Goal: Task Accomplishment & Management: Use online tool/utility

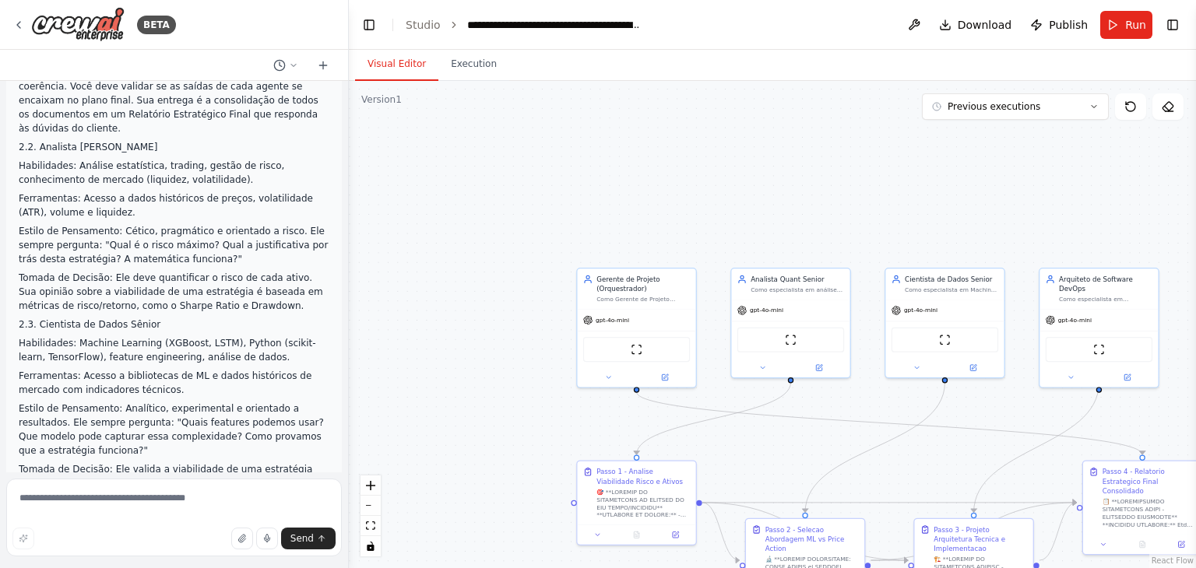
scroll to position [117632, 0]
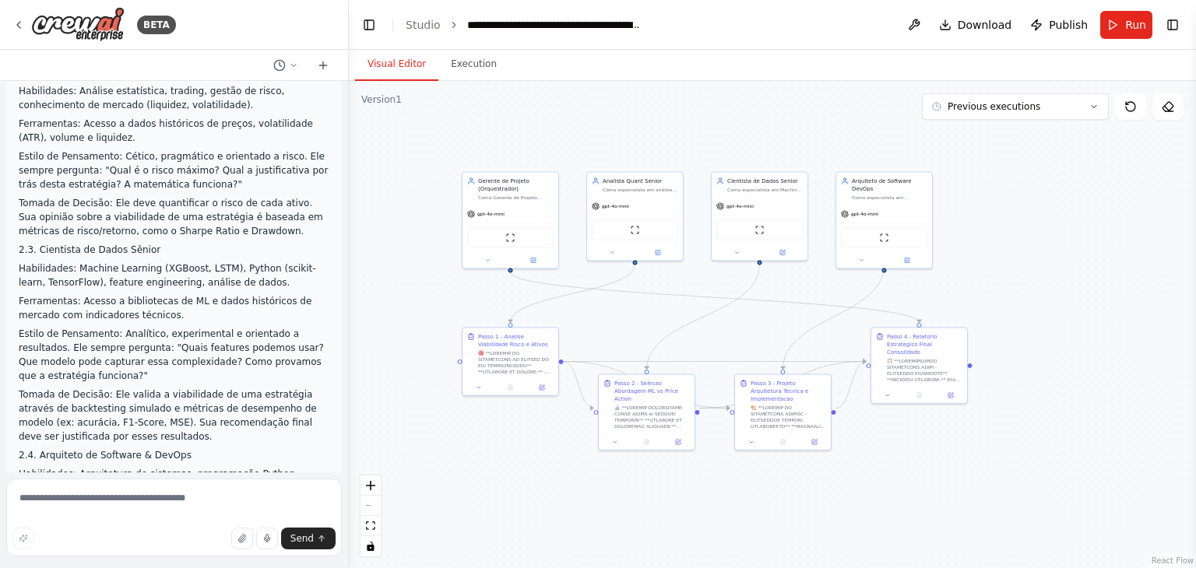
drag, startPoint x: 937, startPoint y: 461, endPoint x: 775, endPoint y: 331, distance: 207.7
click at [775, 331] on div ".deletable-edge-delete-btn { width: 20px; height: 20px; border: 0px solid #ffff…" at bounding box center [772, 324] width 847 height 487
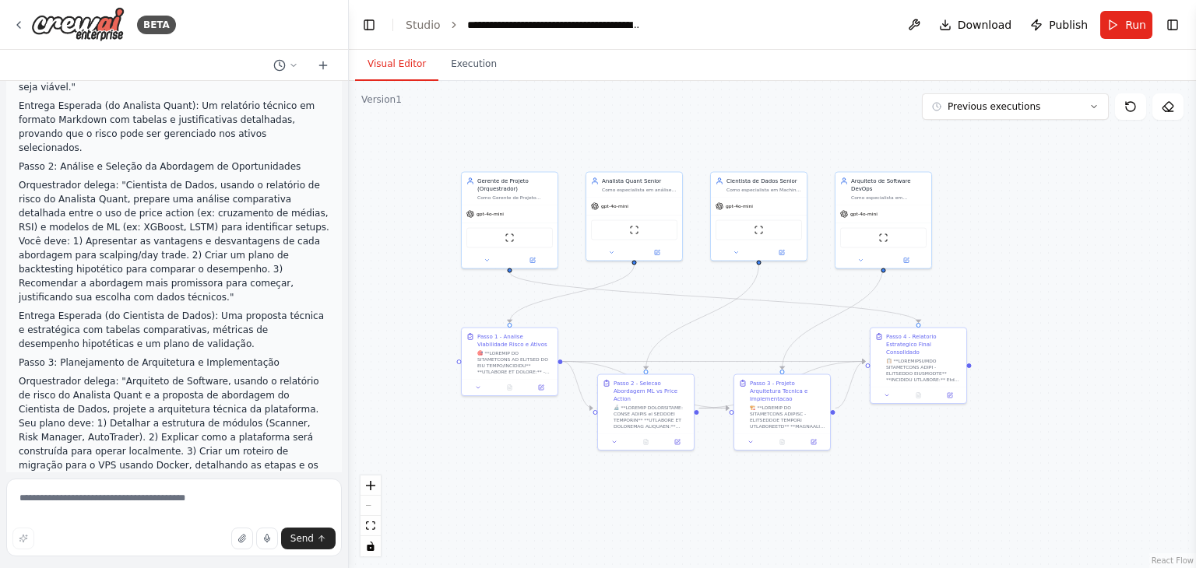
scroll to position [118349, 0]
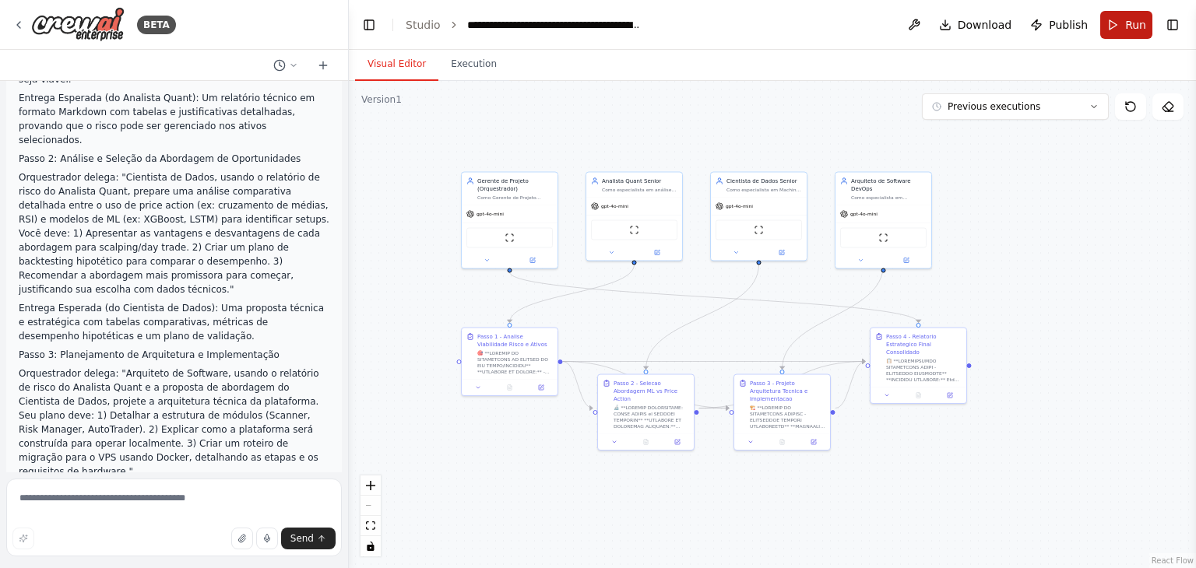
click at [1124, 23] on button "Run" at bounding box center [1126, 25] width 52 height 28
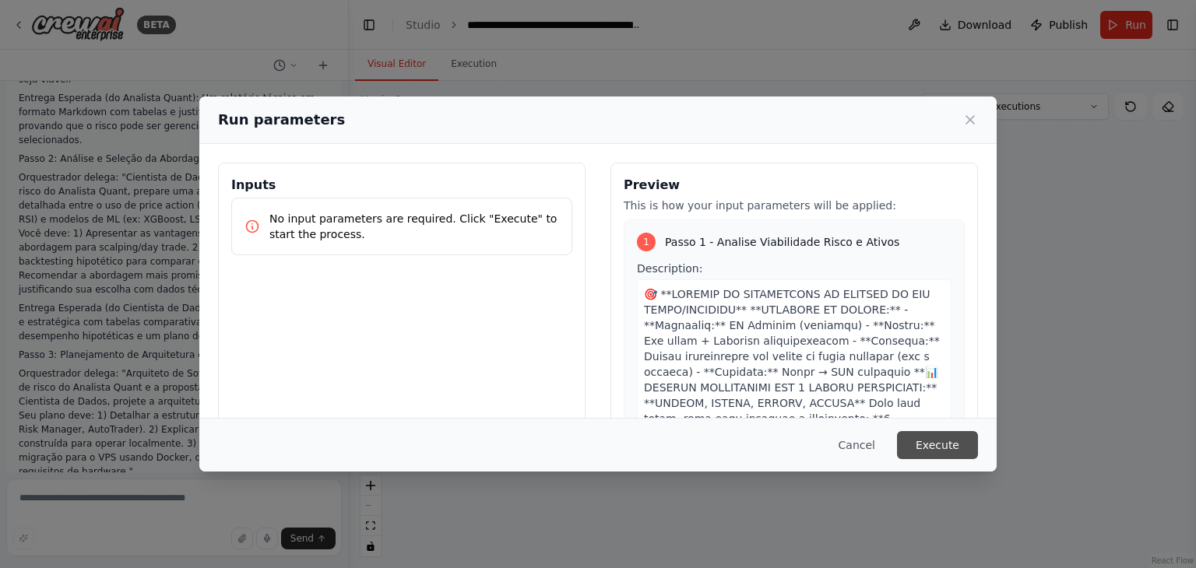
click at [930, 440] on button "Execute" at bounding box center [937, 445] width 81 height 28
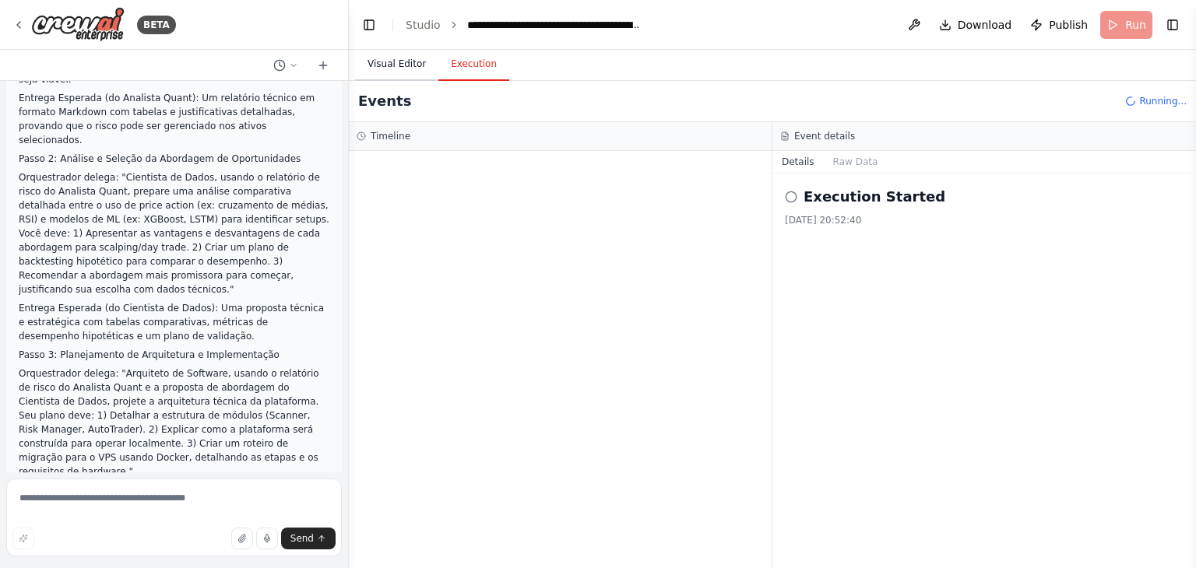
click at [392, 68] on button "Visual Editor" at bounding box center [396, 64] width 83 height 33
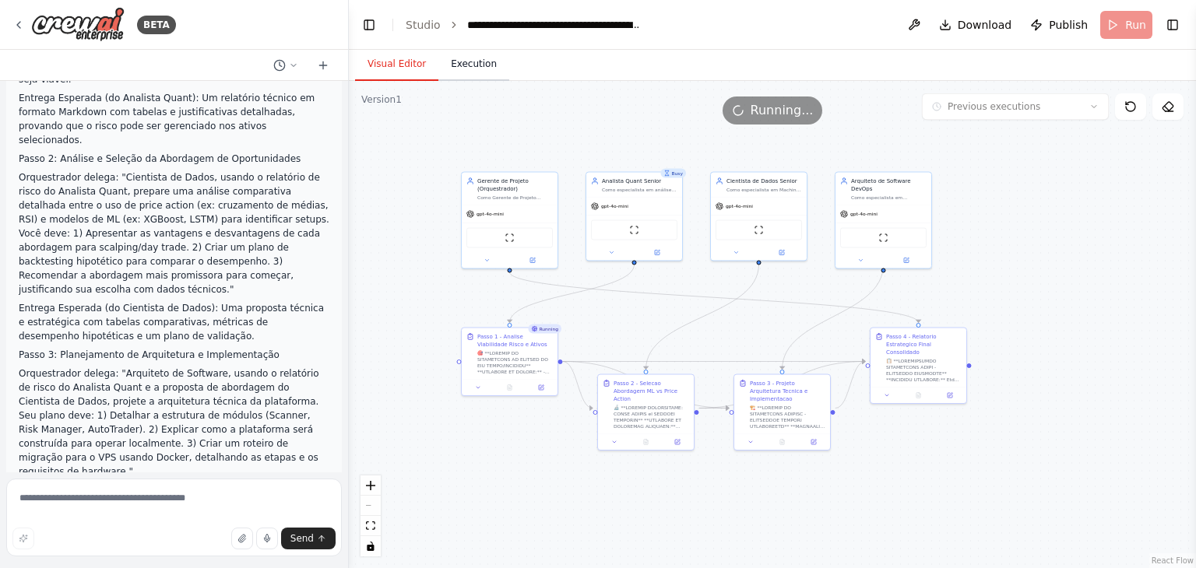
click at [471, 66] on button "Execution" at bounding box center [473, 64] width 71 height 33
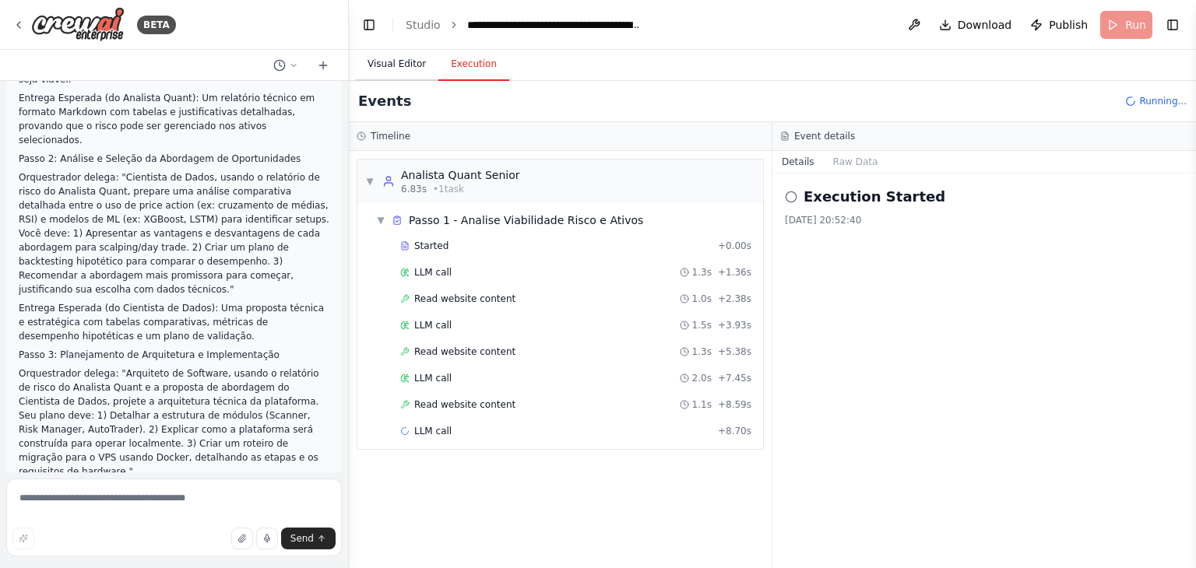
click at [403, 70] on button "Visual Editor" at bounding box center [396, 64] width 83 height 33
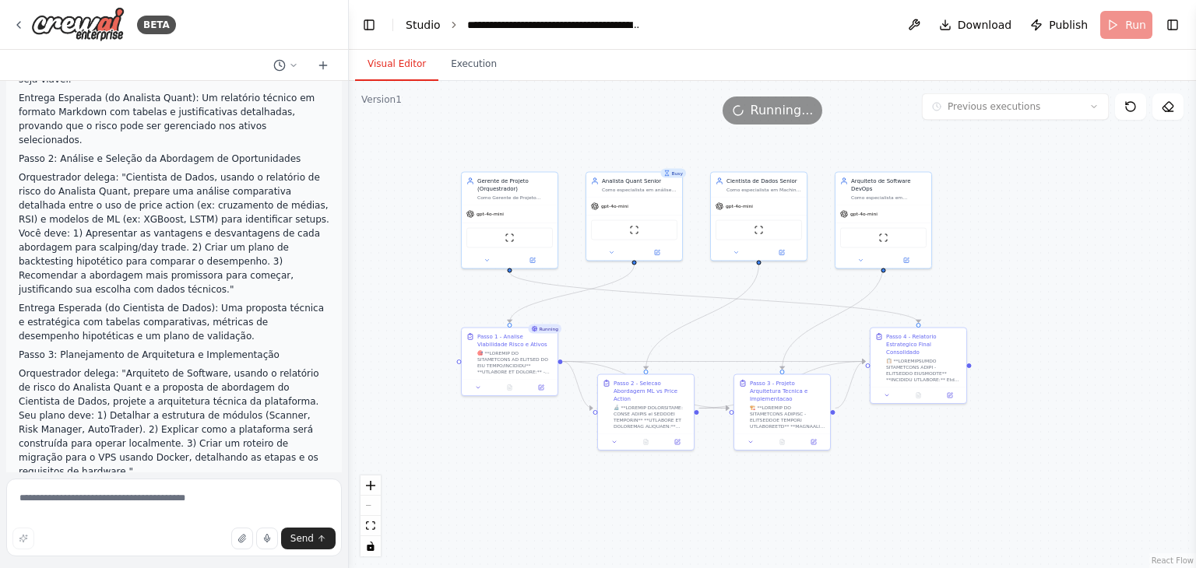
click at [427, 25] on link "Studio" at bounding box center [423, 25] width 35 height 12
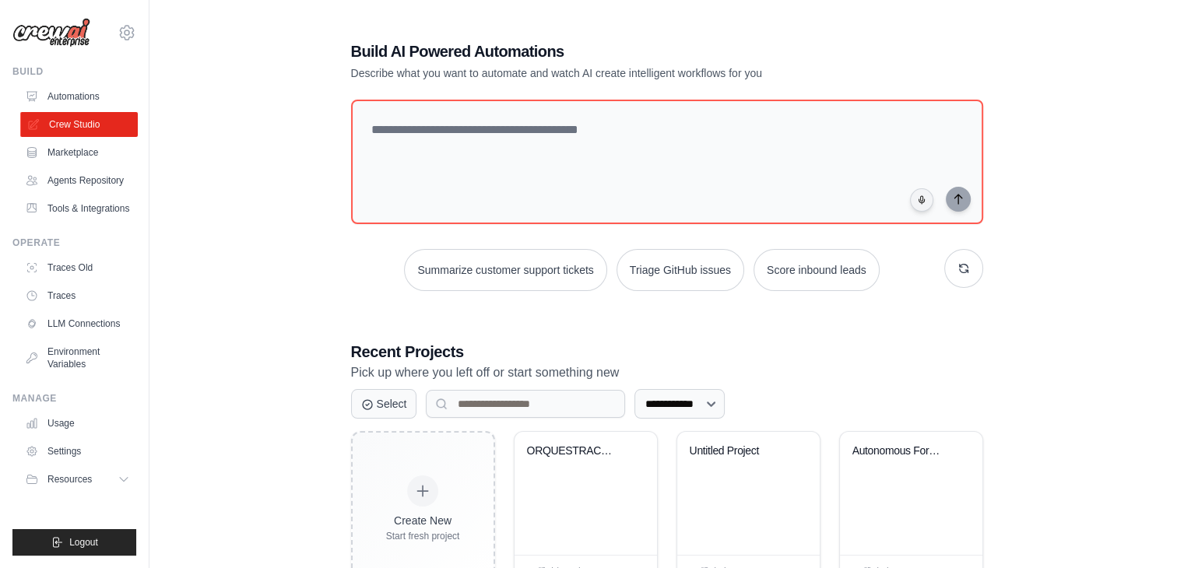
click at [71, 128] on link "Crew Studio" at bounding box center [79, 124] width 118 height 25
click at [591, 493] on div "ORQUESTRACAO ESTRATEGICA - Sistema ..." at bounding box center [586, 493] width 142 height 123
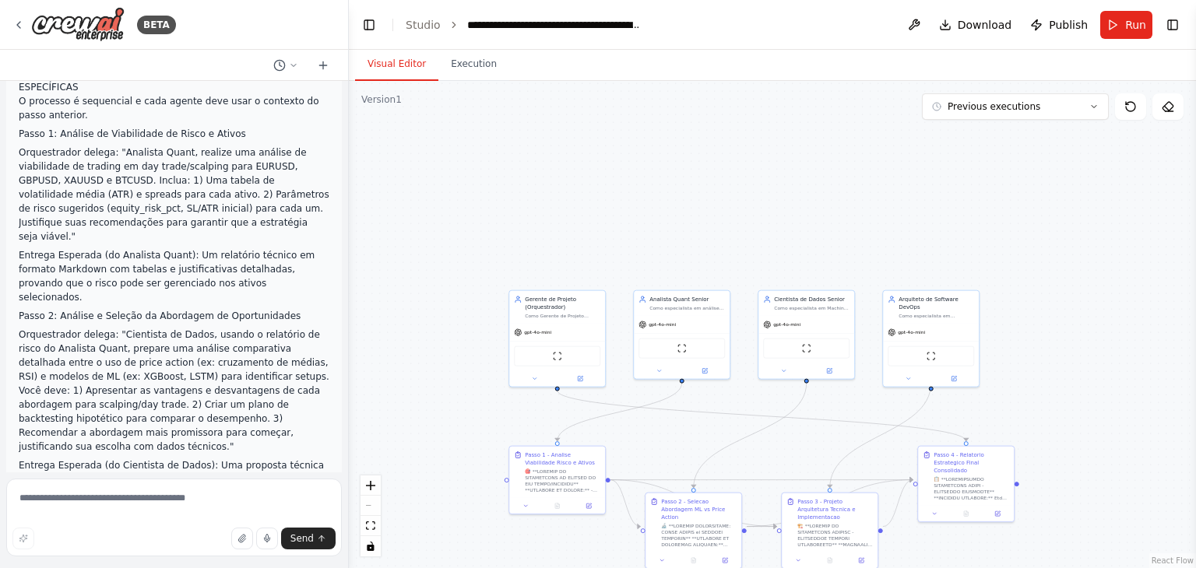
scroll to position [118349, 0]
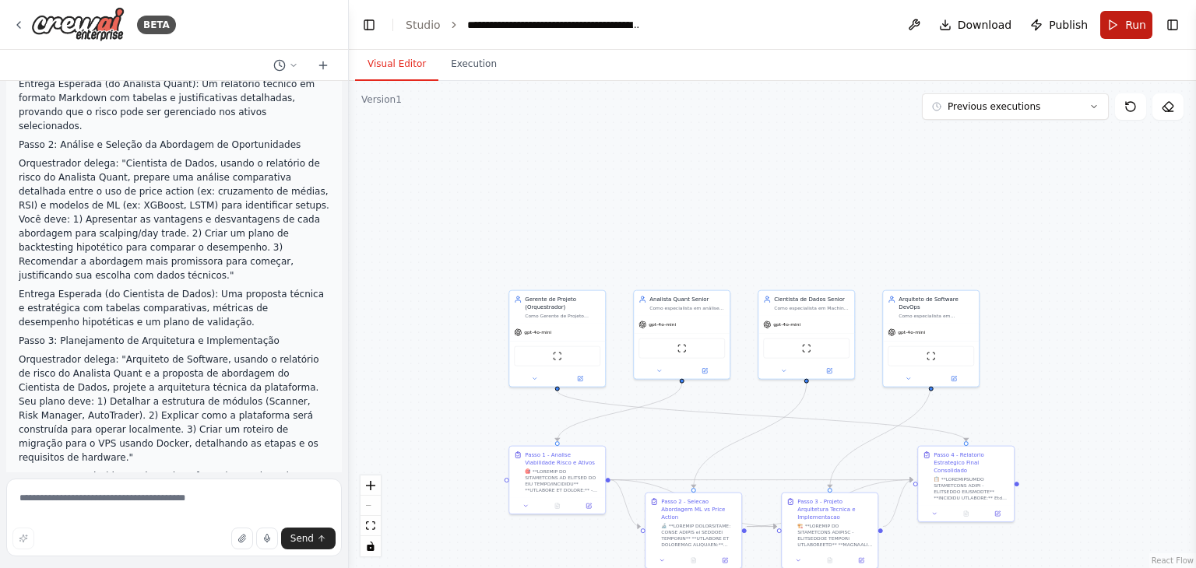
click at [1124, 23] on button "Run" at bounding box center [1126, 25] width 52 height 28
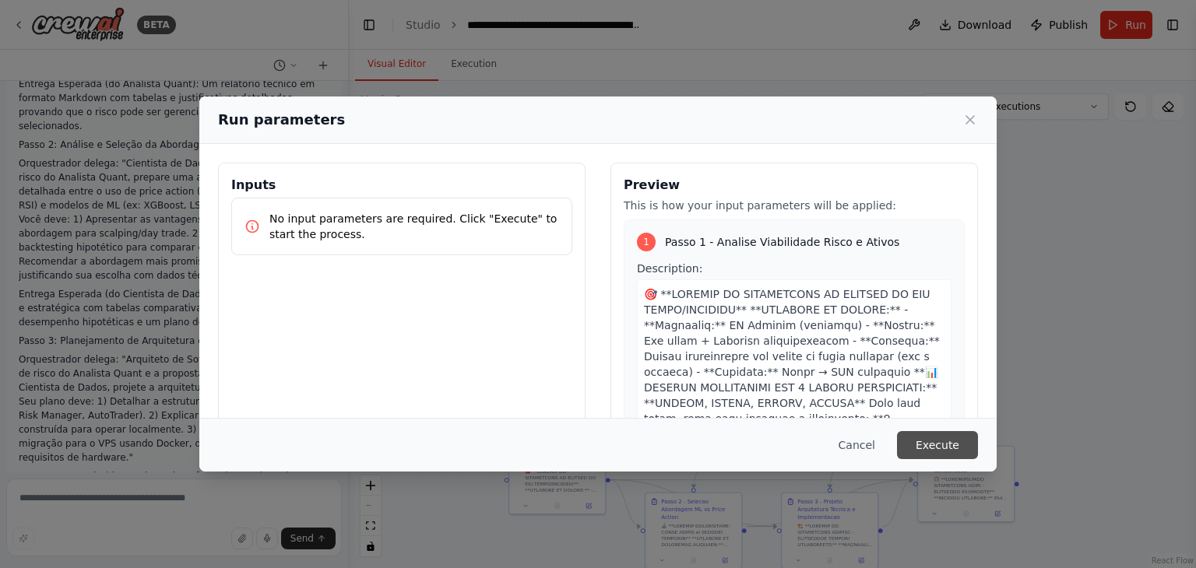
click at [957, 443] on button "Execute" at bounding box center [937, 445] width 81 height 28
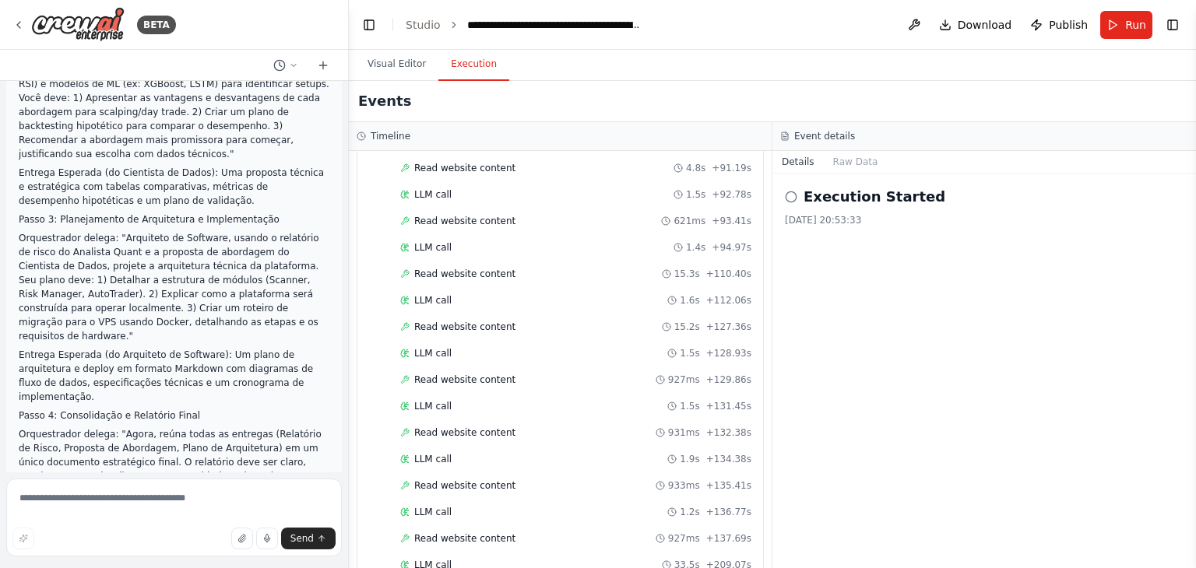
scroll to position [118474, 0]
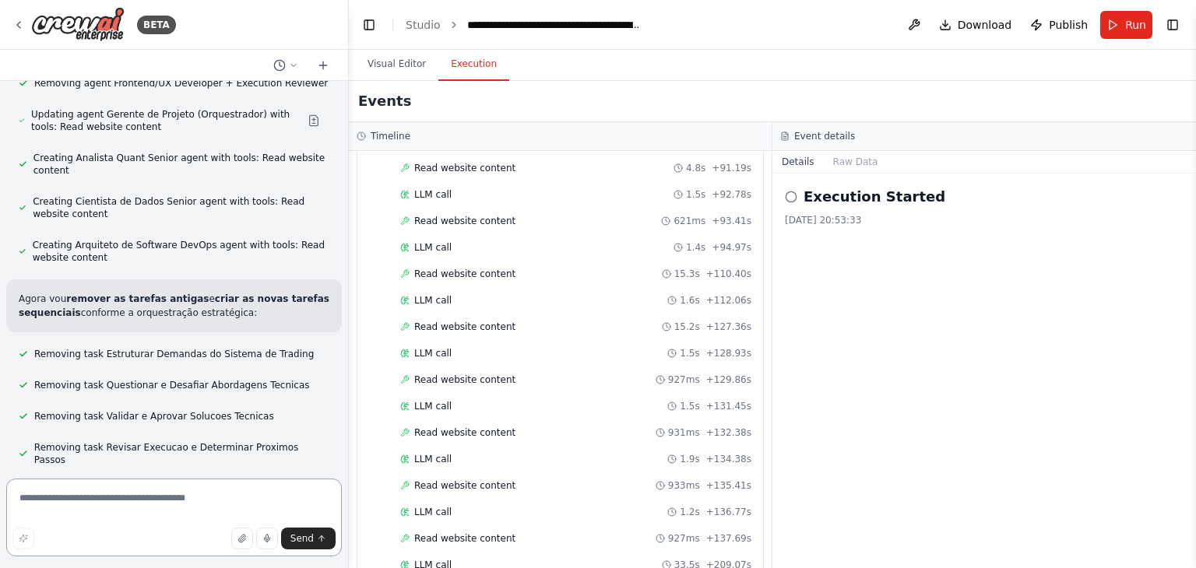
scroll to position [119425, 0]
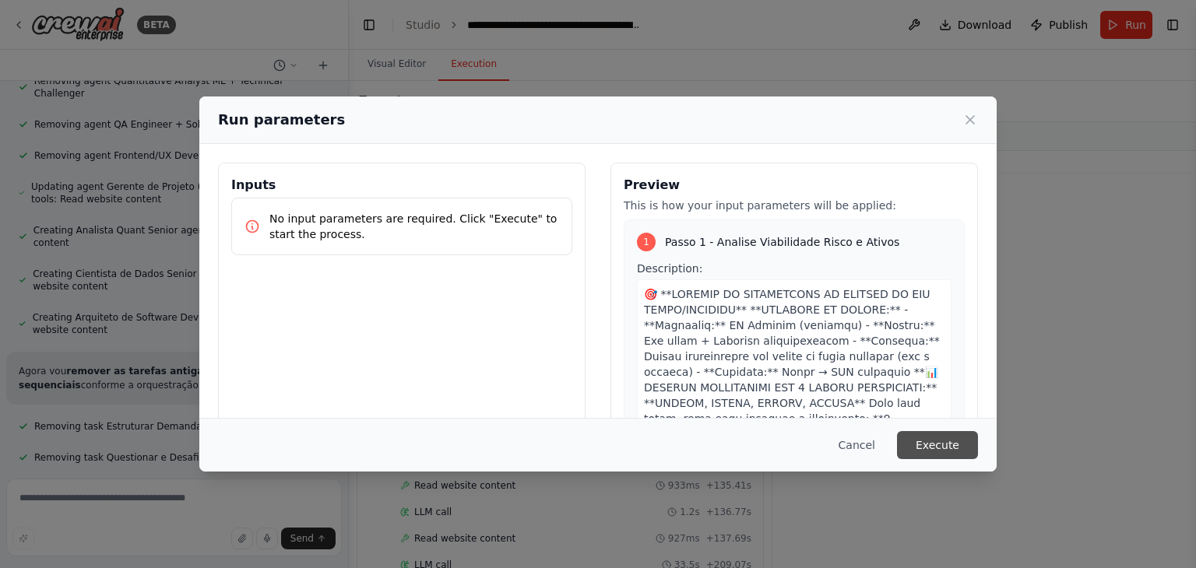
click at [944, 446] on button "Execute" at bounding box center [937, 445] width 81 height 28
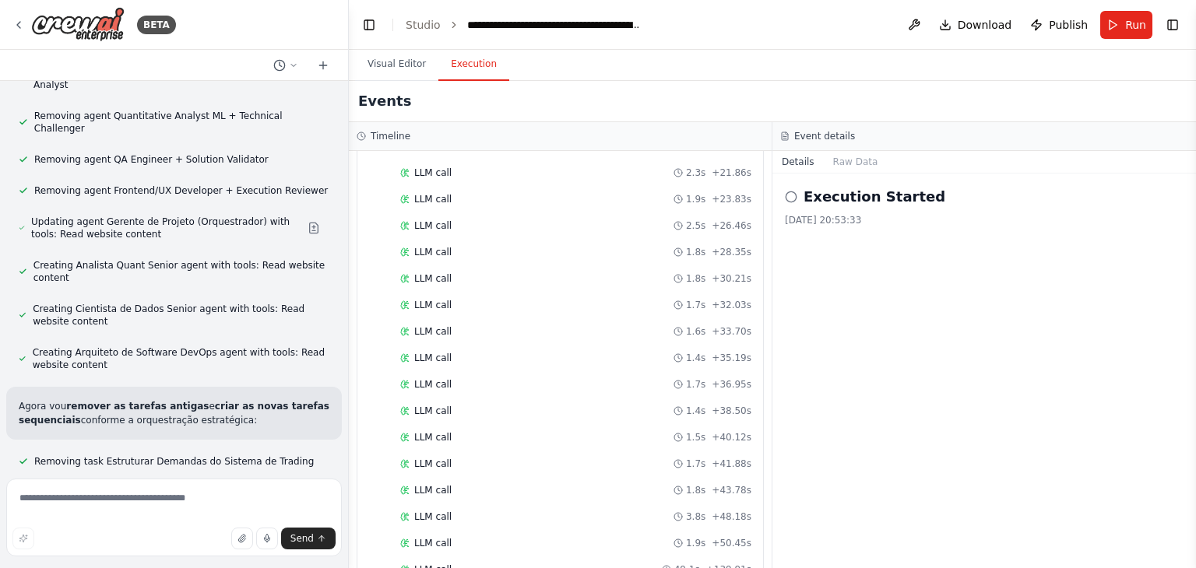
scroll to position [119425, 0]
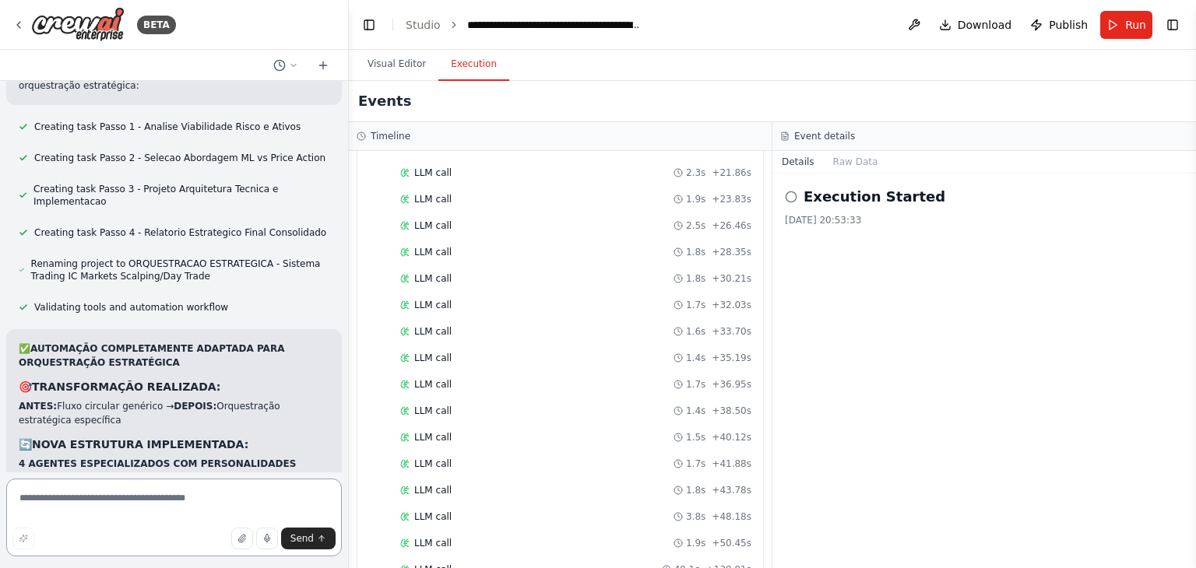
scroll to position [119883, 0]
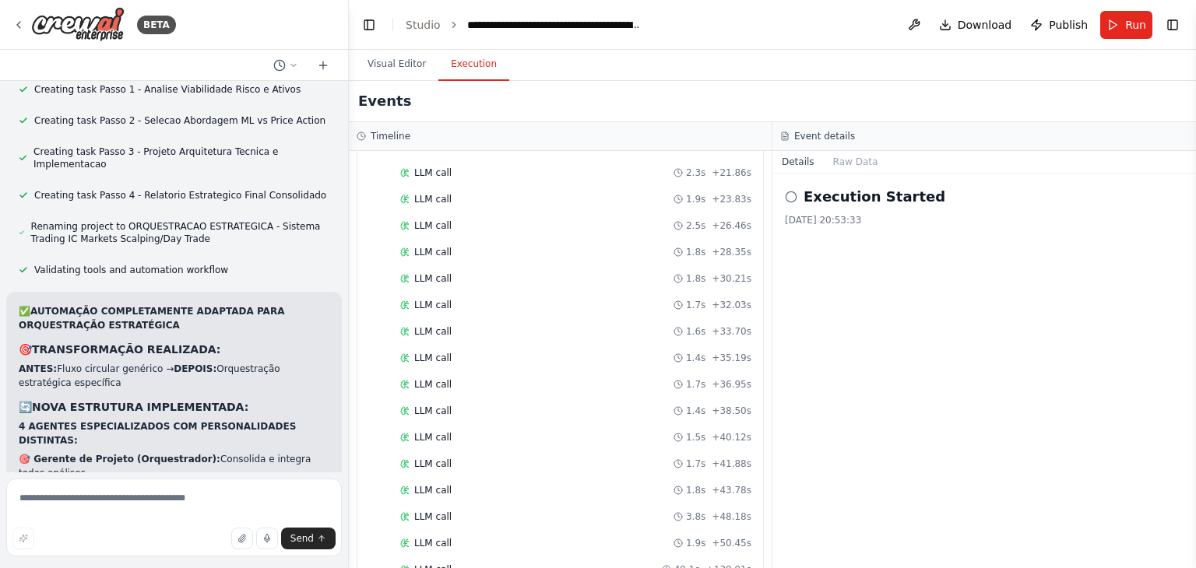
drag, startPoint x: 58, startPoint y: 185, endPoint x: 19, endPoint y: 187, distance: 39.0
copy strong "OPÇÃO 1"
click at [193, 508] on textarea at bounding box center [174, 518] width 336 height 78
paste textarea "********"
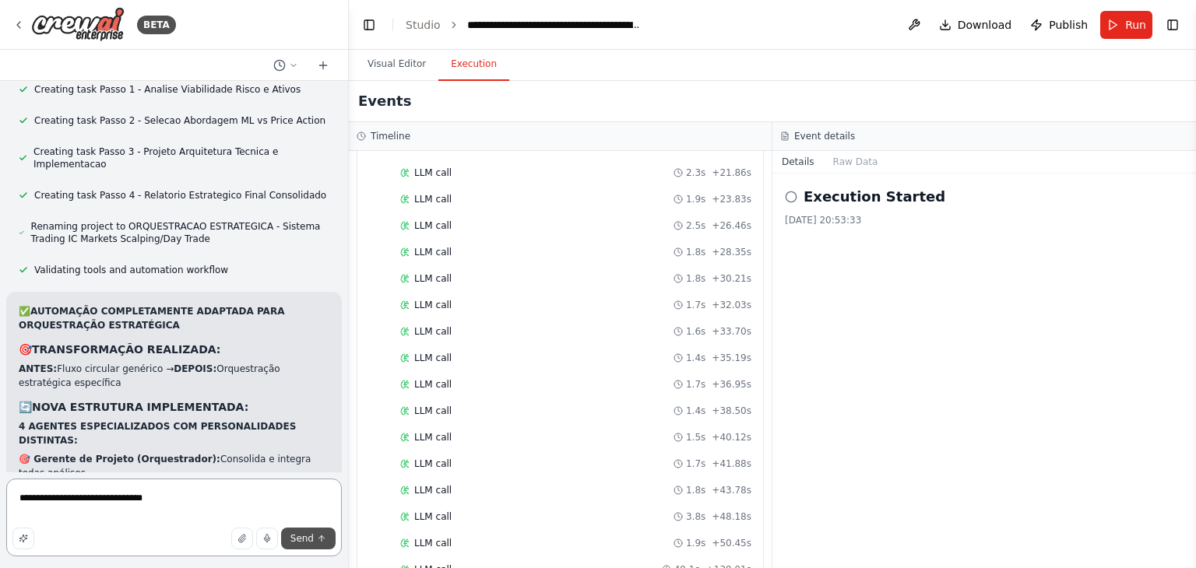
type textarea "**********"
click at [297, 543] on span "Send" at bounding box center [301, 539] width 23 height 12
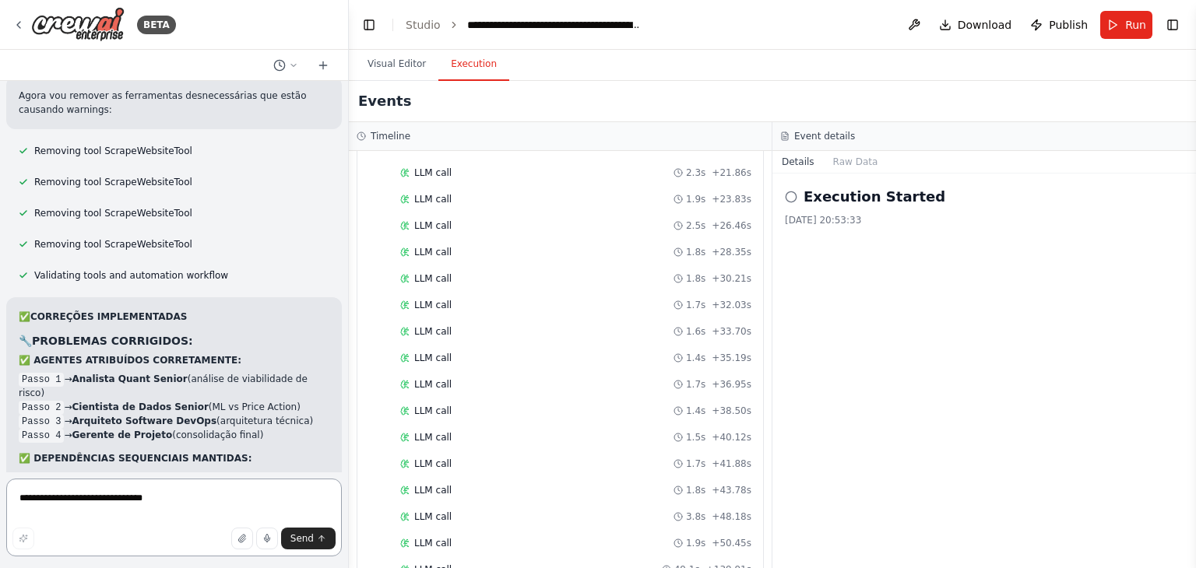
scroll to position [121814, 0]
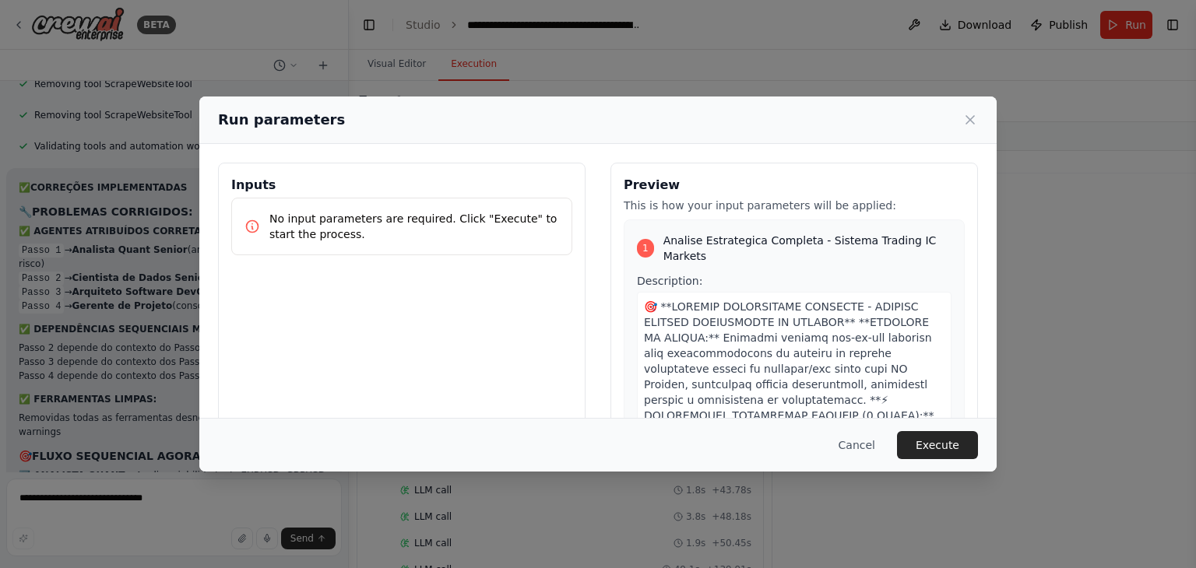
drag, startPoint x: 956, startPoint y: 448, endPoint x: 620, endPoint y: 306, distance: 365.3
click at [956, 448] on button "Execute" at bounding box center [937, 445] width 81 height 28
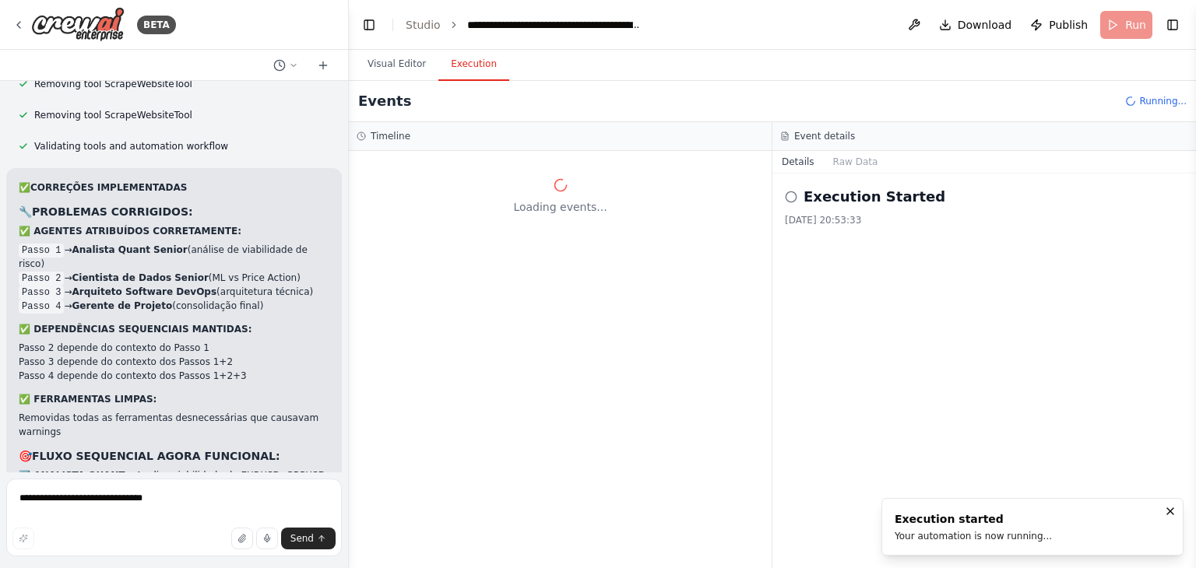
scroll to position [0, 0]
click at [393, 71] on button "Visual Editor" at bounding box center [396, 64] width 83 height 33
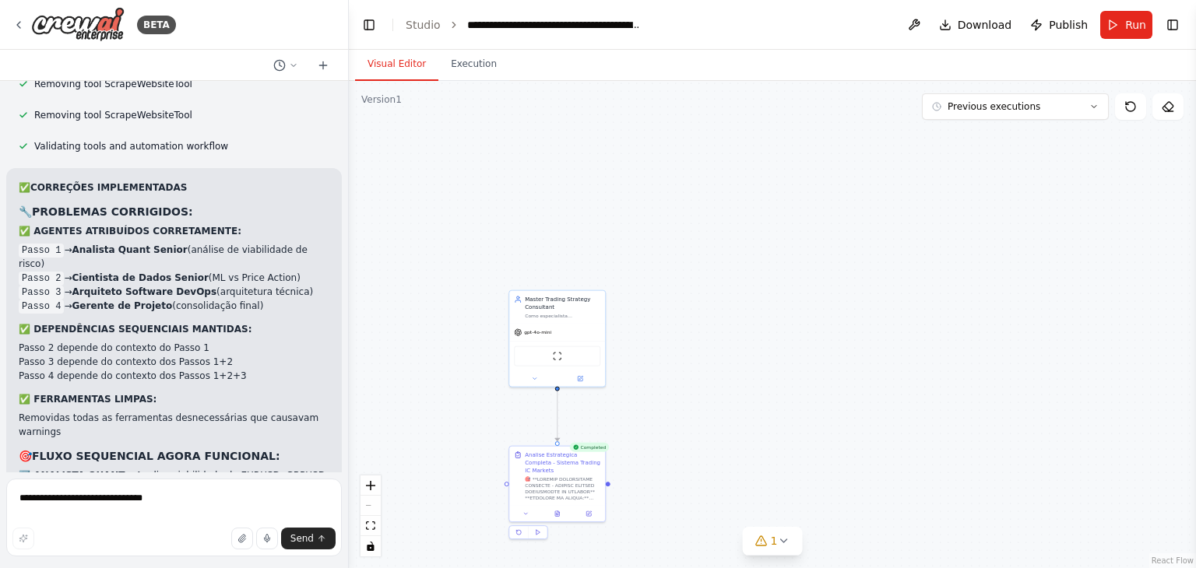
scroll to position [121814, 0]
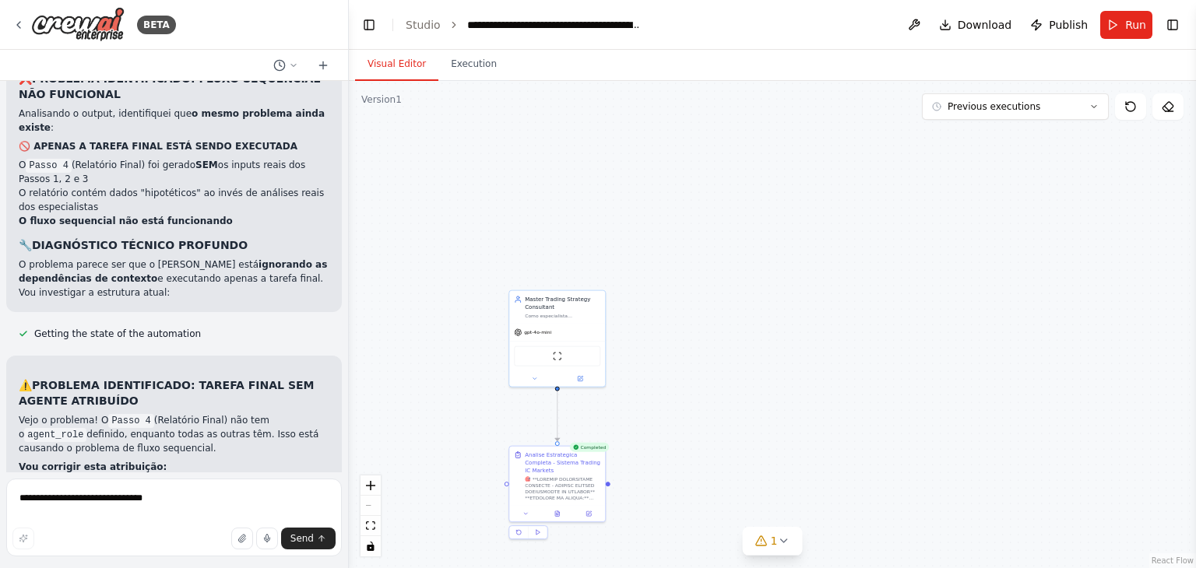
scroll to position [122584, 0]
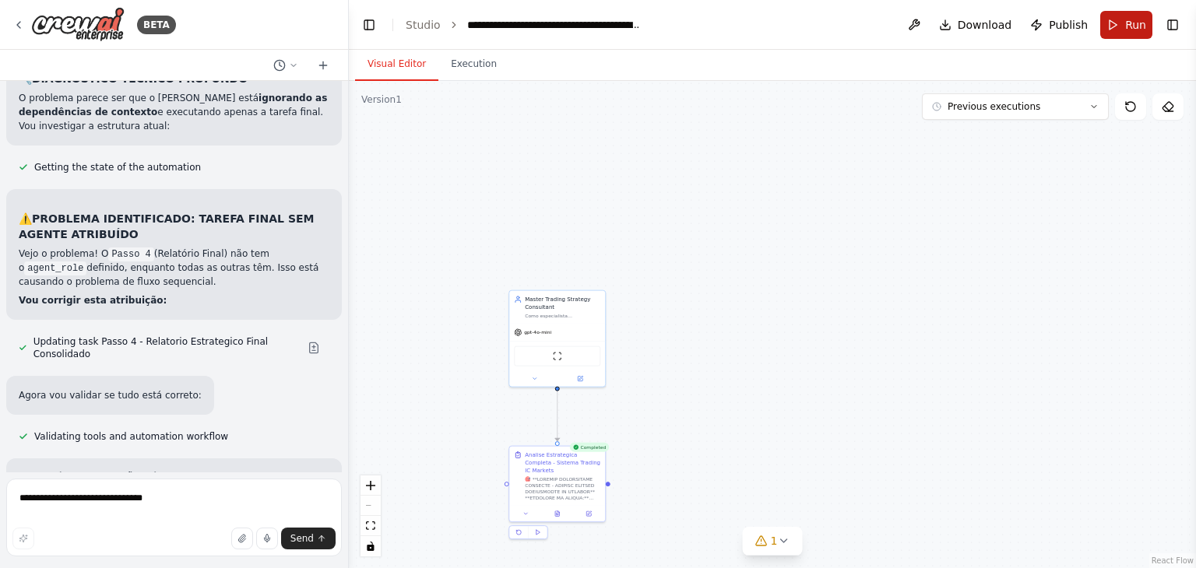
click at [1116, 29] on button "Run" at bounding box center [1126, 25] width 52 height 28
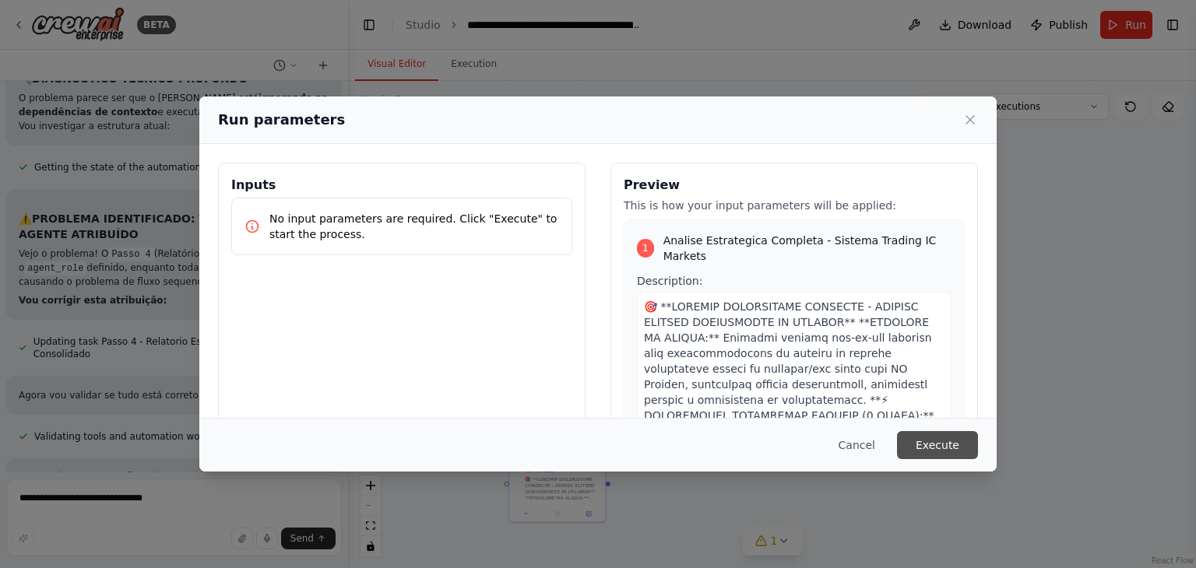
click at [946, 451] on button "Execute" at bounding box center [937, 445] width 81 height 28
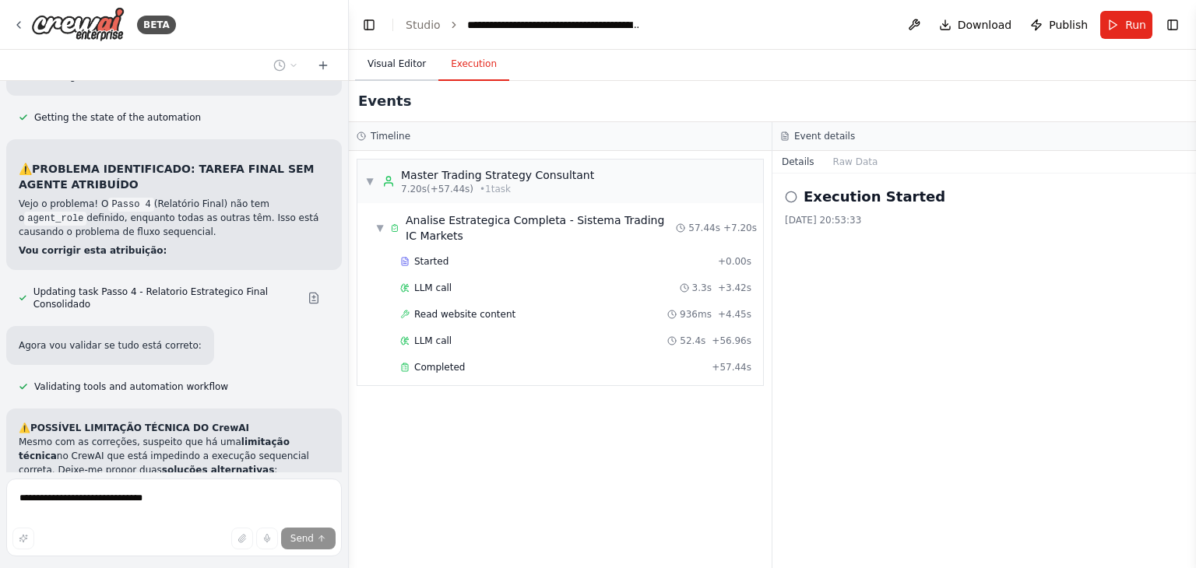
click at [373, 69] on button "Visual Editor" at bounding box center [396, 64] width 83 height 33
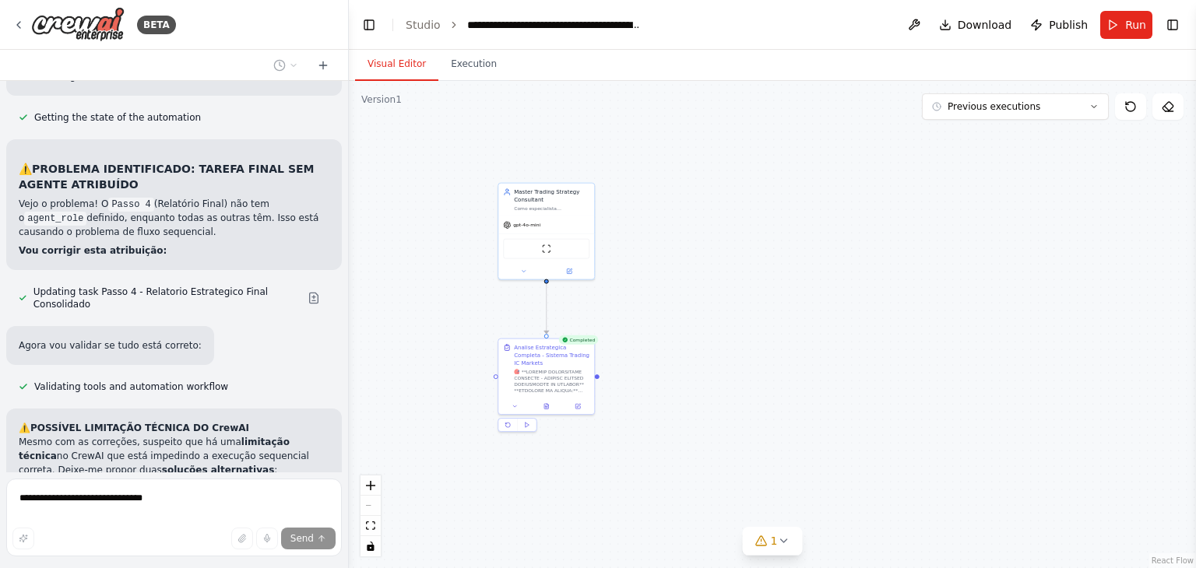
drag, startPoint x: 695, startPoint y: 441, endPoint x: 680, endPoint y: 318, distance: 123.0
click at [680, 318] on div ".deletable-edge-delete-btn { width: 20px; height: 20px; border: 0px solid #ffff…" at bounding box center [772, 324] width 847 height 487
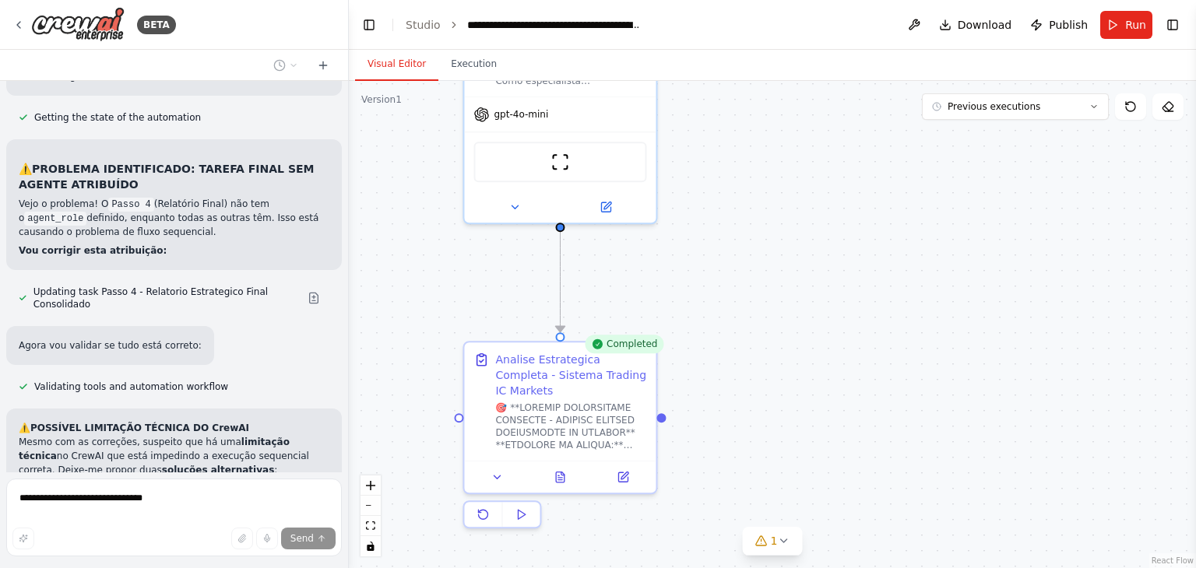
drag, startPoint x: 557, startPoint y: 297, endPoint x: 709, endPoint y: 311, distance: 153.2
click at [709, 311] on div ".deletable-edge-delete-btn { width: 20px; height: 20px; border: 0px solid #ffff…" at bounding box center [772, 324] width 847 height 487
click at [782, 342] on div ".deletable-edge-delete-btn { width: 20px; height: 20px; border: 0px solid #ffff…" at bounding box center [772, 324] width 847 height 487
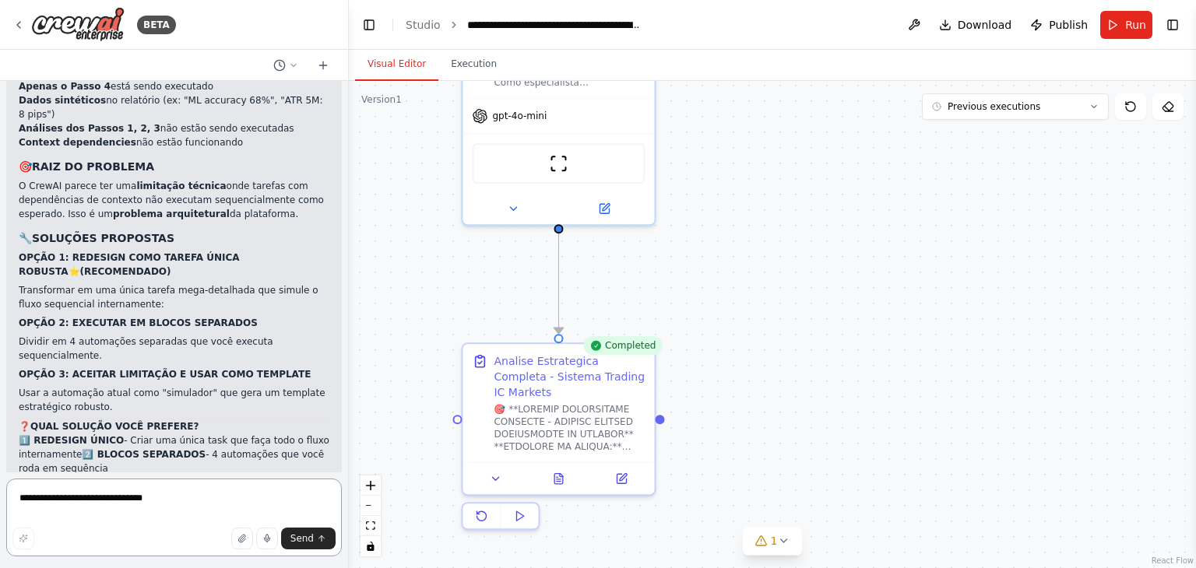
scroll to position [123508, 0]
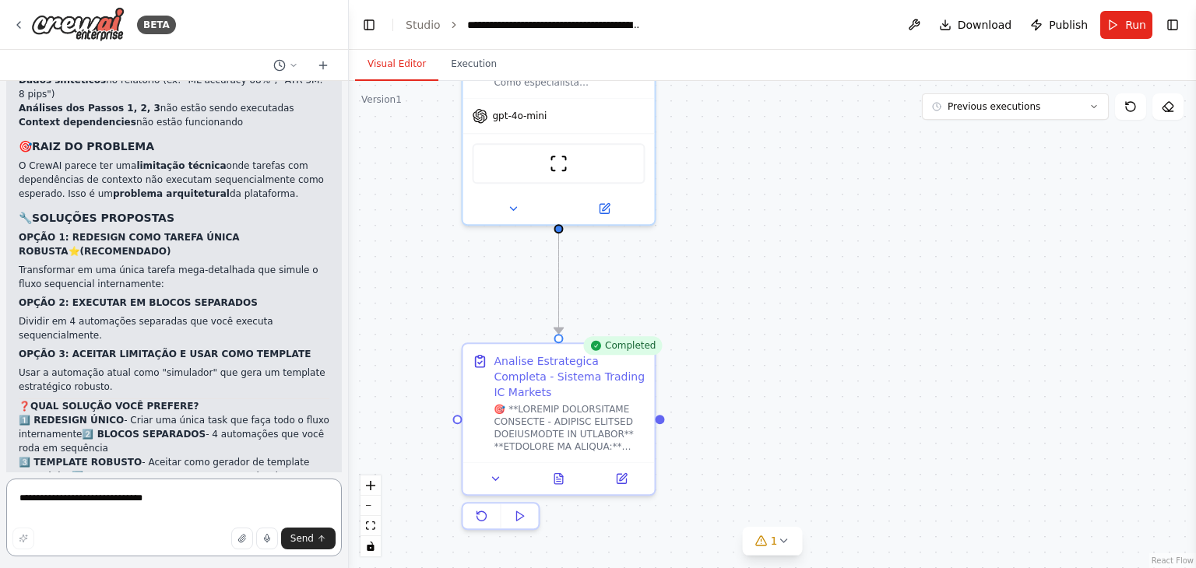
click at [191, 509] on textarea "**********" at bounding box center [174, 518] width 336 height 78
click at [199, 491] on textarea "**********" at bounding box center [174, 518] width 336 height 78
click at [187, 499] on textarea "**********" at bounding box center [174, 518] width 336 height 78
click at [984, 22] on span "Download" at bounding box center [985, 25] width 55 height 16
click at [187, 489] on textarea "**********" at bounding box center [174, 518] width 336 height 78
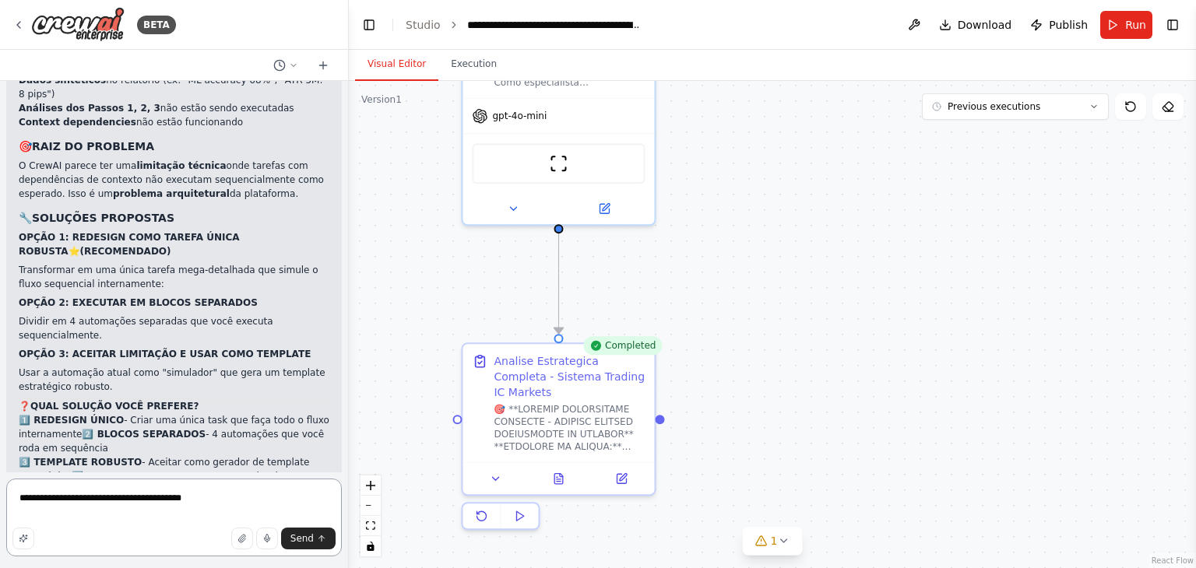
click at [115, 499] on textarea "**********" at bounding box center [174, 518] width 336 height 78
click at [235, 502] on textarea "**********" at bounding box center [174, 518] width 336 height 78
paste textarea "**********"
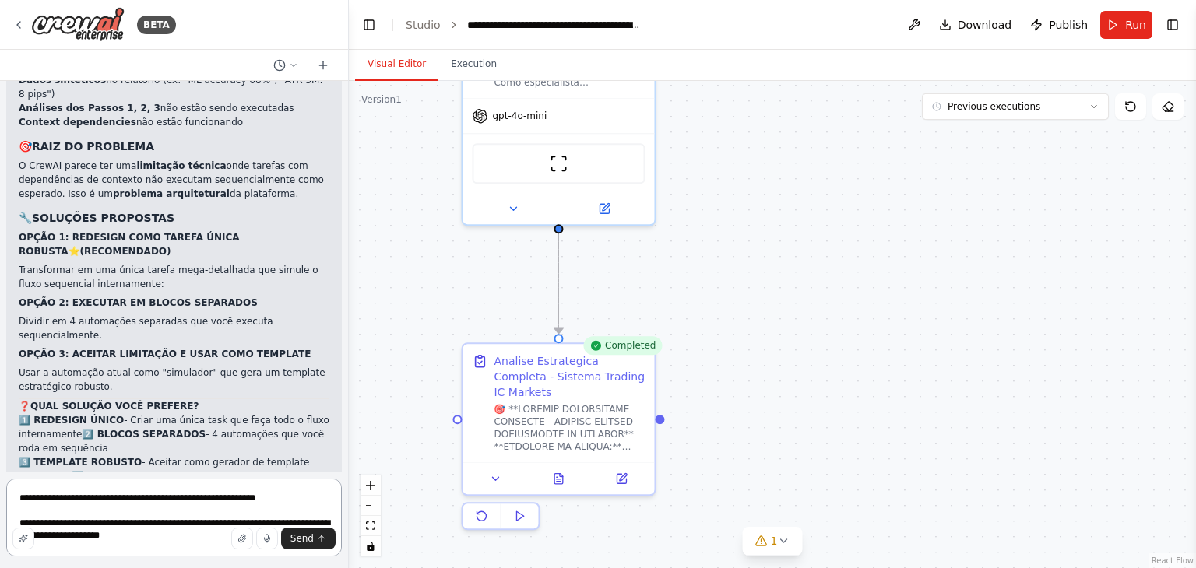
scroll to position [1901, 0]
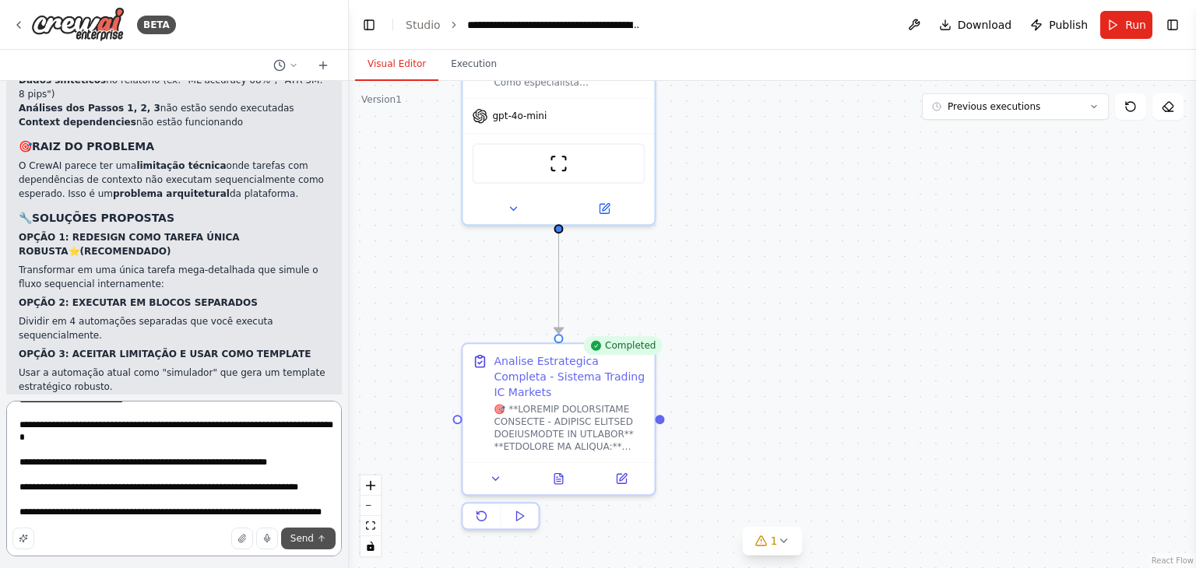
type textarea "**********"
click at [308, 540] on span "Send" at bounding box center [301, 539] width 23 height 12
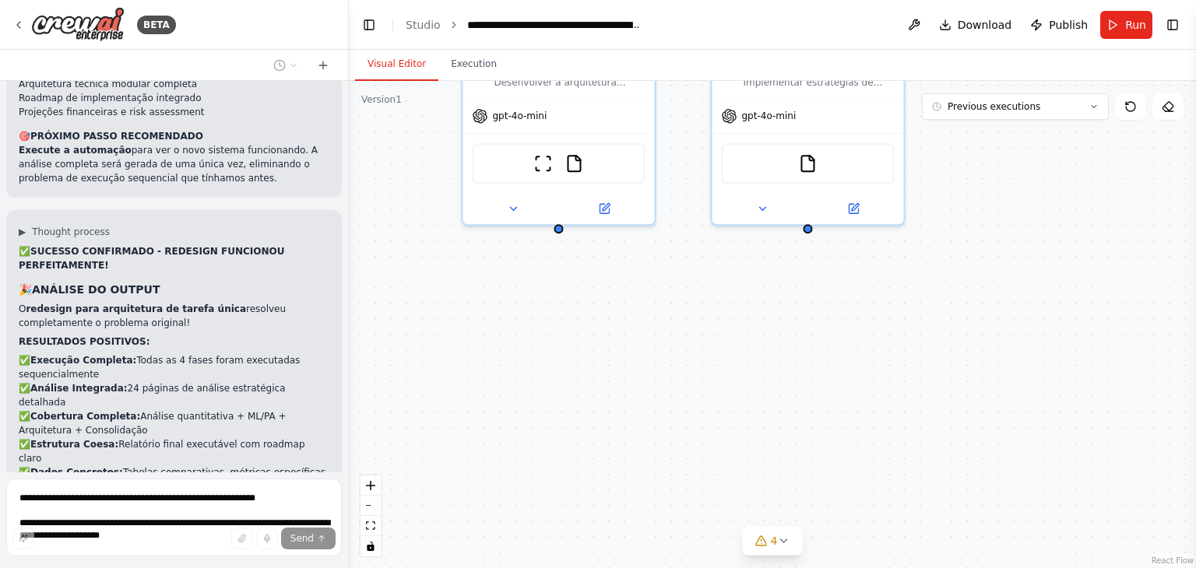
scroll to position [125769, 0]
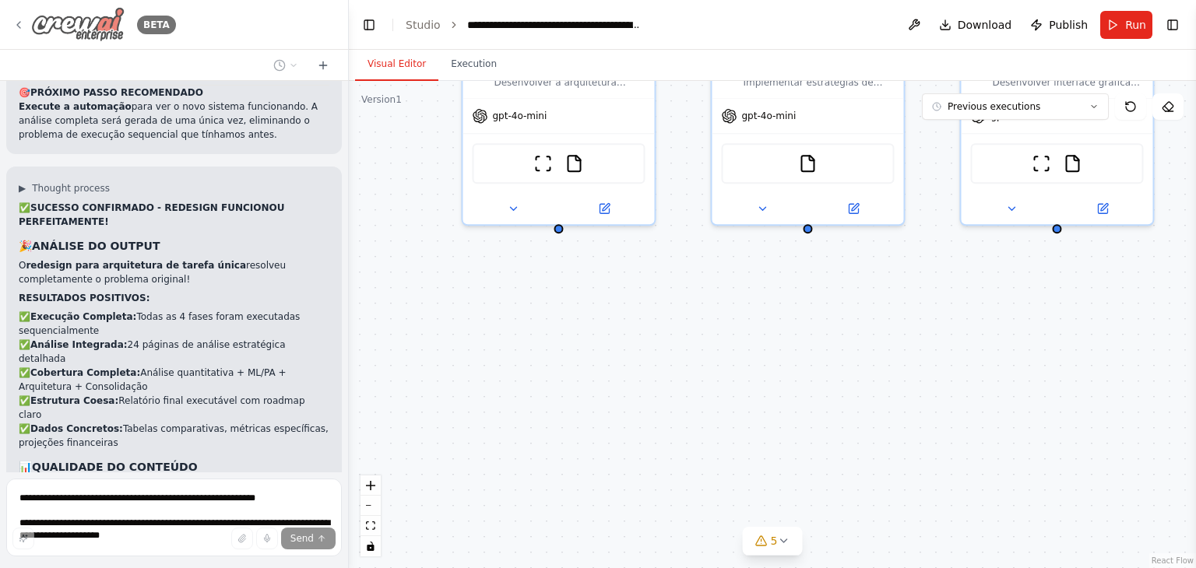
click at [24, 26] on icon at bounding box center [18, 25] width 12 height 12
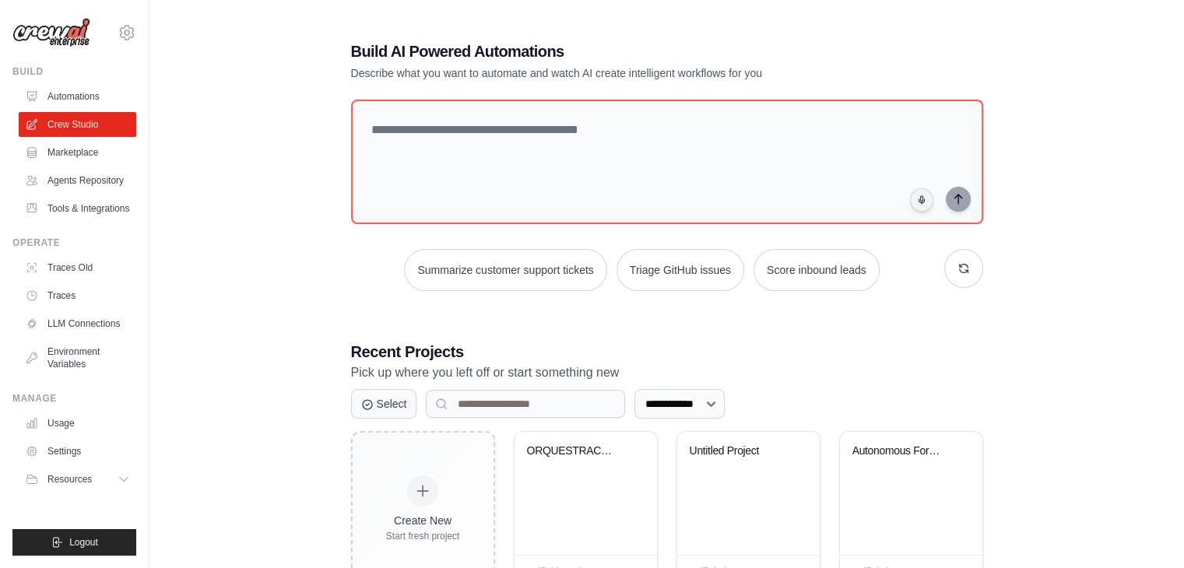
scroll to position [58, 0]
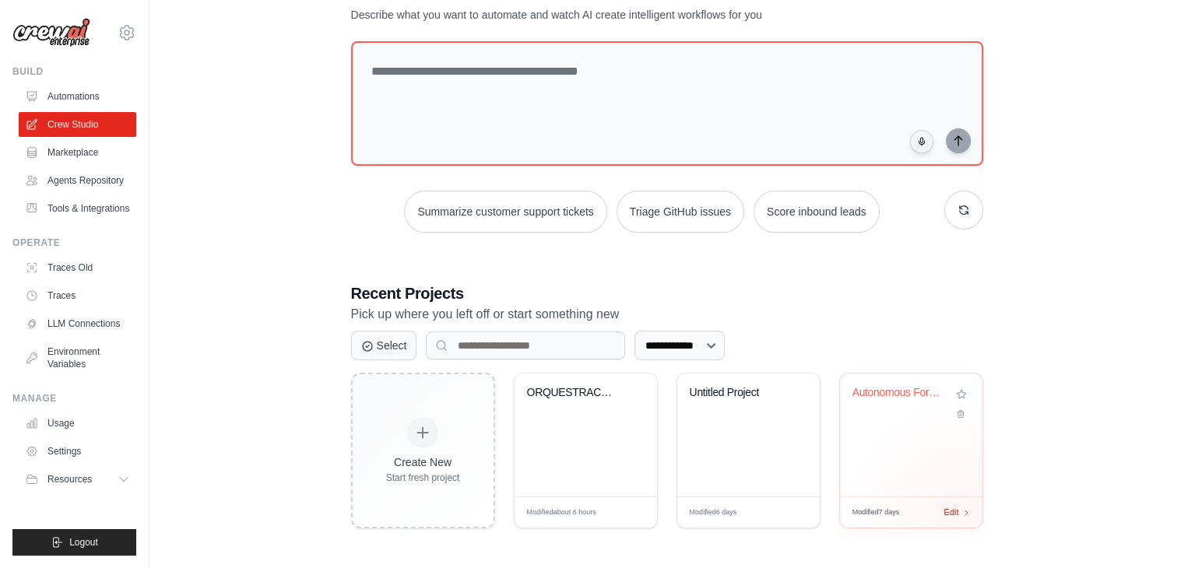
click at [961, 512] on div "Edit" at bounding box center [957, 512] width 26 height 13
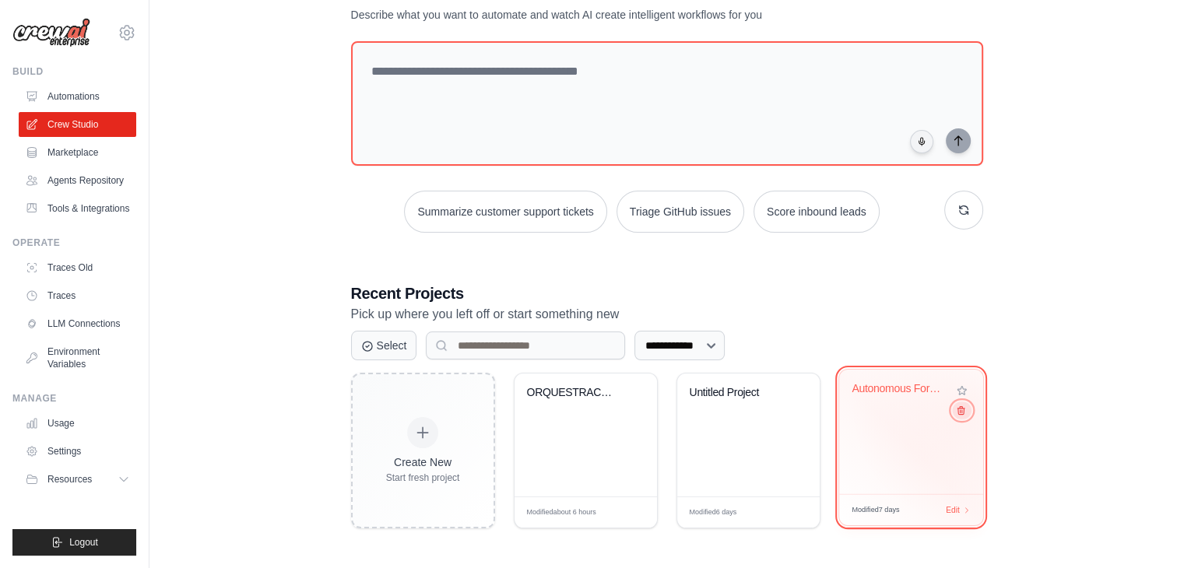
click at [967, 411] on button at bounding box center [961, 410] width 19 height 17
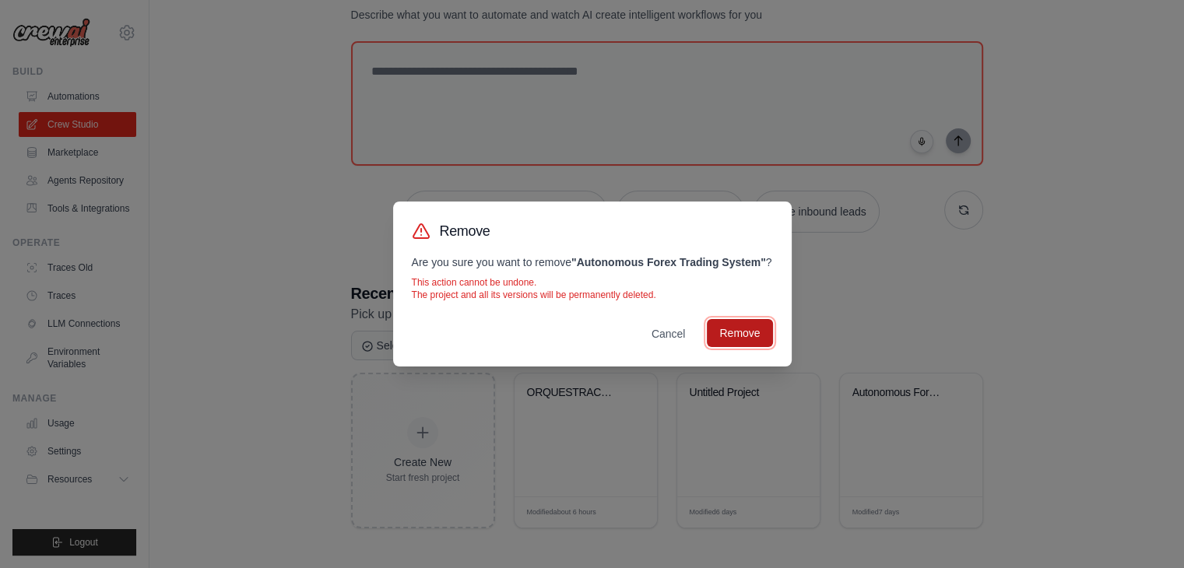
click at [746, 347] on button "Remove" at bounding box center [739, 333] width 65 height 28
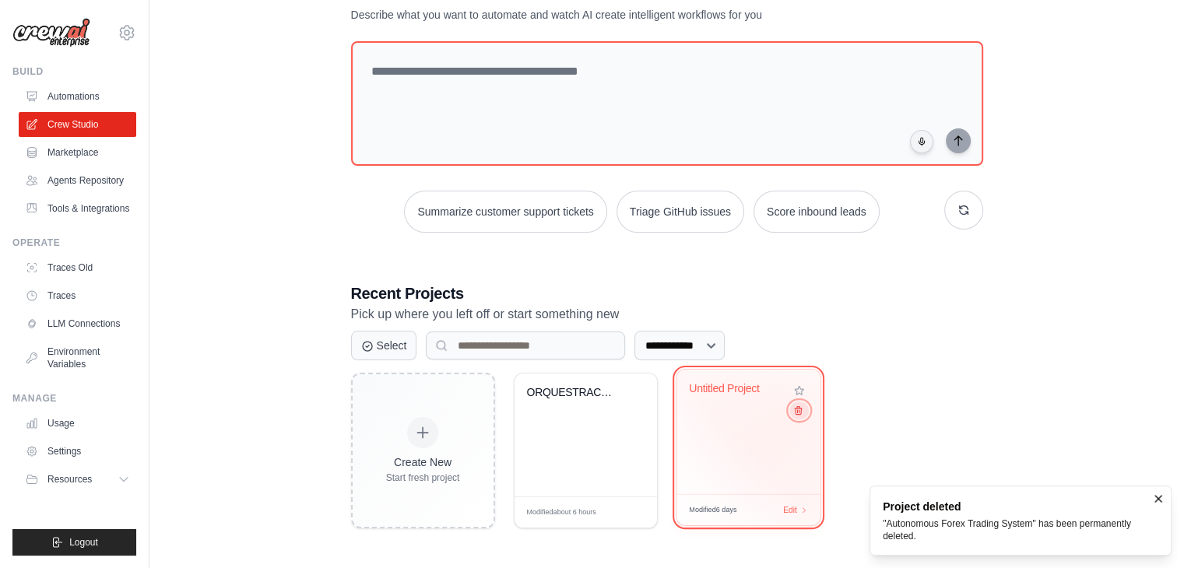
click at [796, 415] on icon at bounding box center [798, 411] width 7 height 8
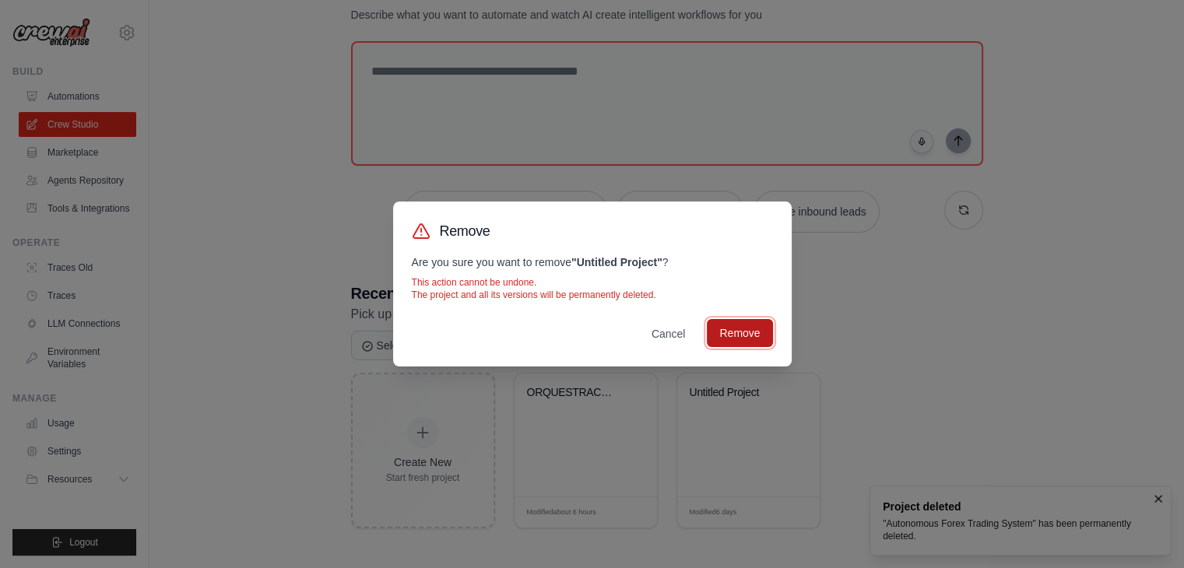
click at [733, 330] on button "Remove" at bounding box center [739, 333] width 65 height 28
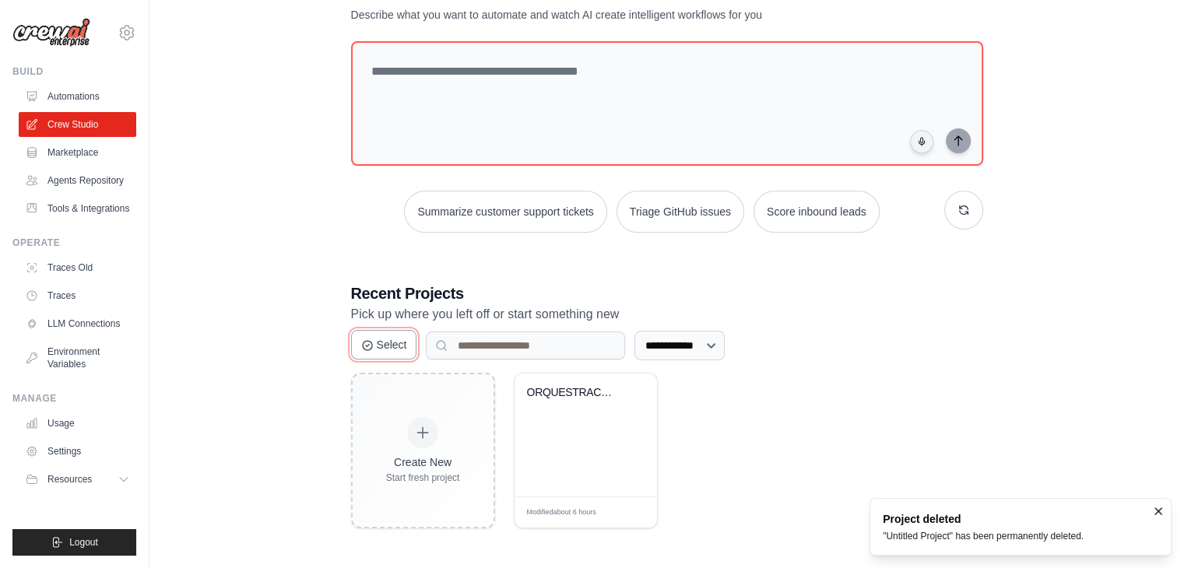
click at [397, 341] on button "Select" at bounding box center [384, 345] width 66 height 30
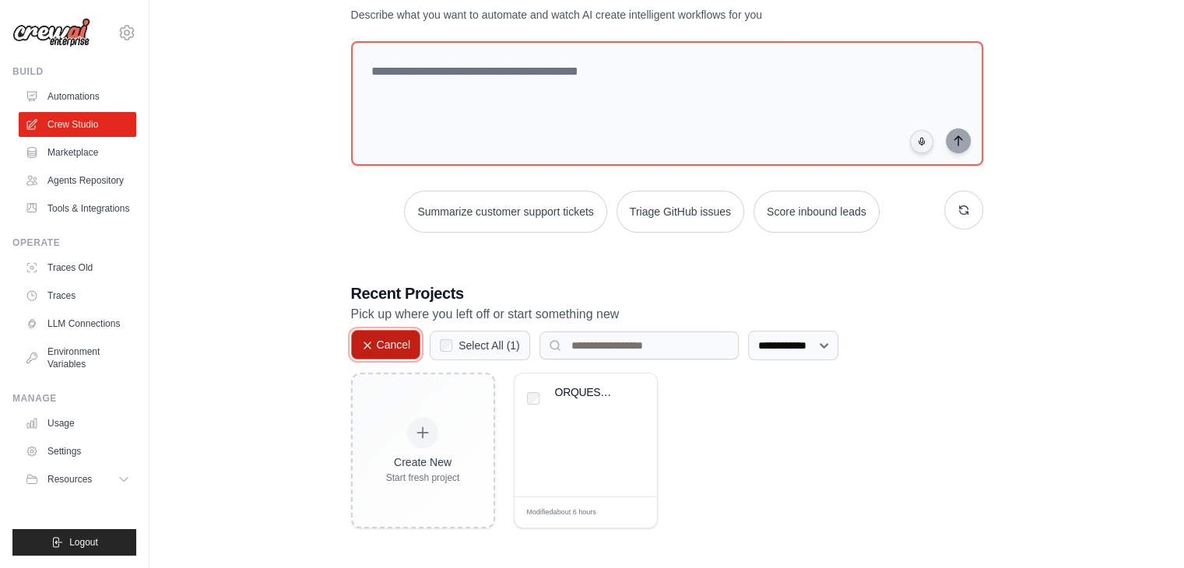
click at [380, 344] on button "Cancel" at bounding box center [386, 345] width 70 height 30
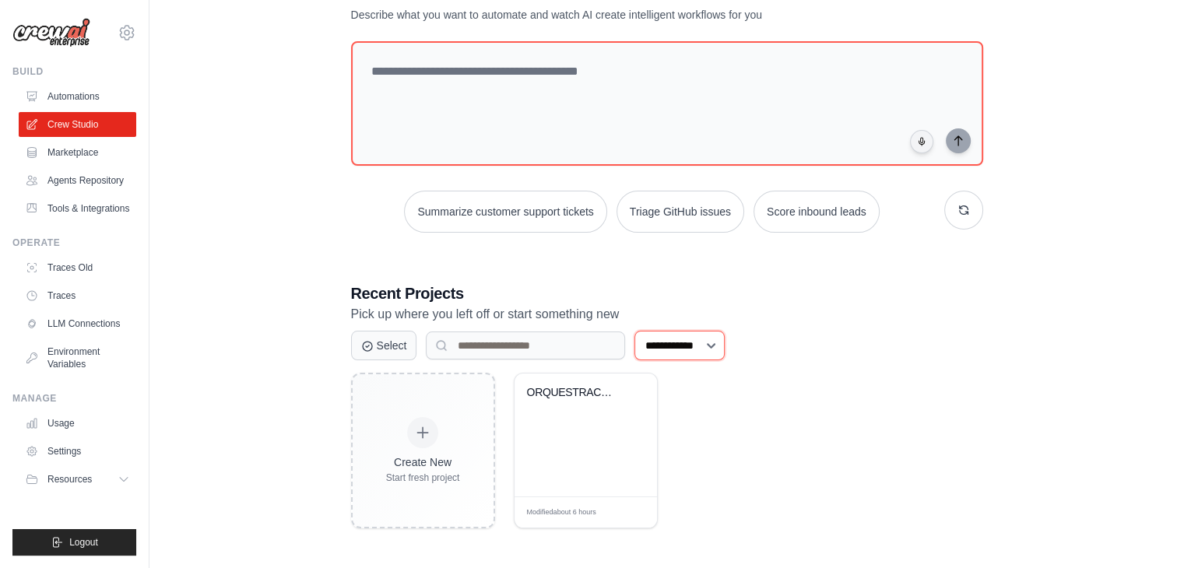
click at [725, 343] on select "**********" at bounding box center [680, 346] width 90 height 30
click at [826, 421] on div "Create New Start fresh project ORQUESTRACAO ESTRATEGICA - Sistema ... Modified …" at bounding box center [667, 451] width 632 height 156
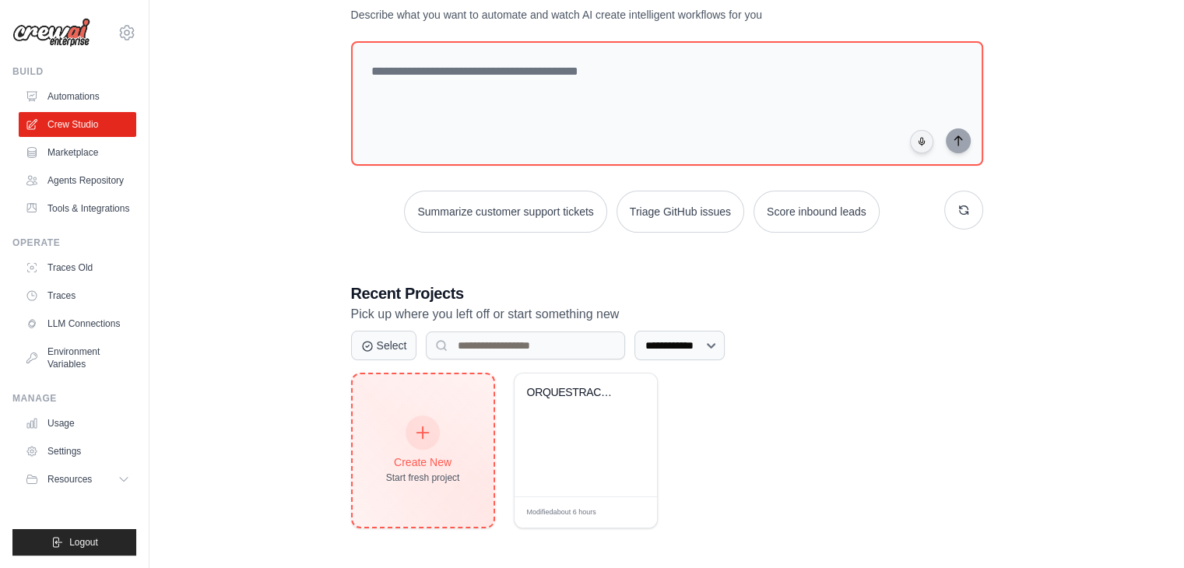
click at [452, 444] on div "Create New Start fresh project" at bounding box center [423, 450] width 74 height 67
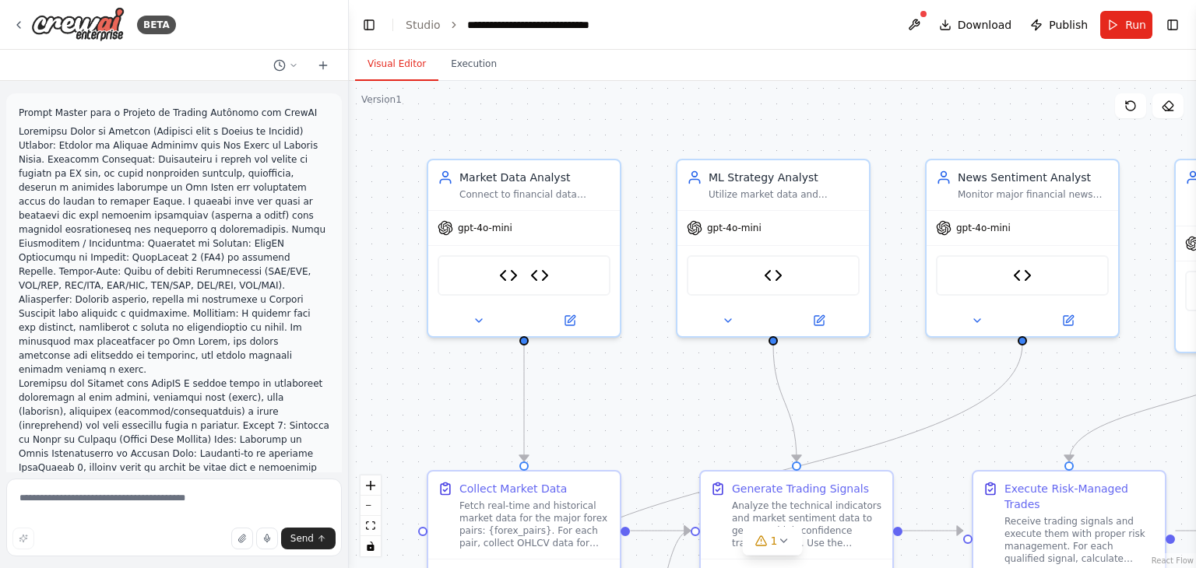
scroll to position [8181, 0]
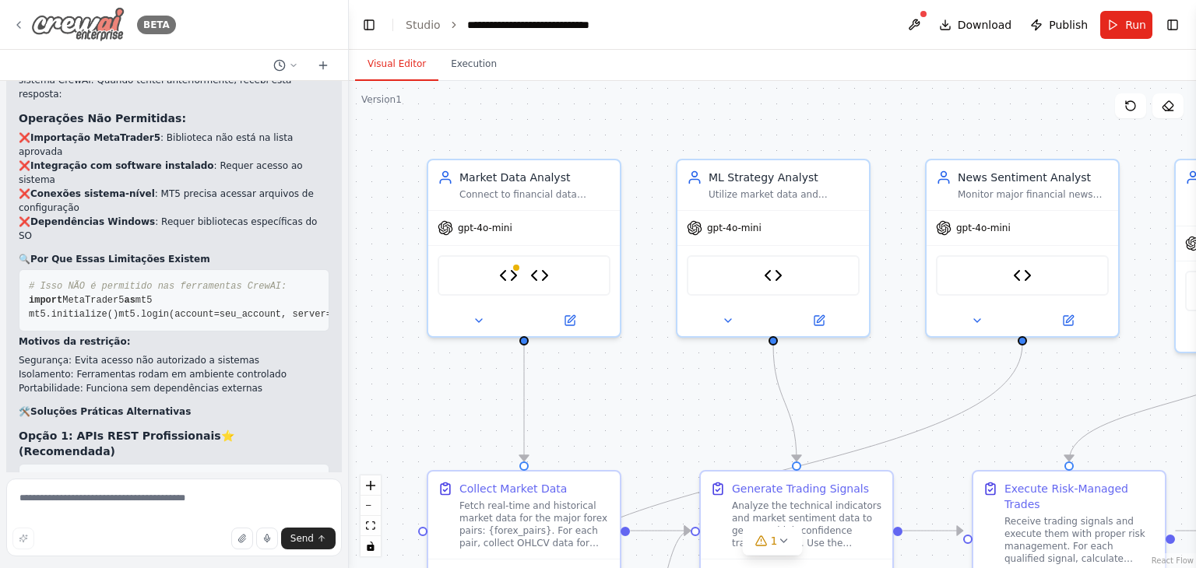
click at [19, 26] on icon at bounding box center [18, 25] width 12 height 12
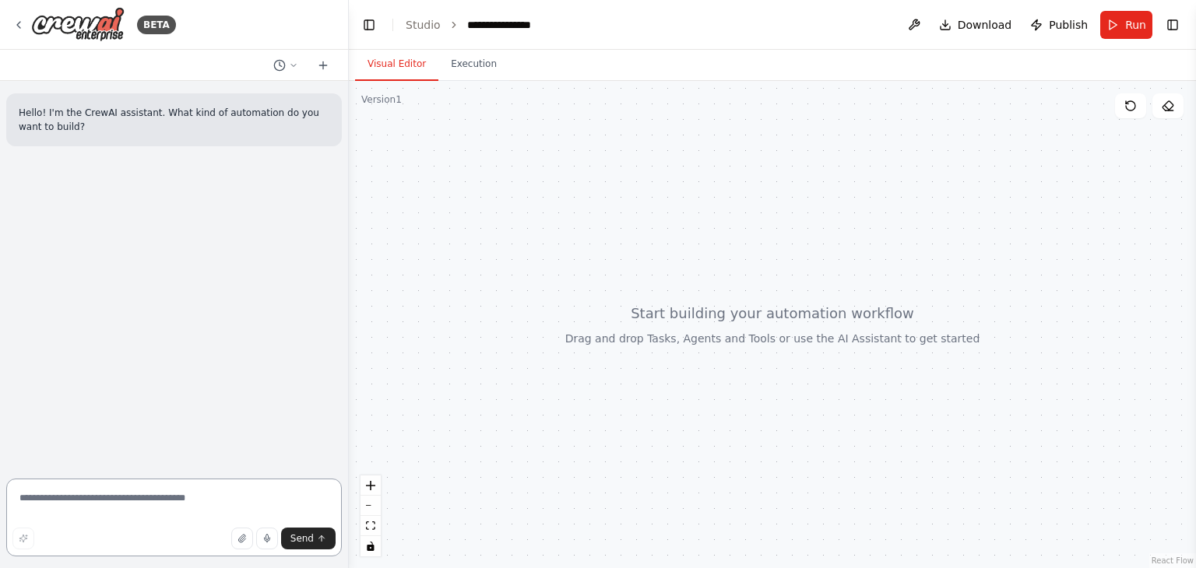
click at [125, 502] on textarea at bounding box center [174, 518] width 336 height 78
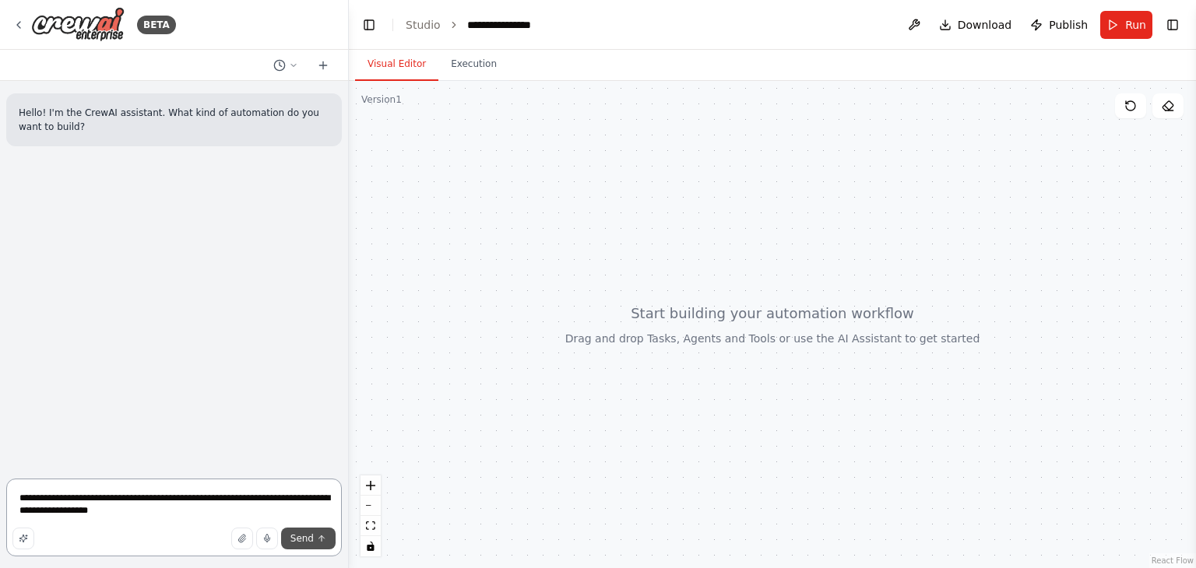
type textarea "**********"
click at [311, 543] on span "Send" at bounding box center [301, 539] width 23 height 12
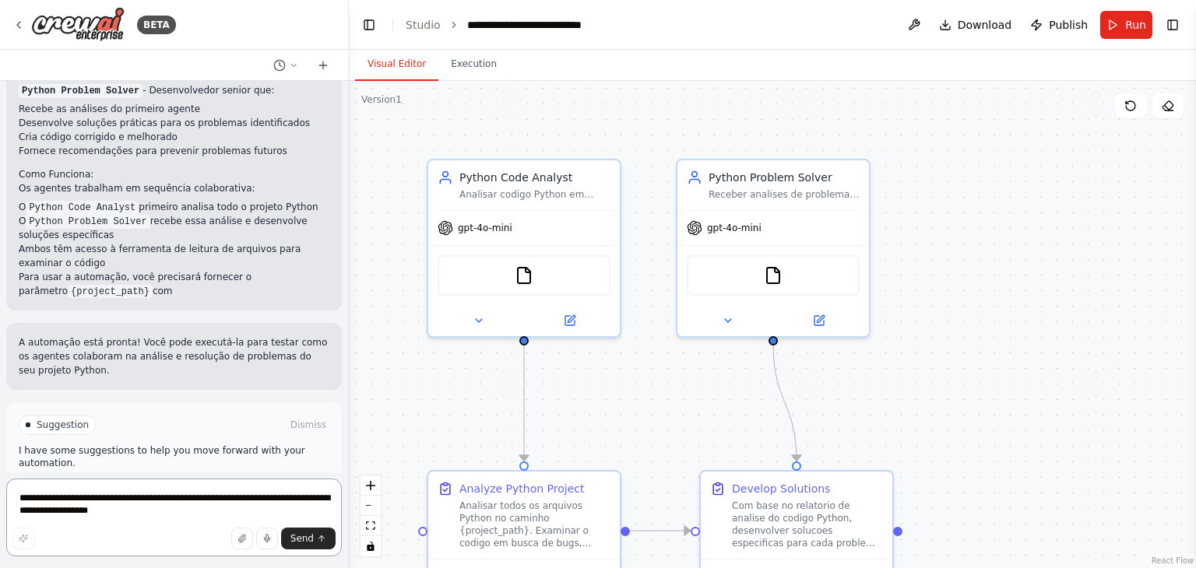
scroll to position [884, 0]
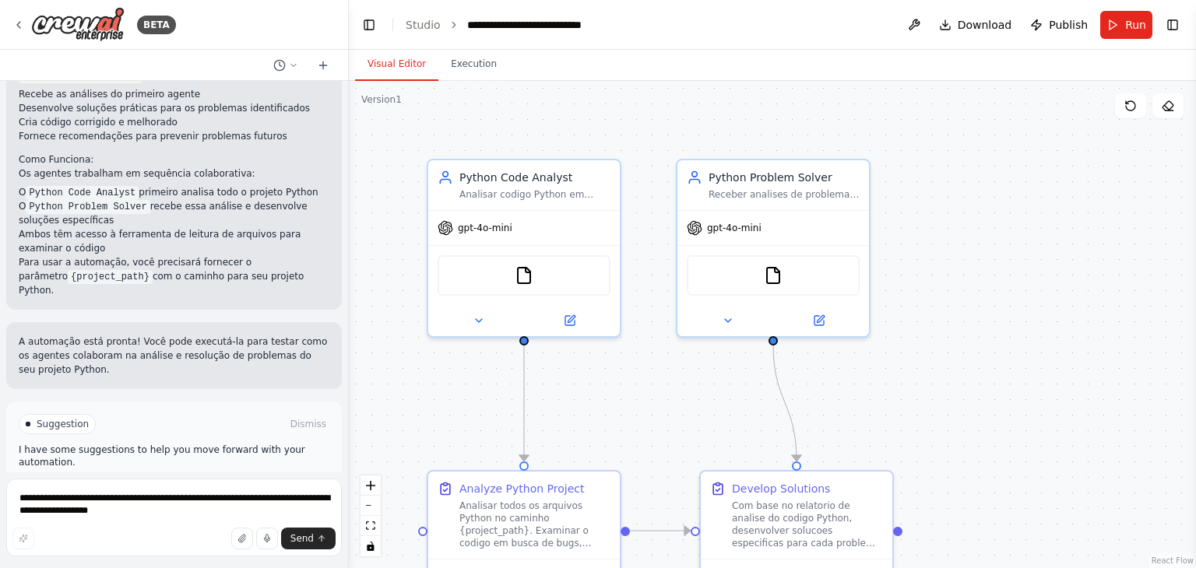
click at [201, 484] on span "Run Automation" at bounding box center [181, 490] width 76 height 12
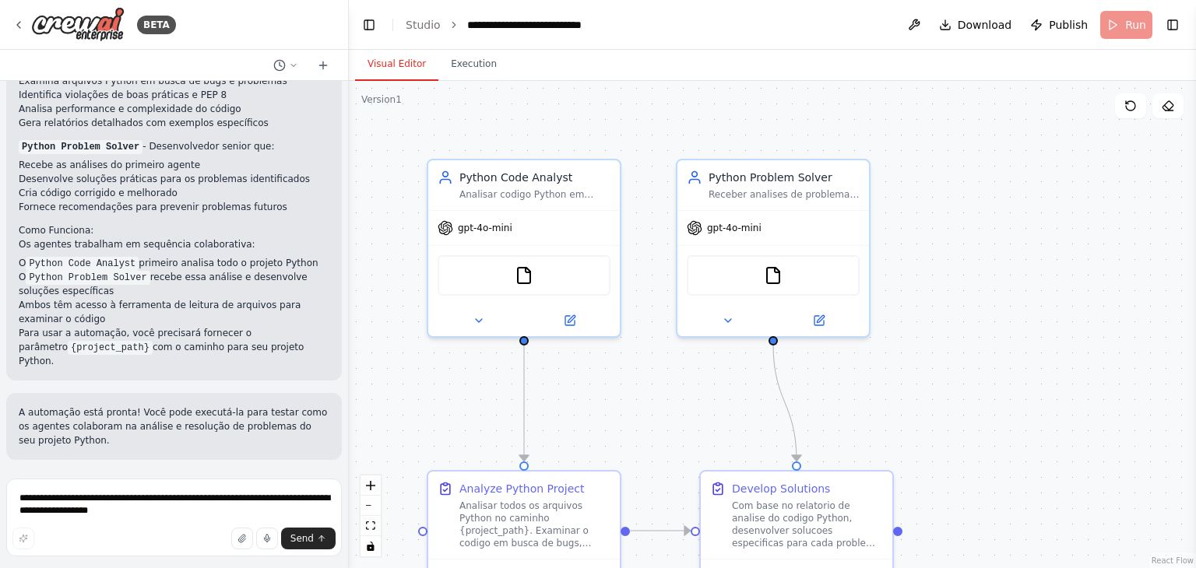
scroll to position [758, 0]
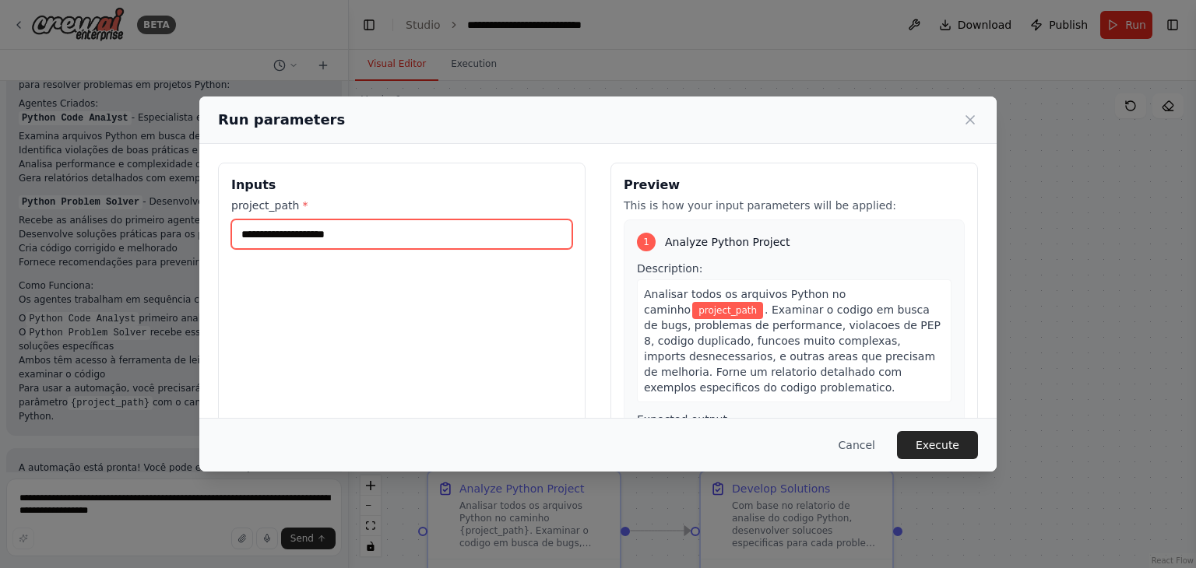
click at [329, 233] on input "project_path *" at bounding box center [401, 235] width 341 height 30
click at [350, 224] on input "project_path *" at bounding box center [401, 235] width 341 height 30
click at [345, 231] on input "project_path *" at bounding box center [401, 235] width 341 height 30
drag, startPoint x: 345, startPoint y: 231, endPoint x: 299, endPoint y: 249, distance: 49.3
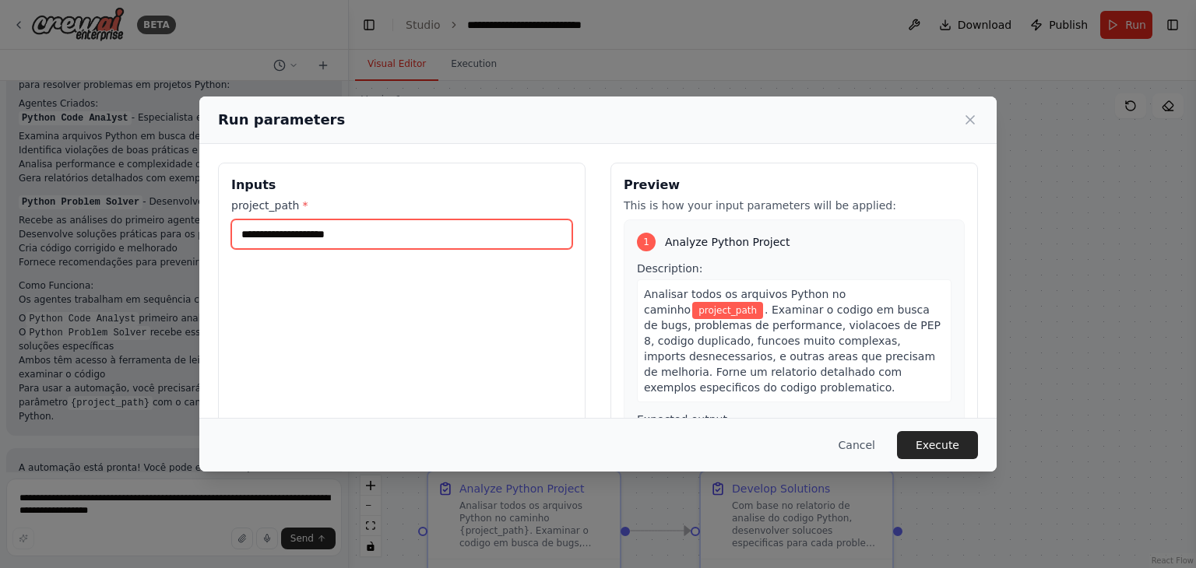
click at [299, 249] on div "Inputs project_path *" at bounding box center [401, 347] width 367 height 369
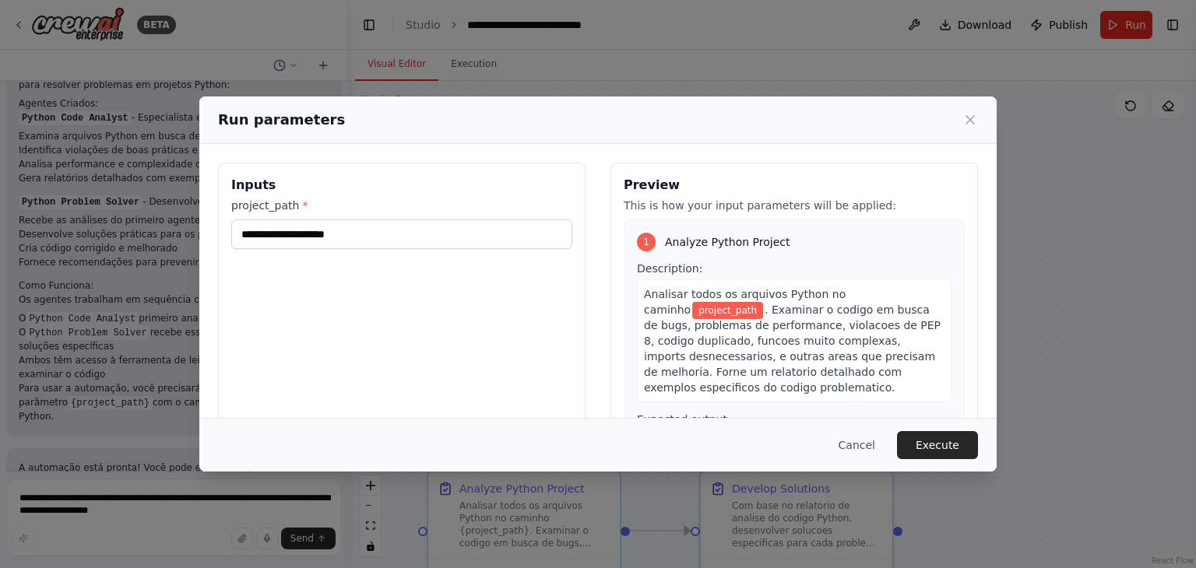
click at [369, 319] on div "Inputs project_path *" at bounding box center [401, 347] width 367 height 369
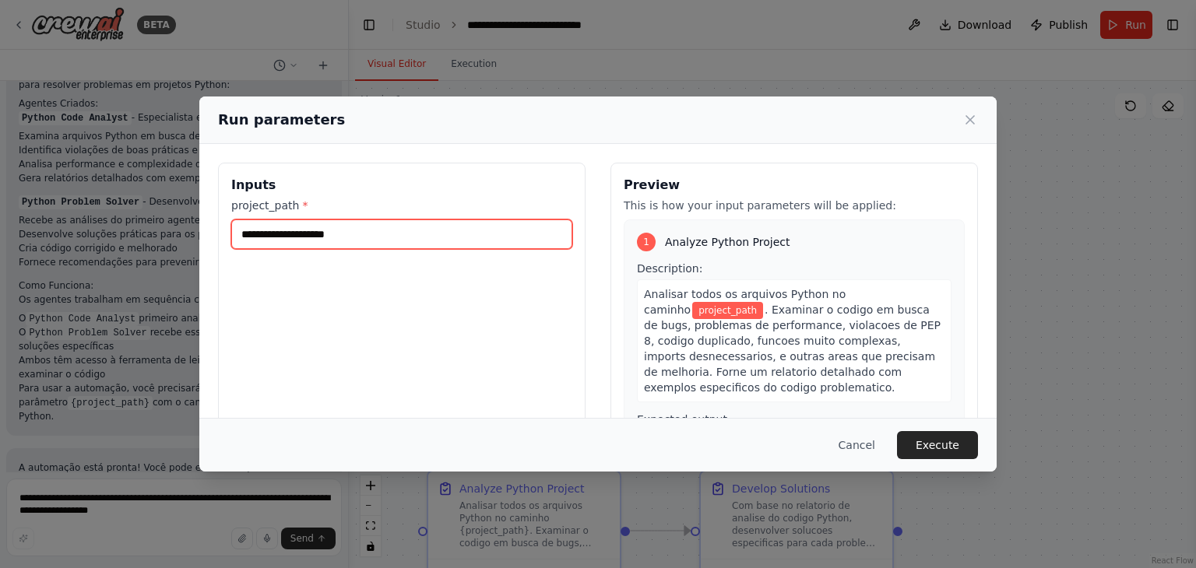
click at [344, 231] on input "project_path *" at bounding box center [401, 235] width 341 height 30
click at [318, 234] on input "project_path *" at bounding box center [401, 235] width 341 height 30
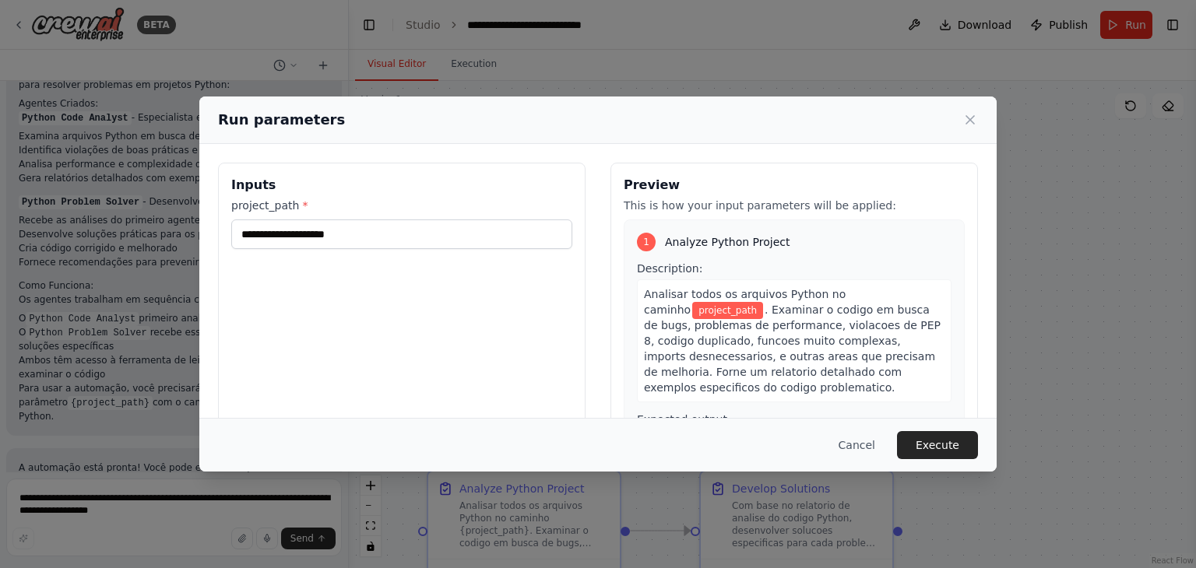
click at [292, 209] on label "project_path *" at bounding box center [401, 206] width 341 height 16
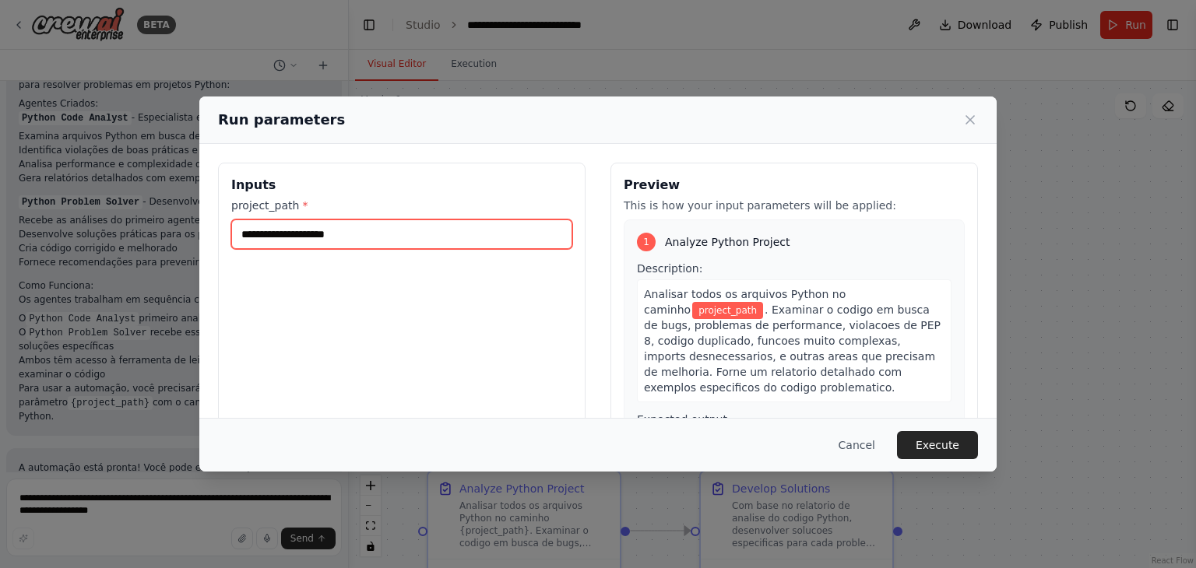
click at [292, 220] on input "project_path *" at bounding box center [401, 235] width 341 height 30
click at [320, 237] on input "project_path *" at bounding box center [401, 235] width 341 height 30
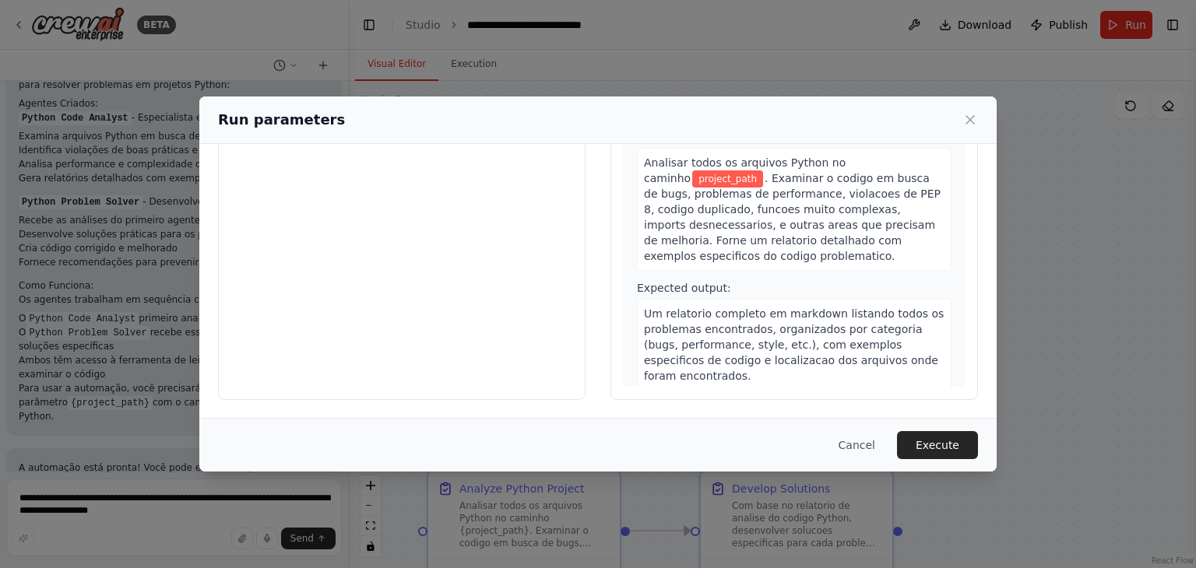
scroll to position [0, 0]
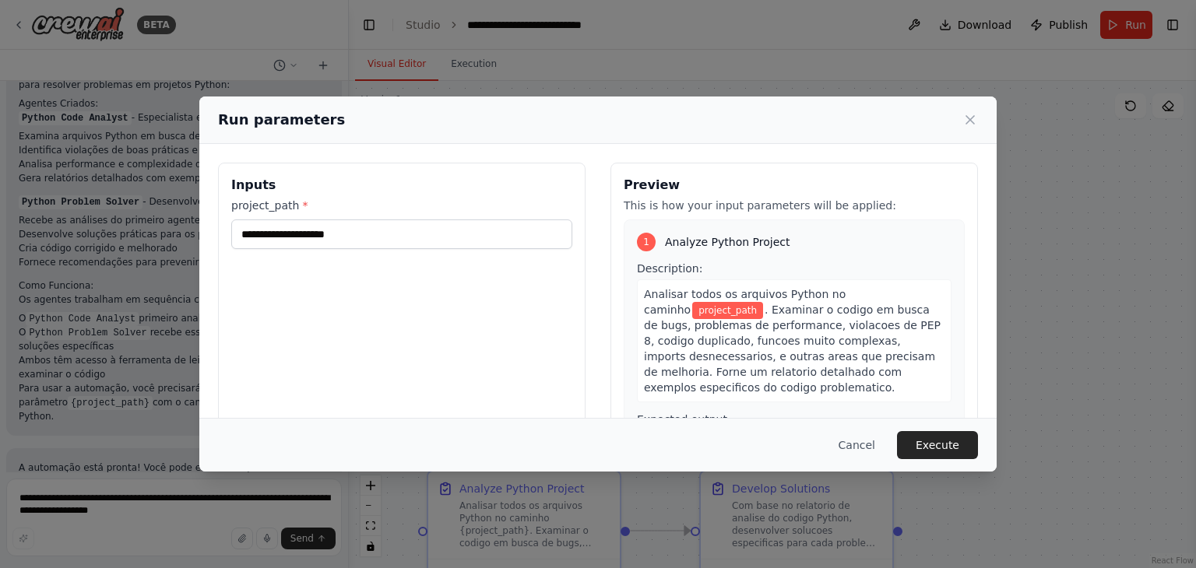
click at [751, 304] on span ". Examinar o codigo em busca de bugs, problemas de performance, violacoes de PE…" at bounding box center [792, 349] width 297 height 90
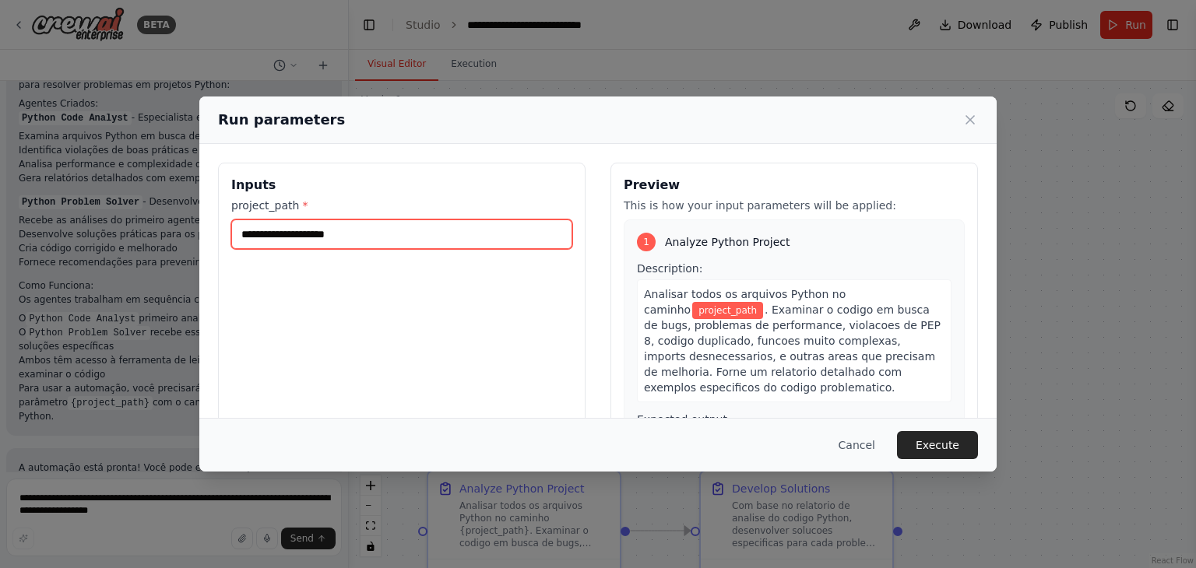
click at [362, 227] on input "project_path *" at bounding box center [401, 235] width 341 height 30
click at [357, 237] on input "project_path *" at bounding box center [401, 235] width 341 height 30
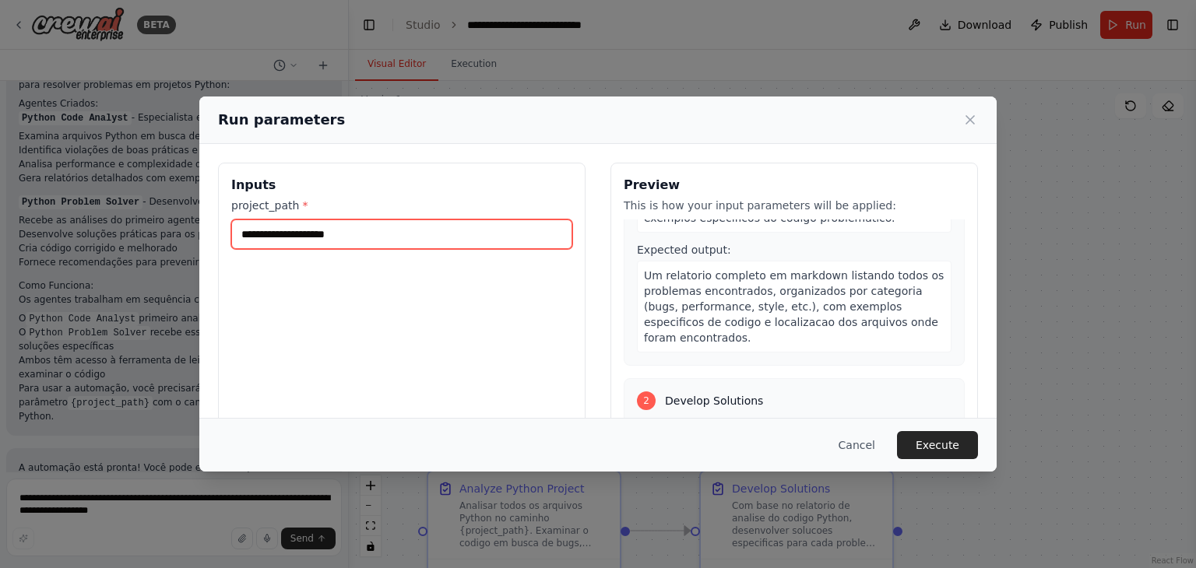
scroll to position [202, 0]
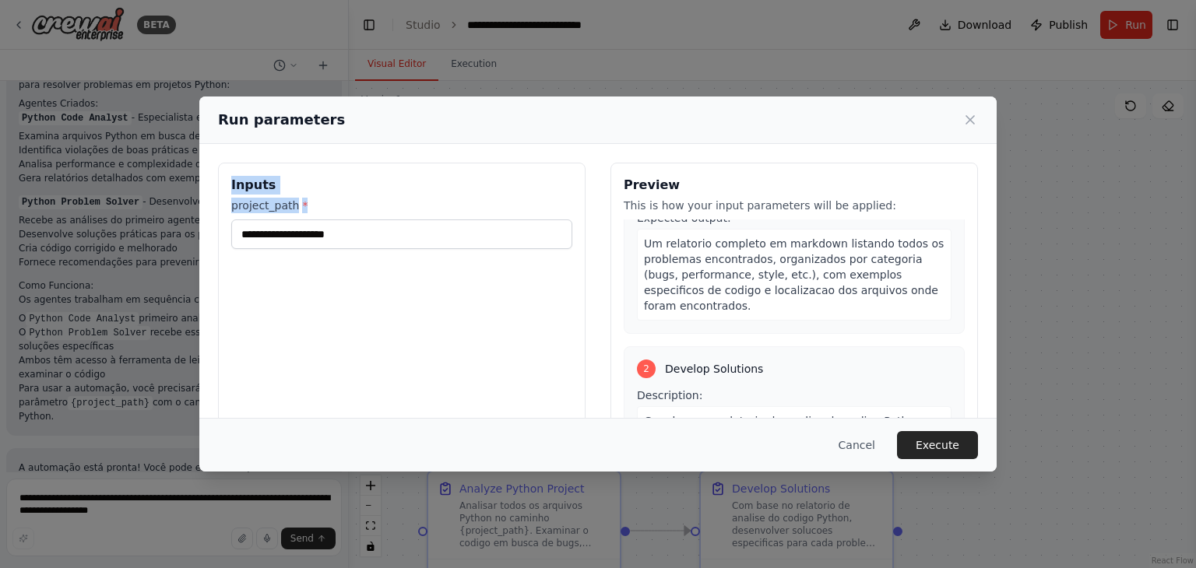
drag, startPoint x: 305, startPoint y: 206, endPoint x: 227, endPoint y: 185, distance: 80.4
click at [227, 185] on div "Inputs project_path *" at bounding box center [401, 347] width 367 height 369
copy div "Inputs project_path *"
click at [872, 446] on button "Cancel" at bounding box center [857, 445] width 62 height 28
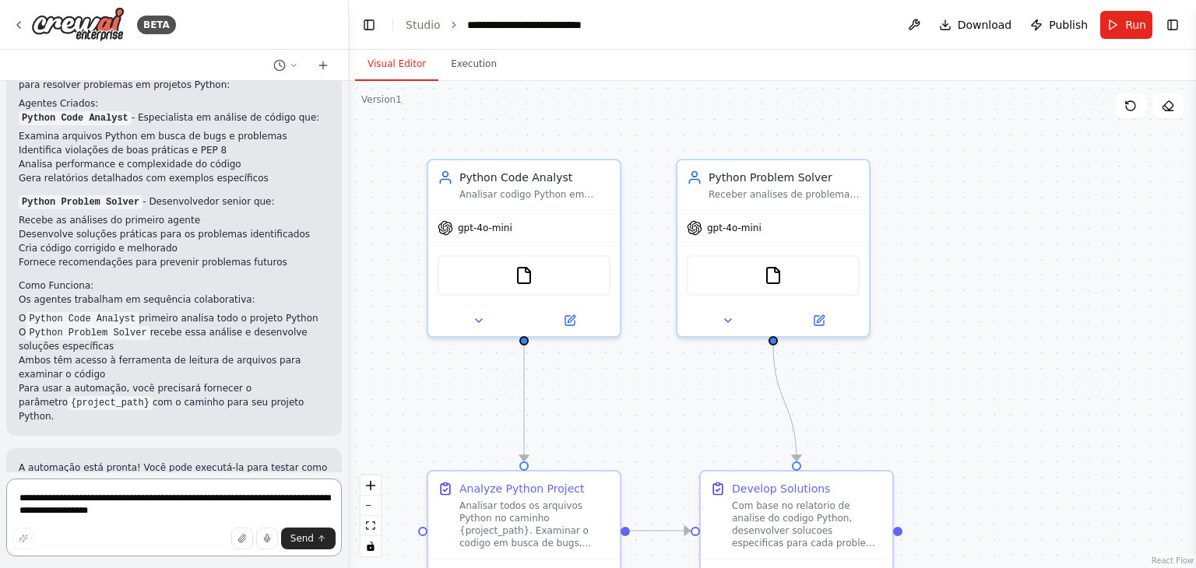
click at [173, 503] on textarea "**********" at bounding box center [174, 518] width 336 height 78
type textarea "**********"
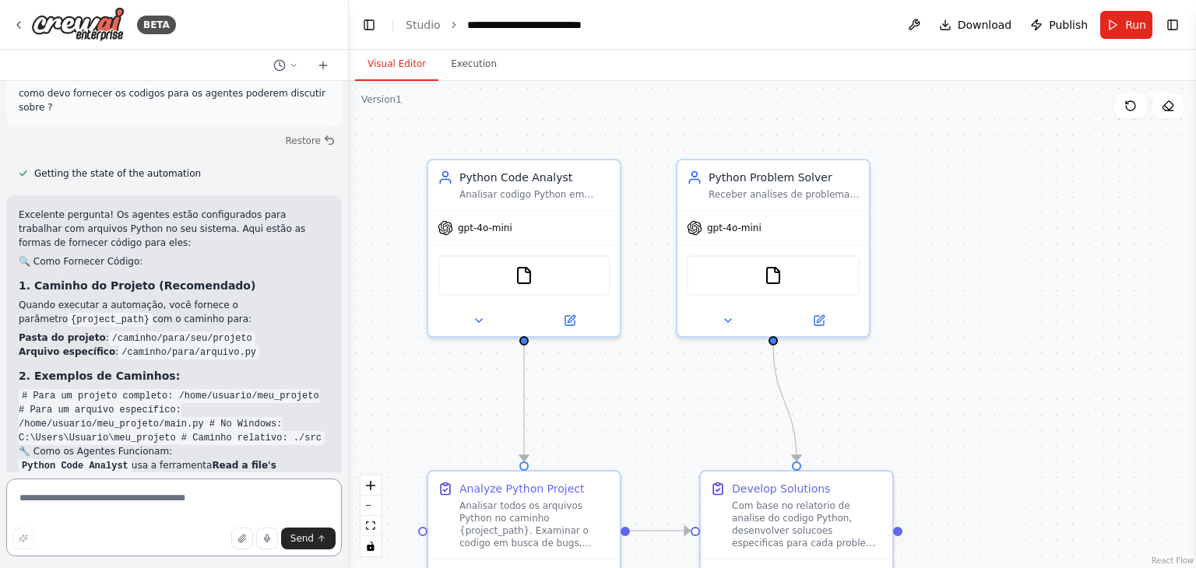
scroll to position [1211, 0]
click at [1127, 26] on span "Run" at bounding box center [1135, 25] width 21 height 16
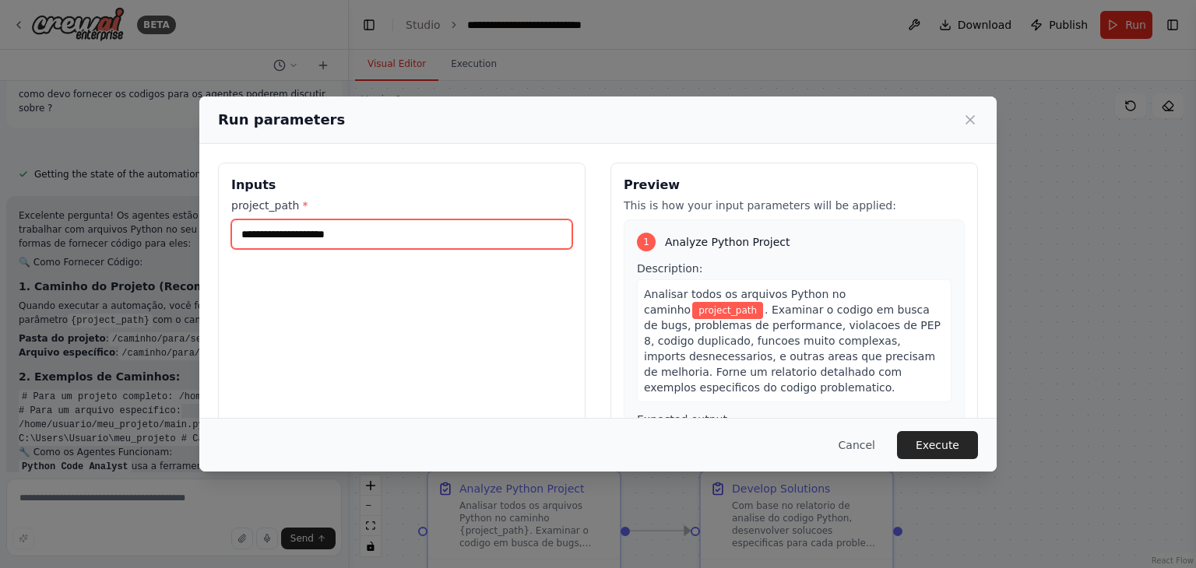
click at [424, 235] on input "project_path *" at bounding box center [401, 235] width 341 height 30
paste input "**********"
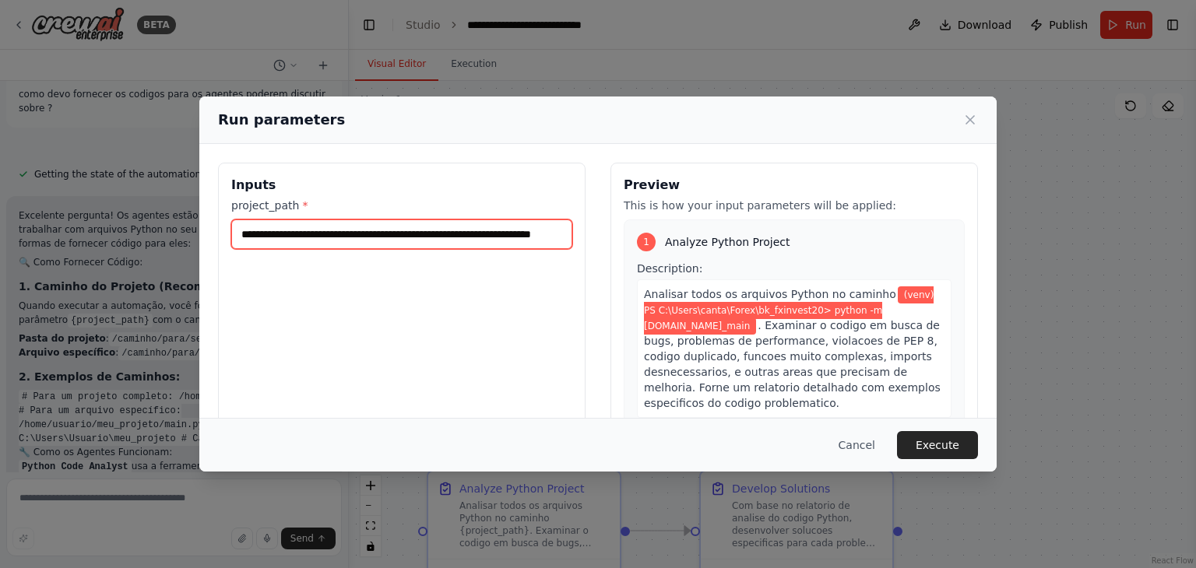
scroll to position [0, 55]
type input "**********"
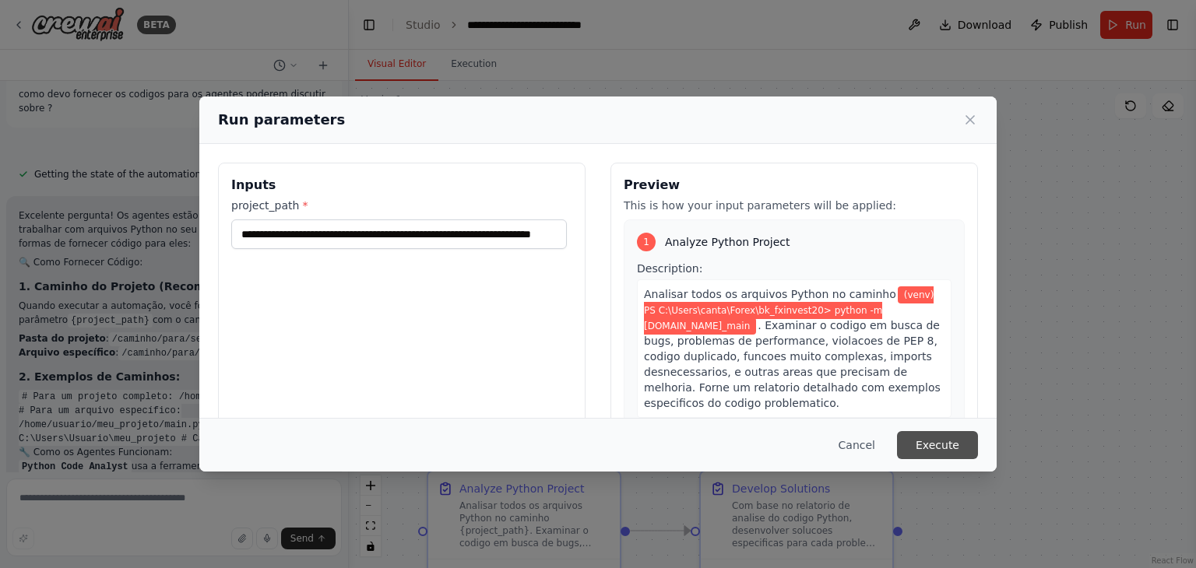
scroll to position [0, 0]
click at [937, 445] on button "Execute" at bounding box center [937, 445] width 81 height 28
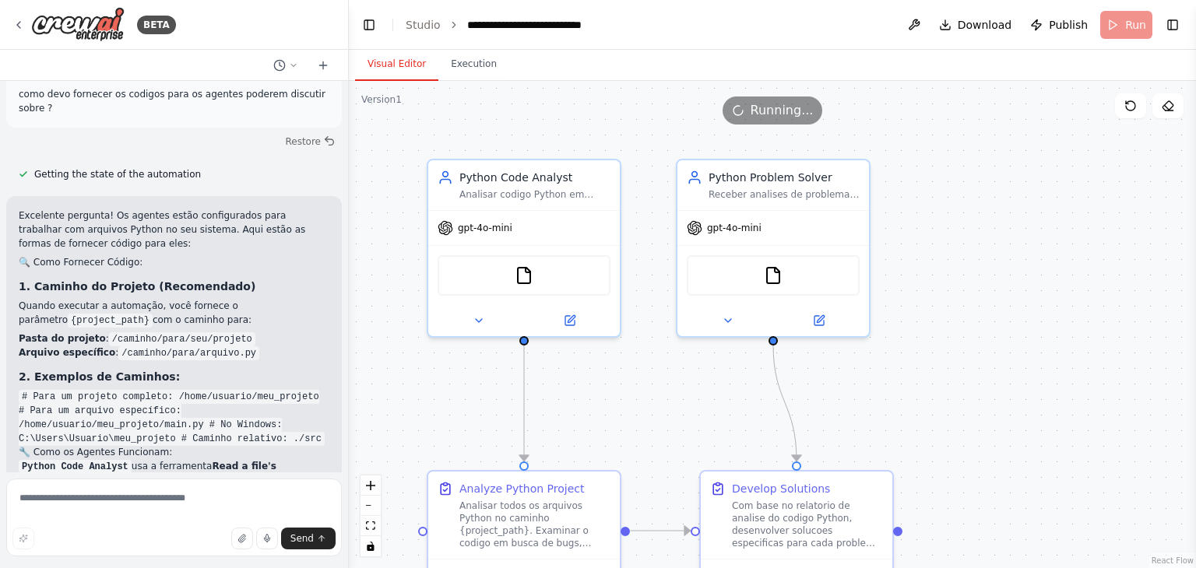
click at [398, 66] on button "Visual Editor" at bounding box center [396, 64] width 83 height 33
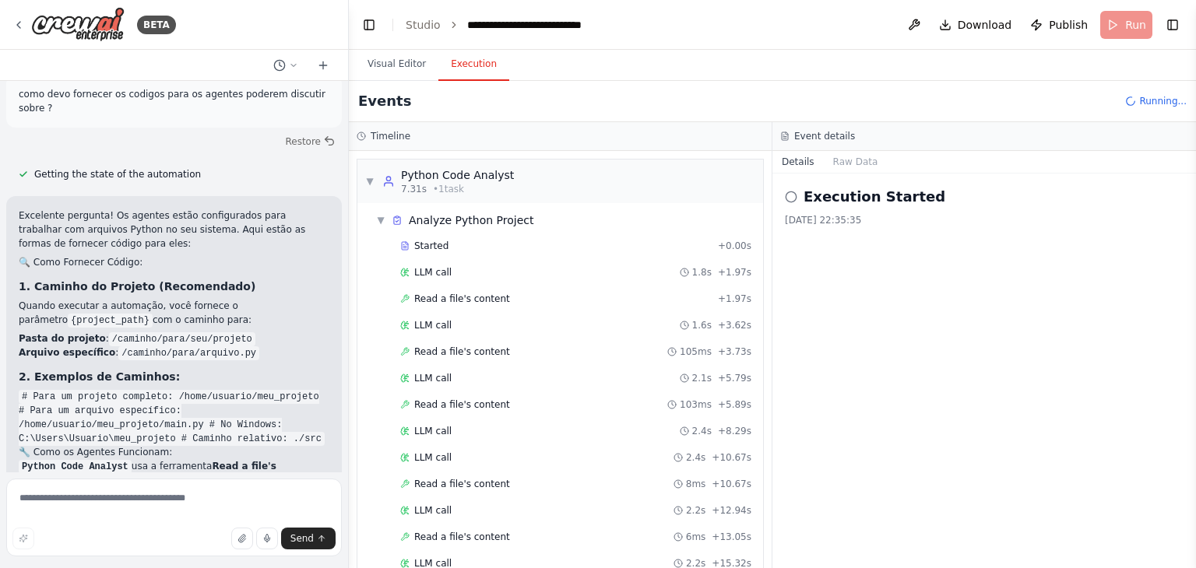
scroll to position [498, 0]
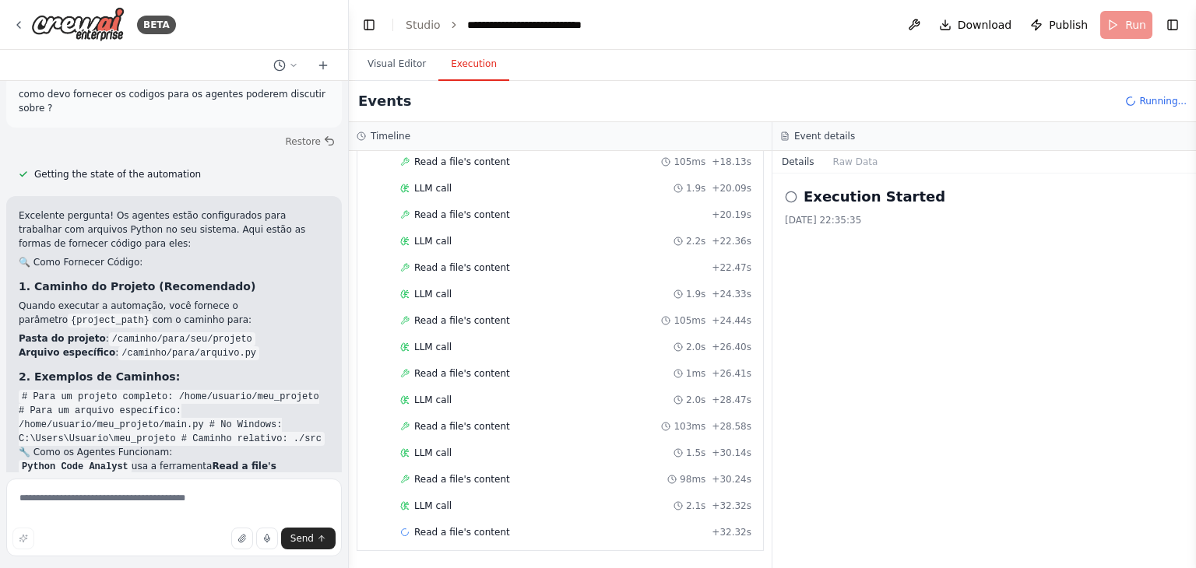
click at [468, 67] on button "Execution" at bounding box center [473, 64] width 71 height 33
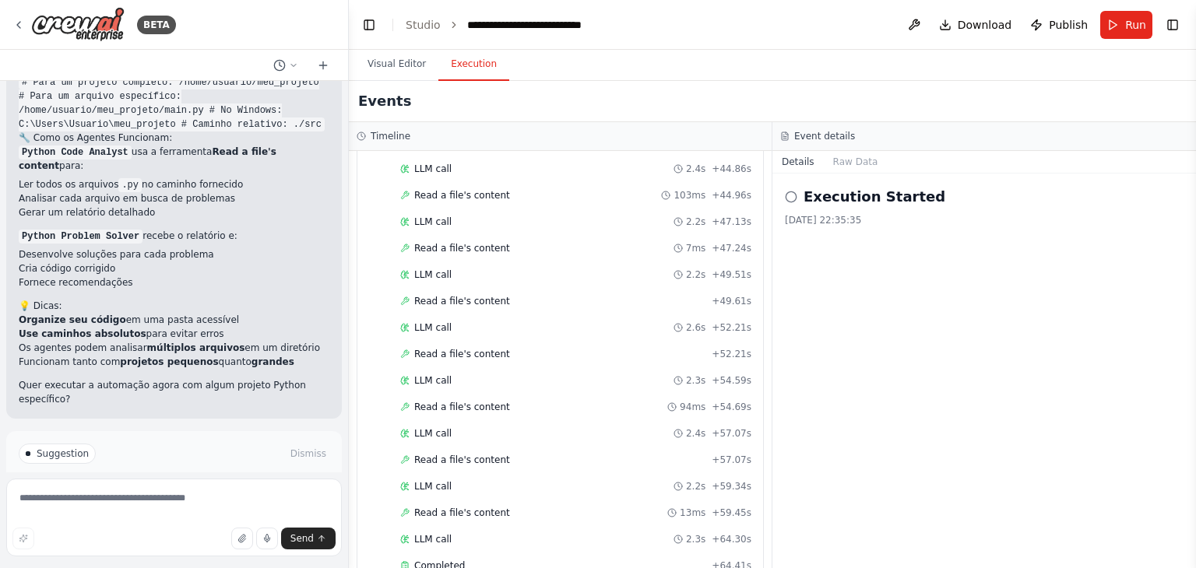
scroll to position [1542, 0]
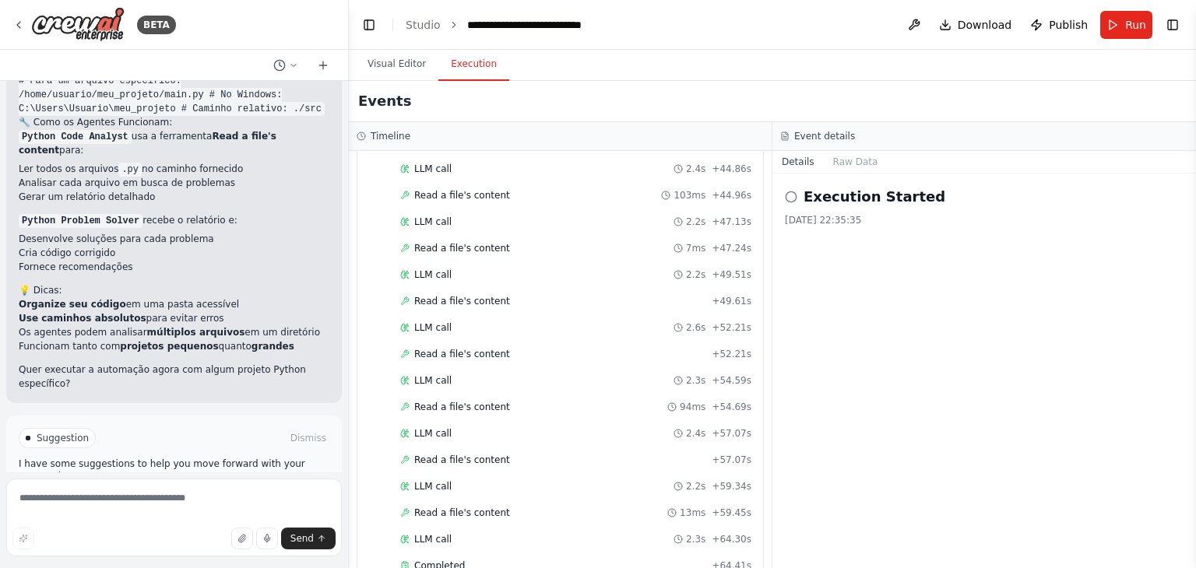
click at [163, 498] on span "Improve automation" at bounding box center [180, 504] width 95 height 12
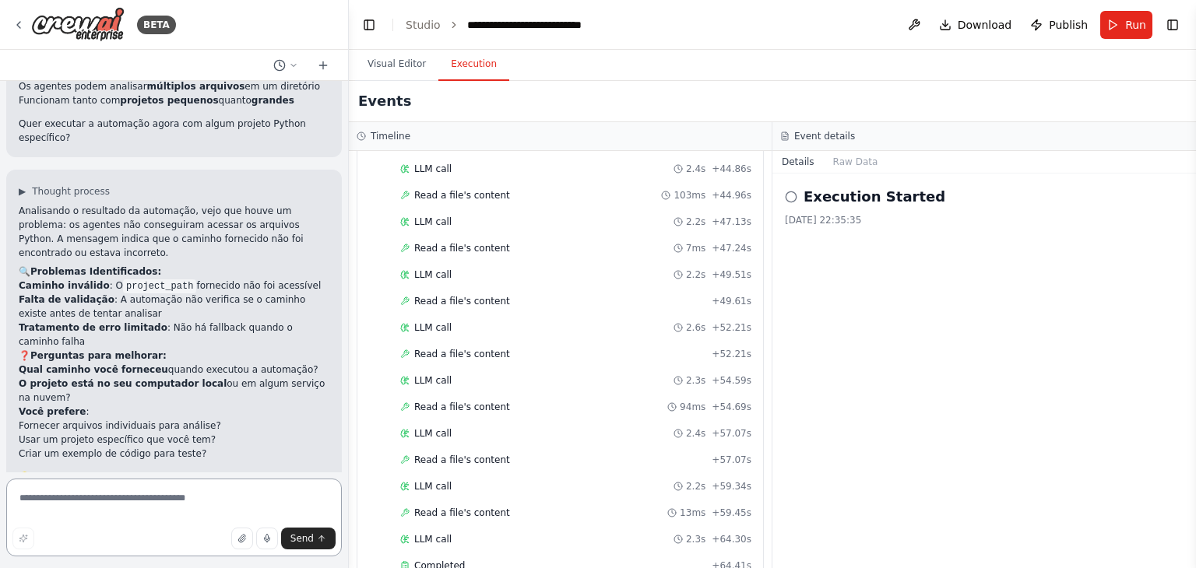
scroll to position [1820, 0]
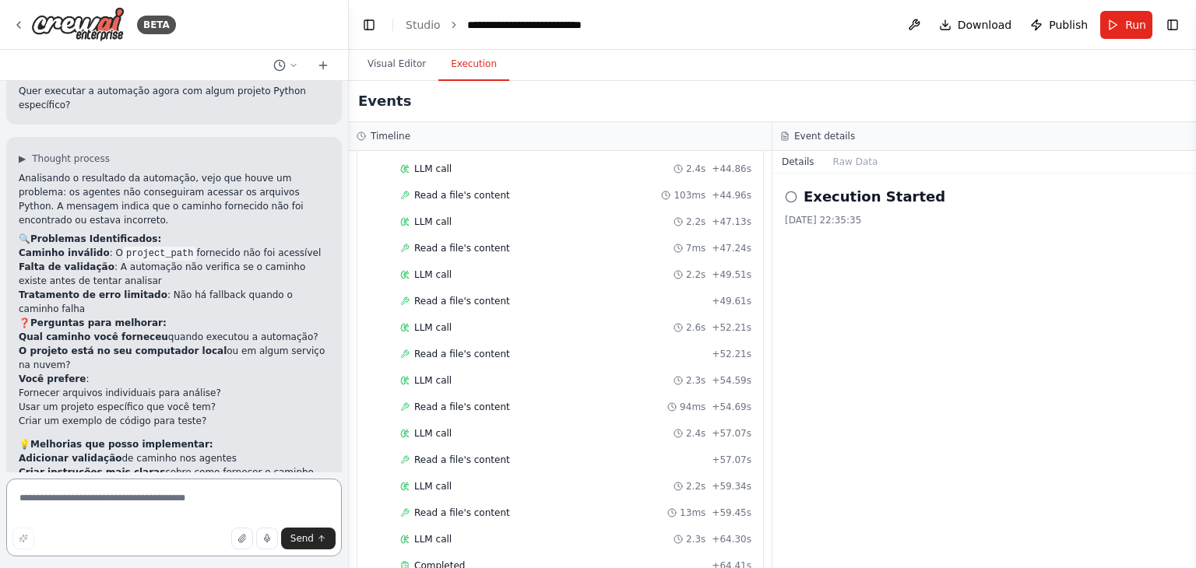
click at [196, 494] on textarea at bounding box center [174, 518] width 336 height 78
click at [1131, 23] on span "Run" at bounding box center [1135, 25] width 21 height 16
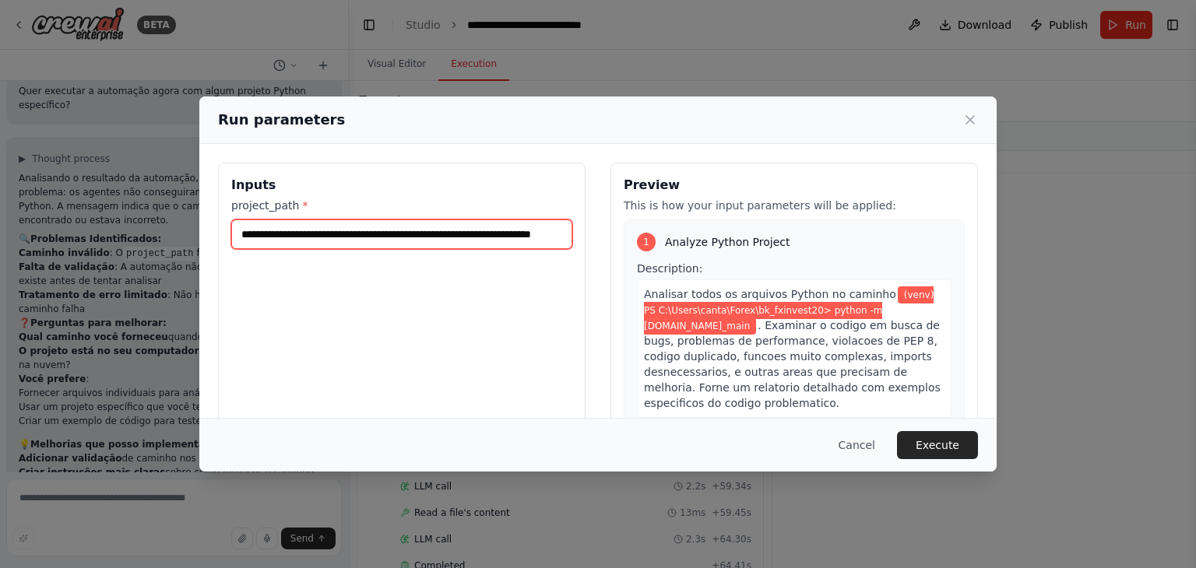
click at [410, 233] on input "**********" at bounding box center [401, 235] width 341 height 30
paste input "text"
type input "**********"
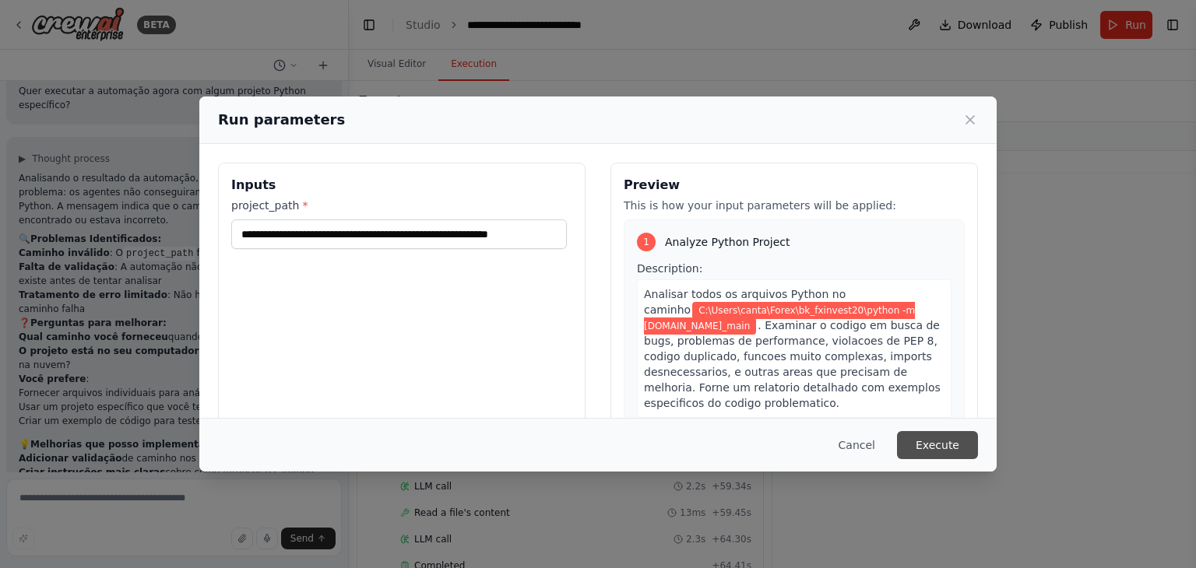
scroll to position [0, 0]
click at [937, 442] on button "Execute" at bounding box center [937, 445] width 81 height 28
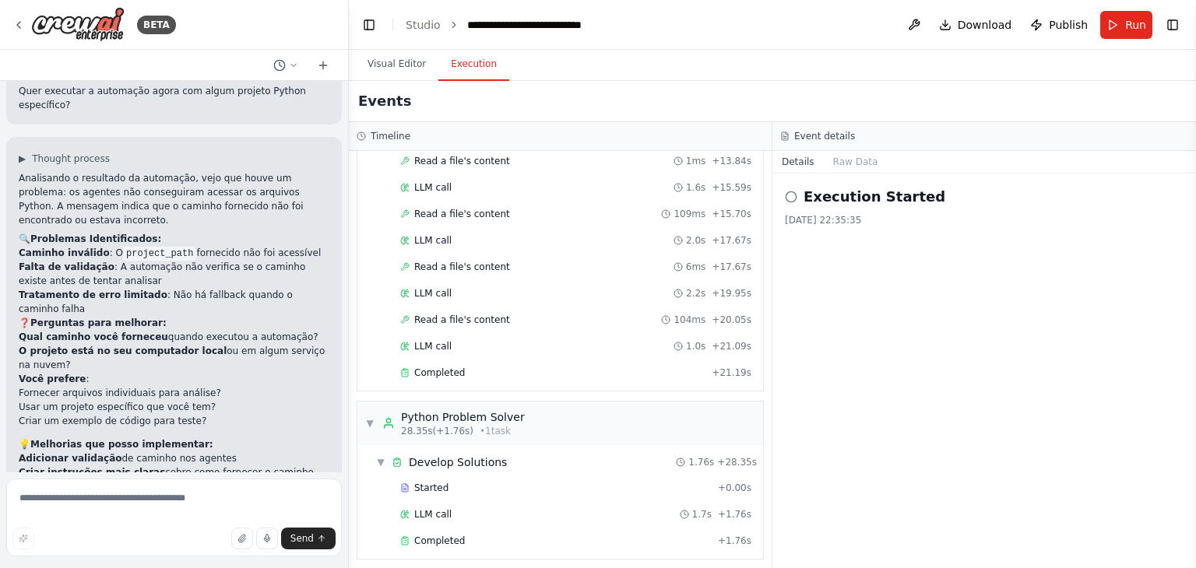
scroll to position [1946, 0]
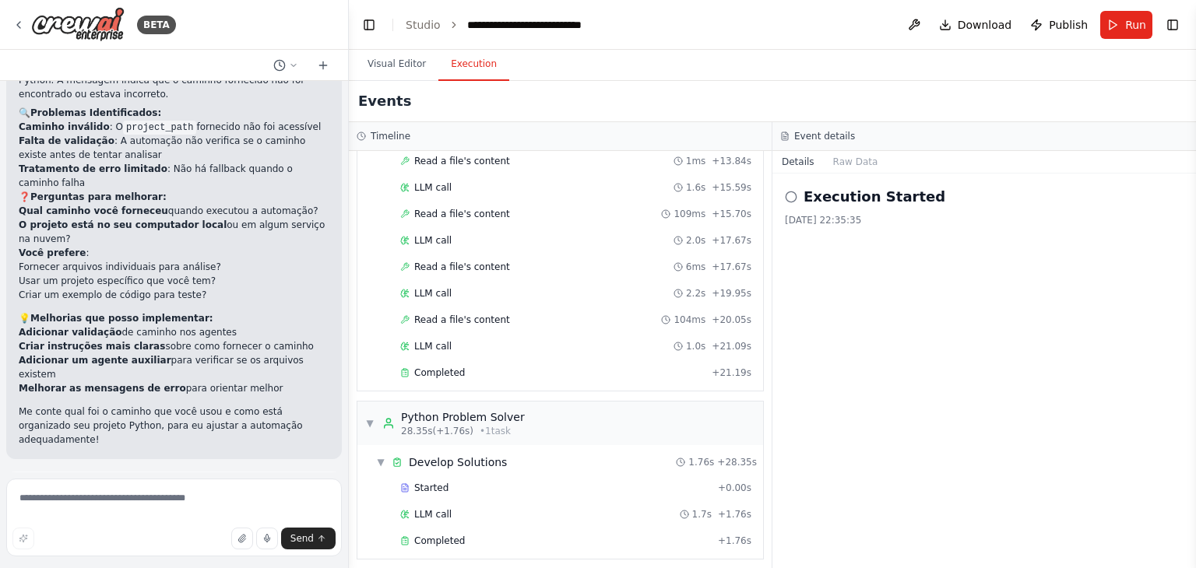
click at [216, 554] on span "Improve automation" at bounding box center [180, 560] width 95 height 12
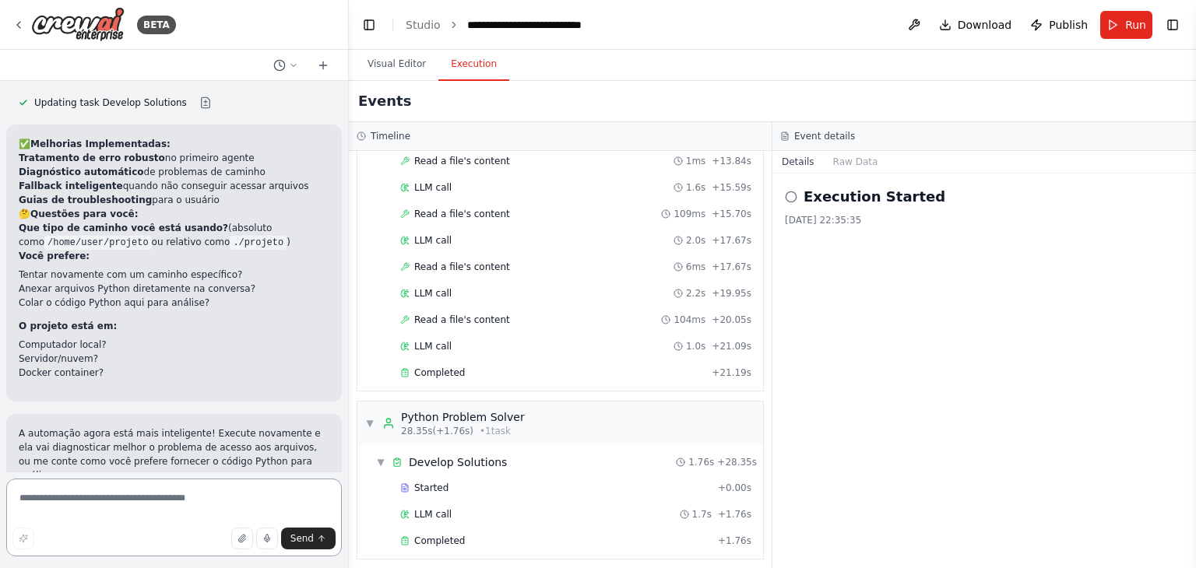
scroll to position [2586, 0]
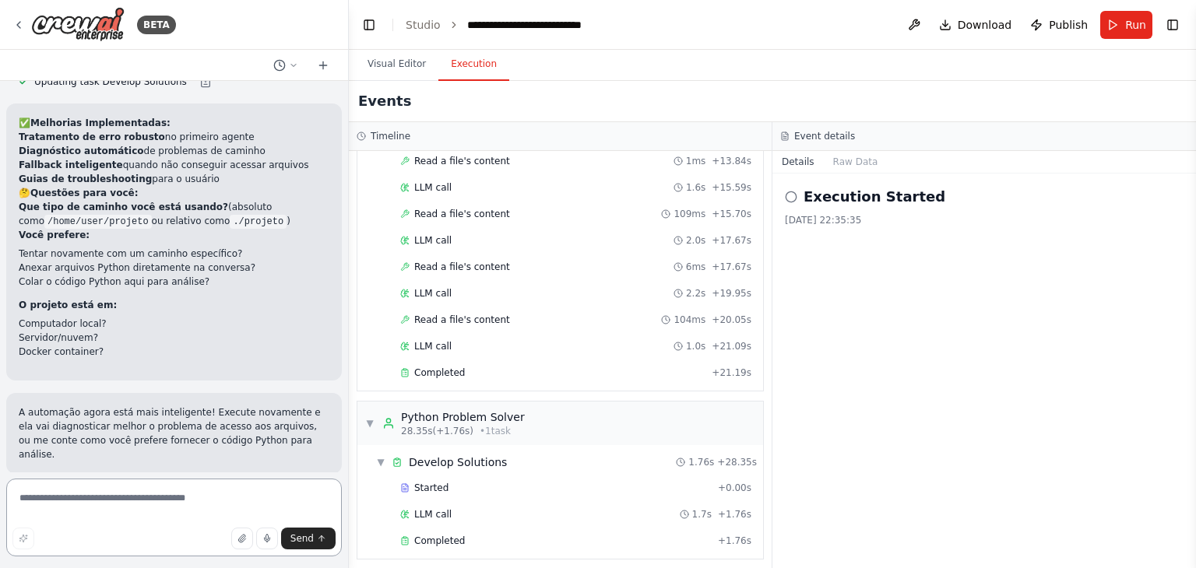
click at [173, 492] on textarea at bounding box center [174, 518] width 336 height 78
click at [171, 494] on textarea at bounding box center [174, 518] width 336 height 78
paste textarea "**********"
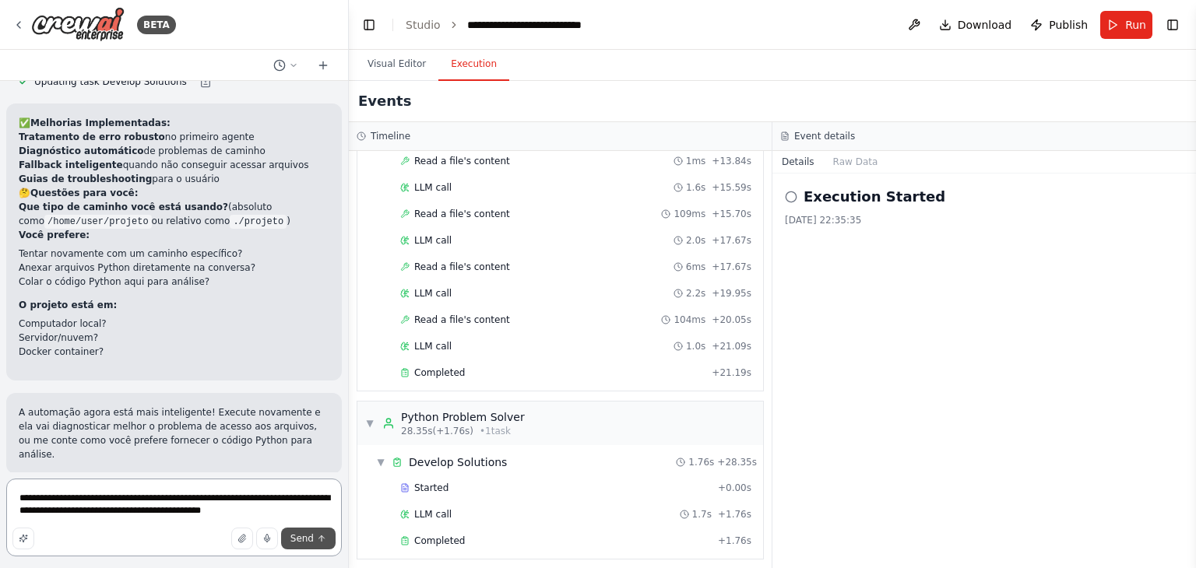
type textarea "**********"
click at [305, 546] on button "Send" at bounding box center [308, 539] width 55 height 22
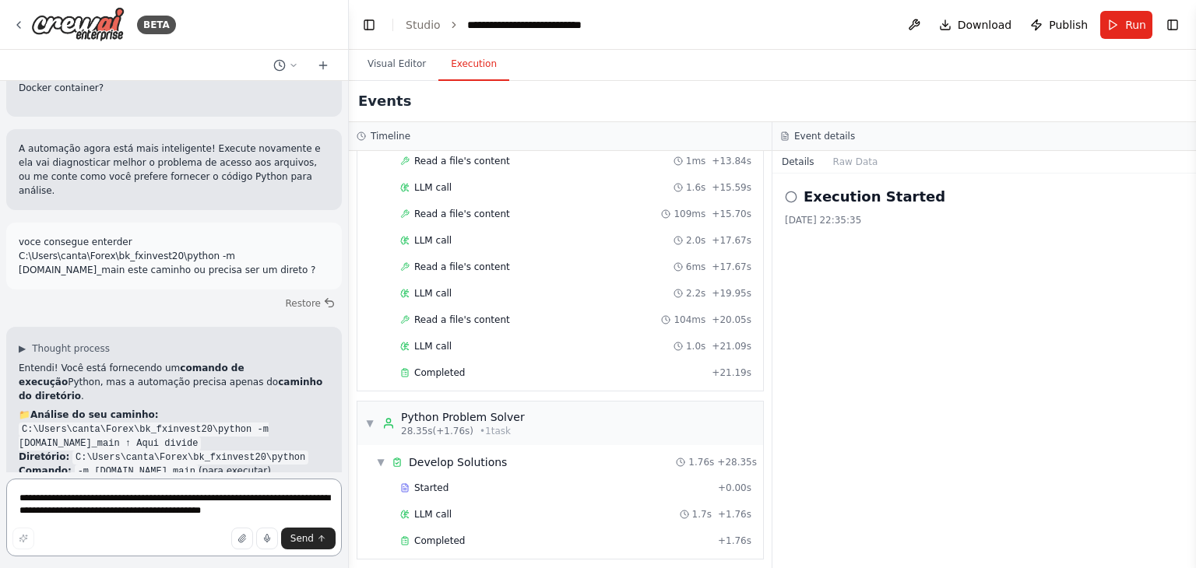
scroll to position [2849, 0]
click at [262, 465] on li "Comando: -m interface.app_main (para executar)" at bounding box center [174, 472] width 311 height 14
click at [171, 530] on p "Analisar pasta inteira:" at bounding box center [174, 537] width 311 height 14
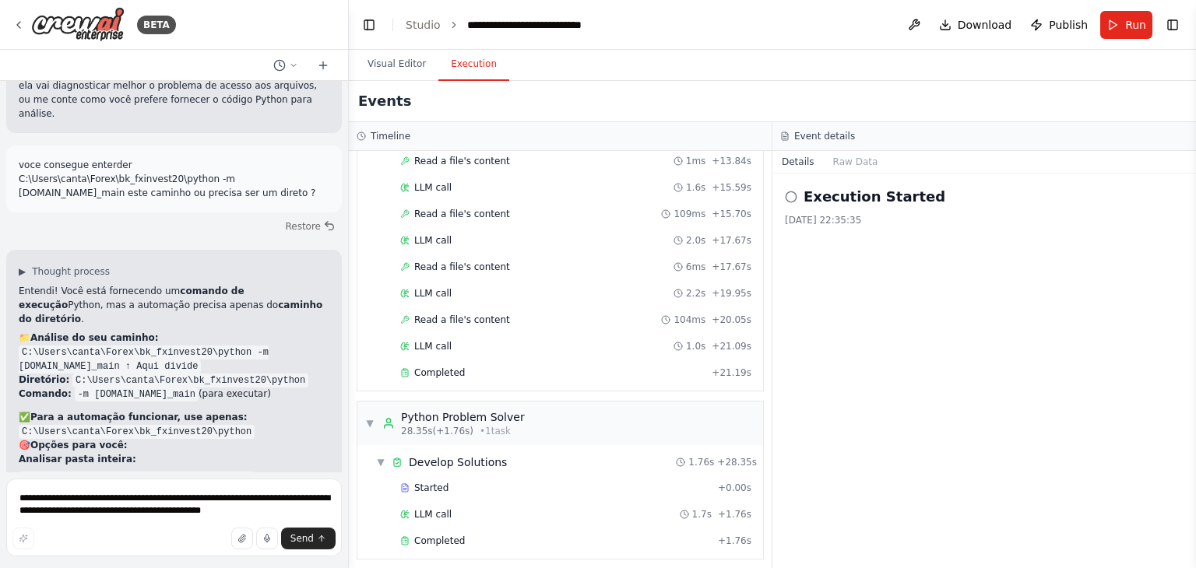
scroll to position [2935, 0]
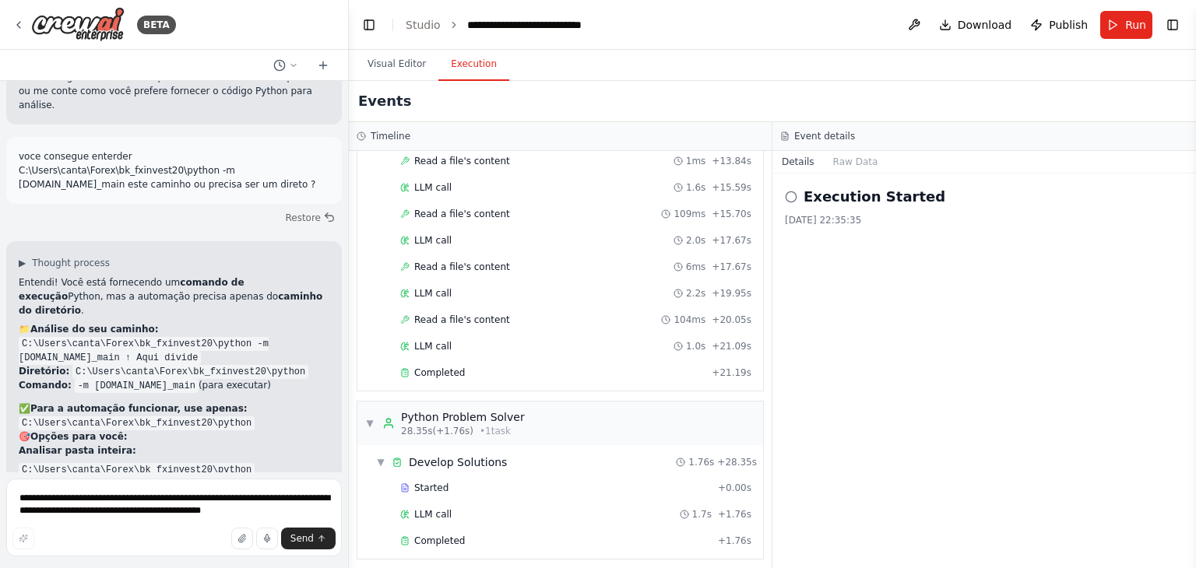
click at [136, 523] on p "Analisar projeto completo:" at bounding box center [174, 530] width 311 height 14
drag, startPoint x: 57, startPoint y: 352, endPoint x: 21, endPoint y: 339, distance: 37.9
click at [21, 476] on li "Analisar arquivo específico: C:\Users\canta\Forex\bk_fxinvest20\python\interfac…" at bounding box center [174, 499] width 311 height 47
click at [167, 523] on p "Analisar projeto completo:" at bounding box center [174, 530] width 311 height 14
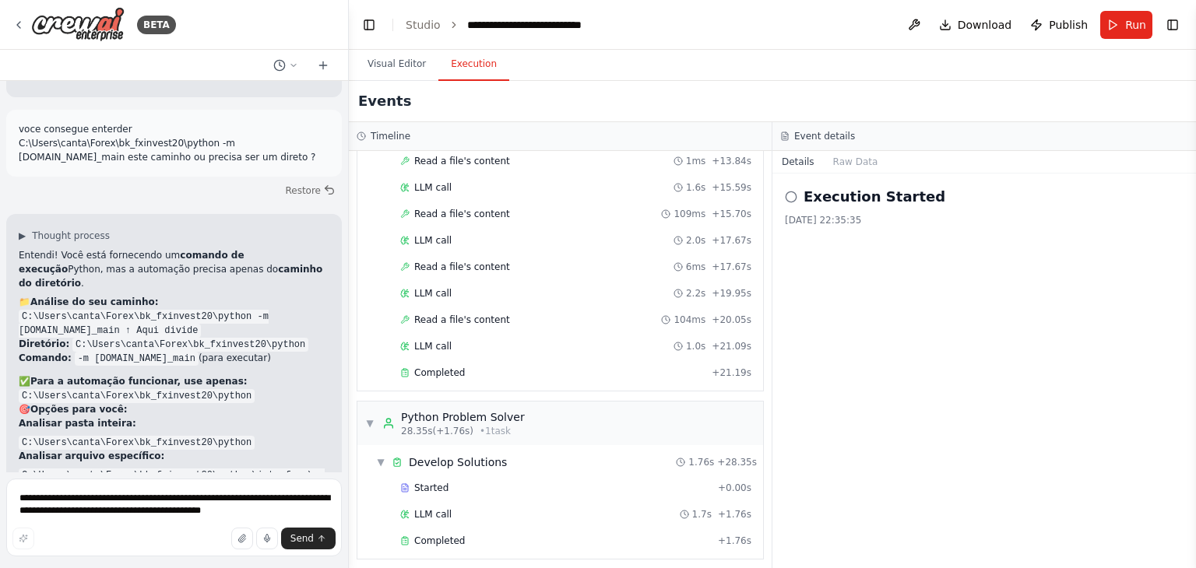
scroll to position [2975, 0]
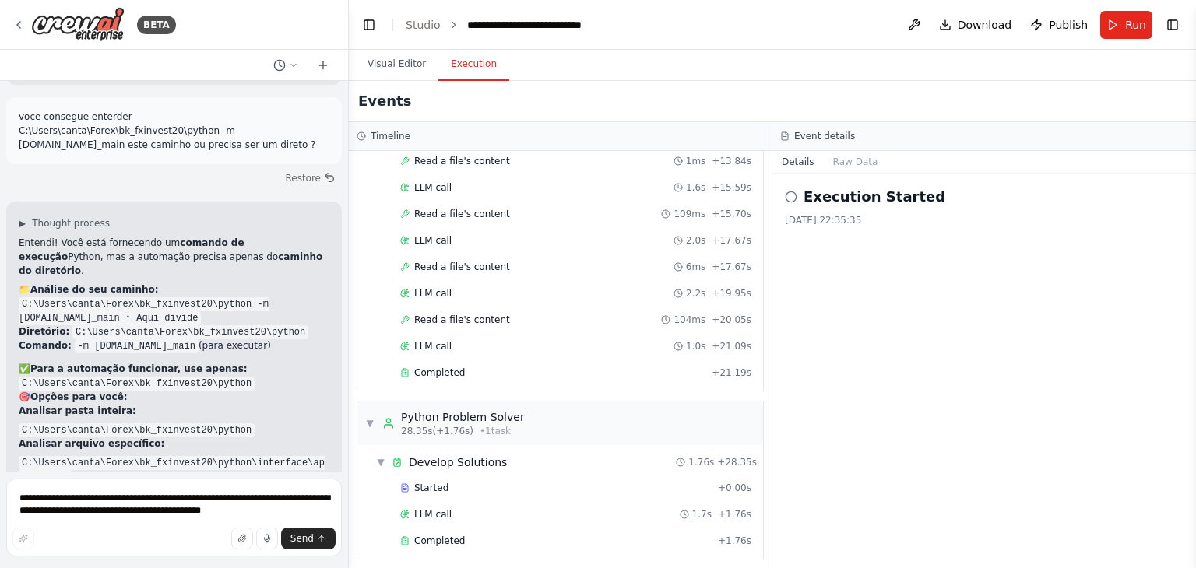
drag, startPoint x: 209, startPoint y: 340, endPoint x: 199, endPoint y: 346, distance: 11.9
click at [199, 484] on li "Analisar projeto completo: C:\Users\canta\Forex\bk_fxinvest20" at bounding box center [174, 500] width 311 height 33
drag, startPoint x: 199, startPoint y: 346, endPoint x: 13, endPoint y: 342, distance: 185.4
click at [13, 342] on div "▶ Thought process Entendi! Você está fornecendo um comando de execução Python, …" at bounding box center [174, 426] width 336 height 448
copy code "C:\Users\canta\Forex\bk_fxinvest20"
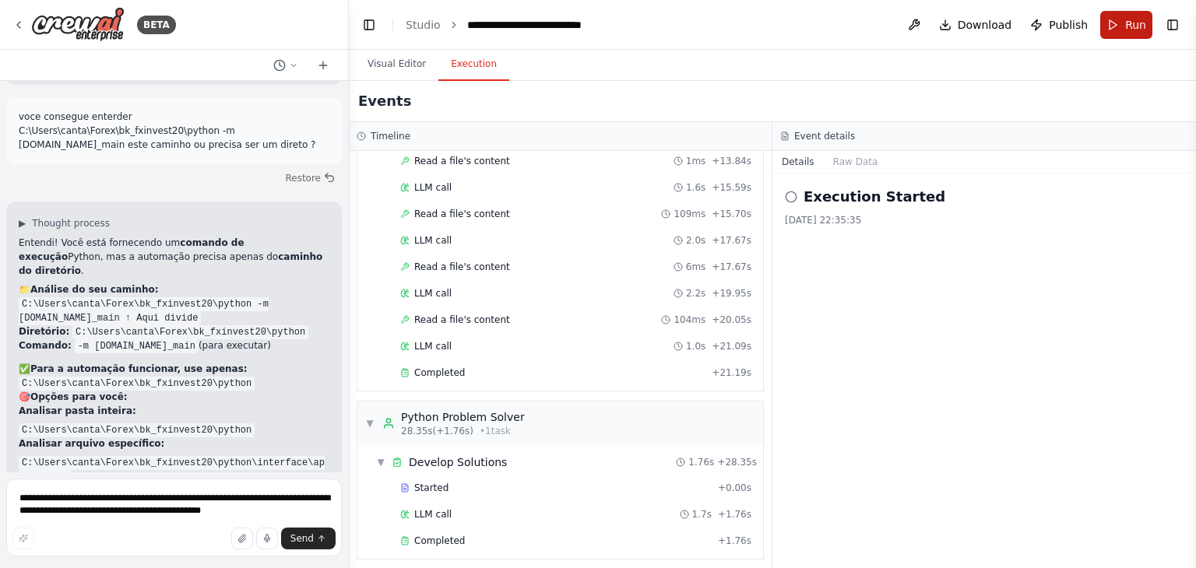
click at [1123, 22] on button "Run" at bounding box center [1126, 25] width 52 height 28
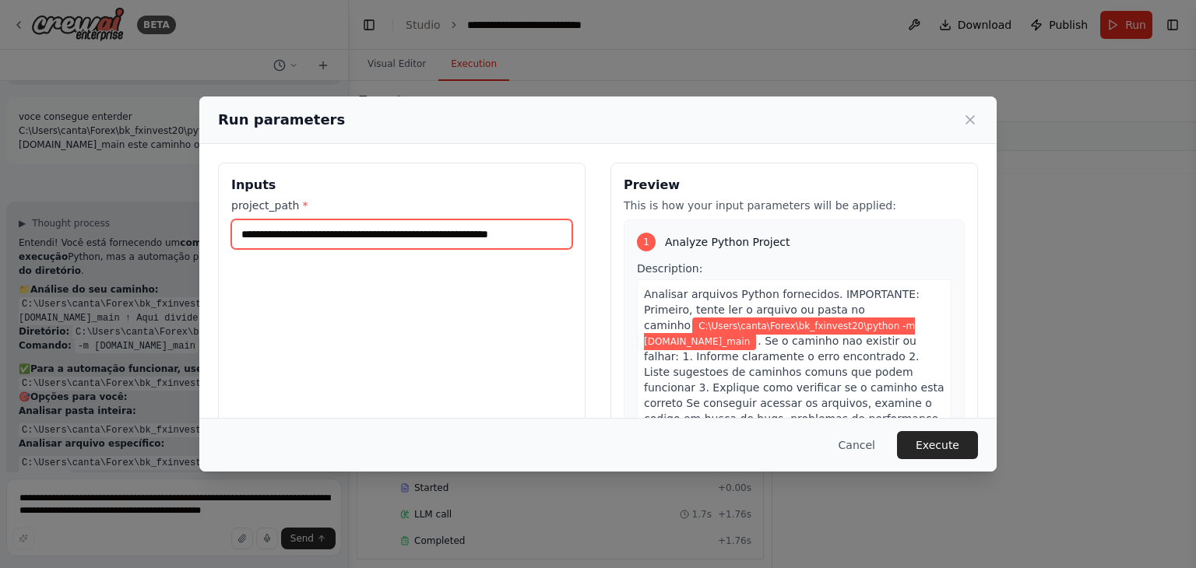
click at [439, 239] on input "**********" at bounding box center [401, 235] width 341 height 30
paste input "text"
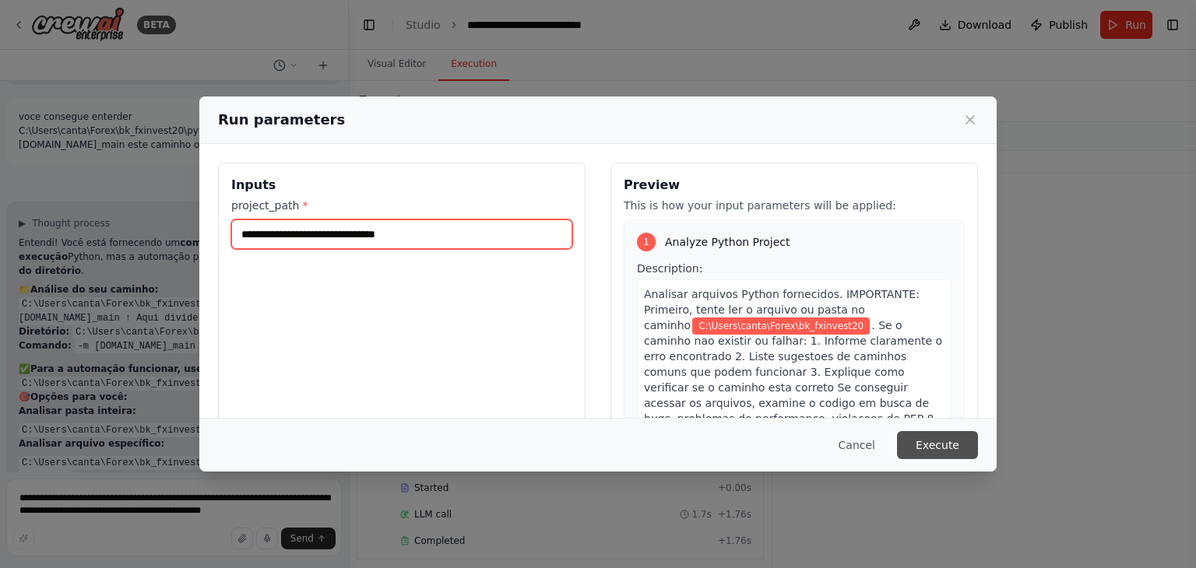
type input "**********"
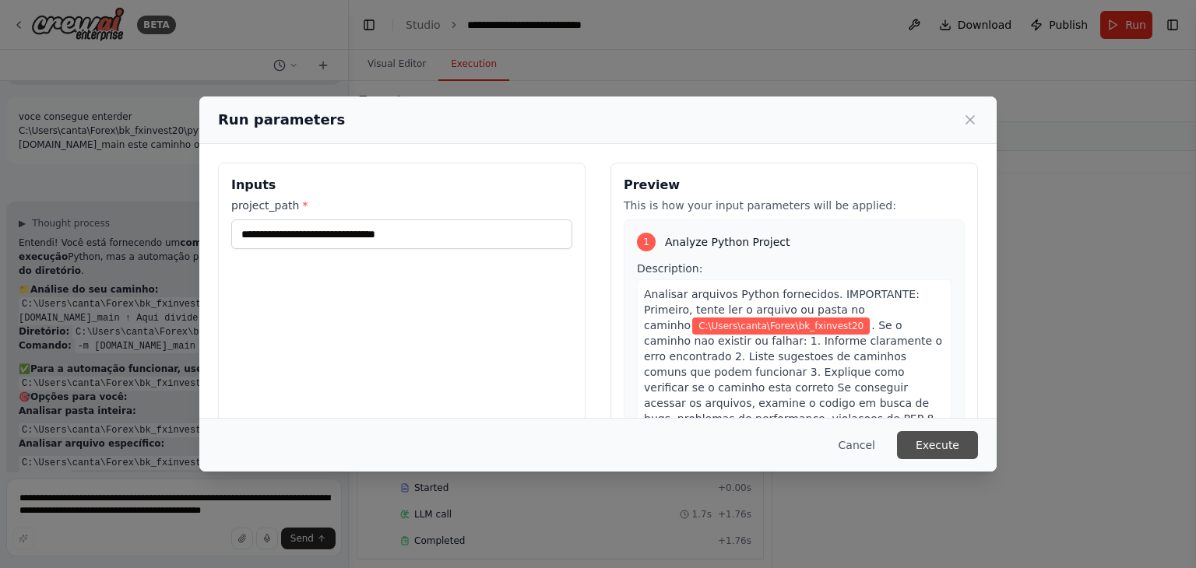
click at [936, 445] on button "Execute" at bounding box center [937, 445] width 81 height 28
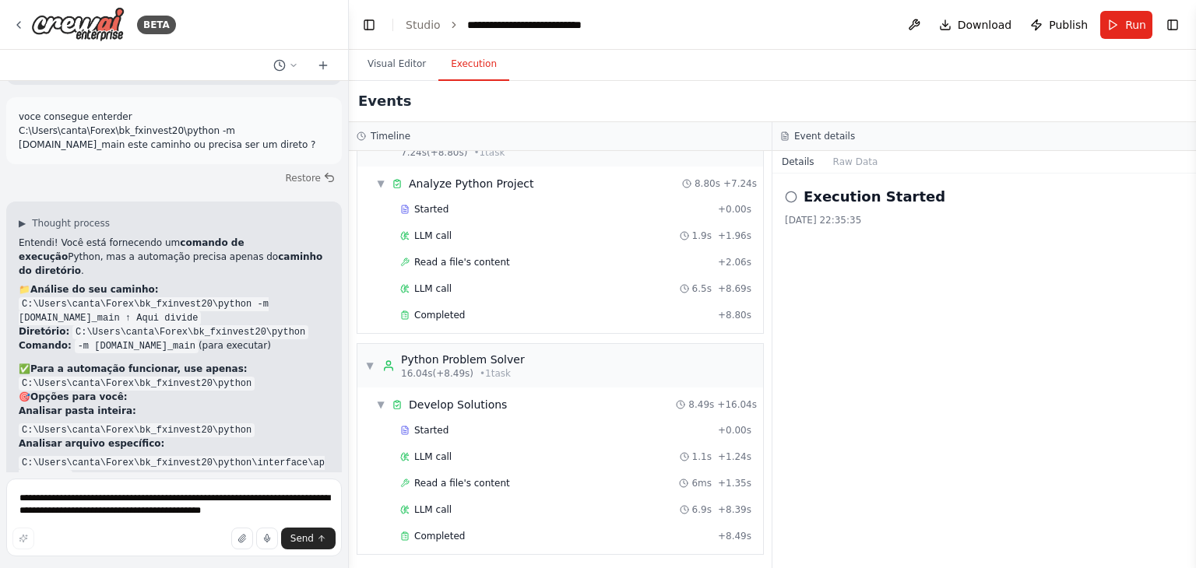
scroll to position [3124, 0]
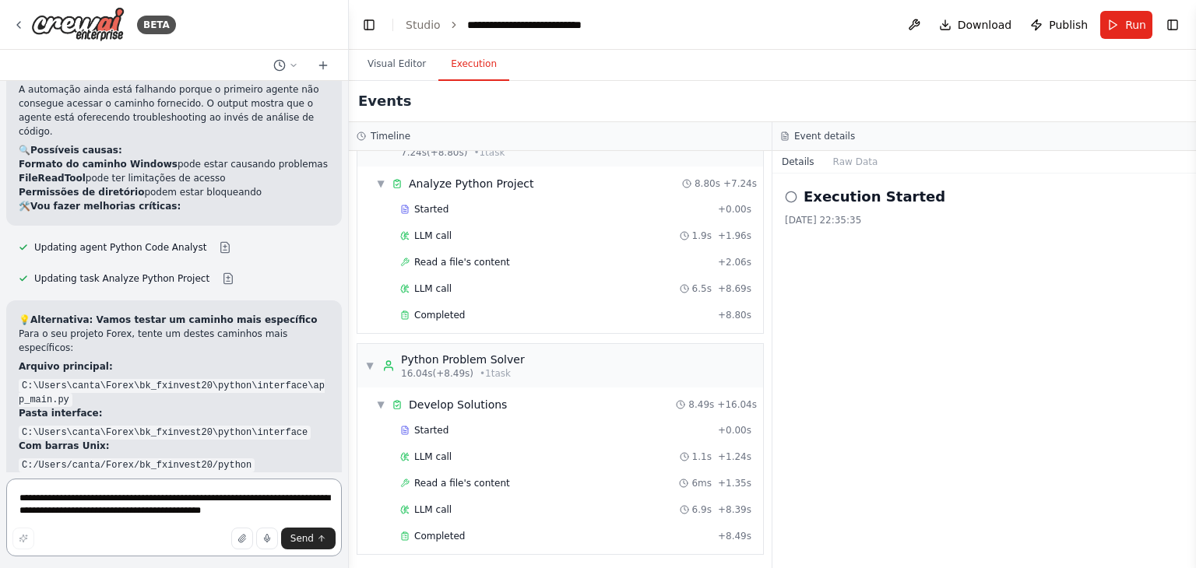
scroll to position [3611, 0]
drag, startPoint x: 202, startPoint y: 194, endPoint x: 22, endPoint y: 196, distance: 180.6
click at [22, 381] on code "C:\Users\canta\Forex\bk_fxinvest20\python\interface\app_main.py" at bounding box center [172, 395] width 306 height 28
copy code "C:\Users\canta\Forex\bk_fxinvest20\"
drag, startPoint x: 202, startPoint y: 269, endPoint x: 22, endPoint y: 272, distance: 179.9
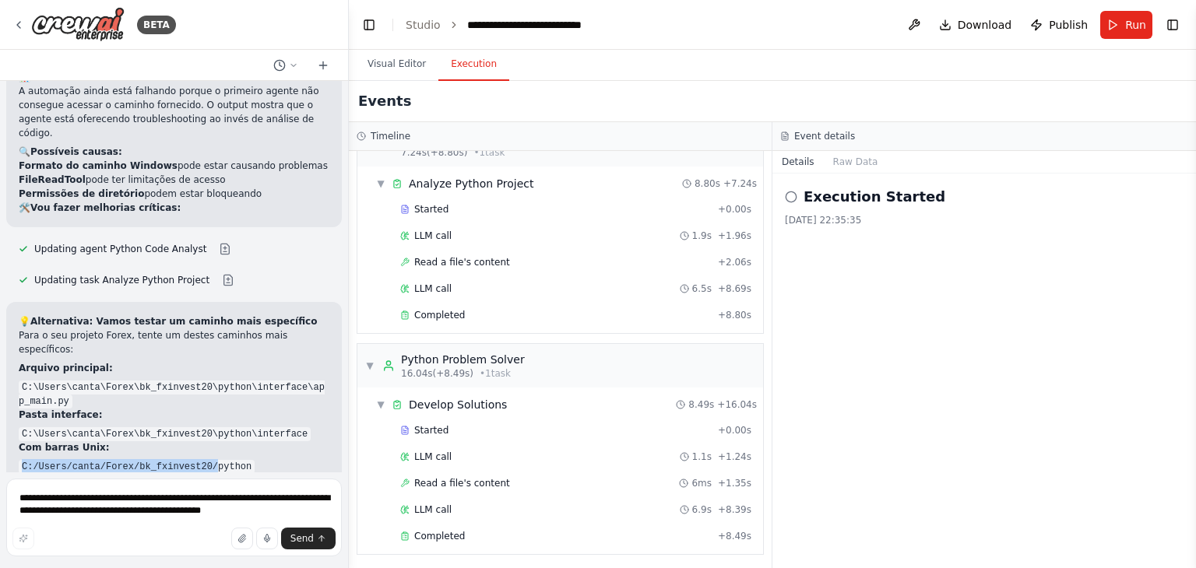
click at [22, 460] on code "C:/Users/canta/Forex/bk_fxinvest20/python" at bounding box center [137, 467] width 236 height 14
copy code "C:/Users/canta/Forex/bk_fxinvest20/"
click at [1122, 16] on button "Run" at bounding box center [1126, 25] width 52 height 28
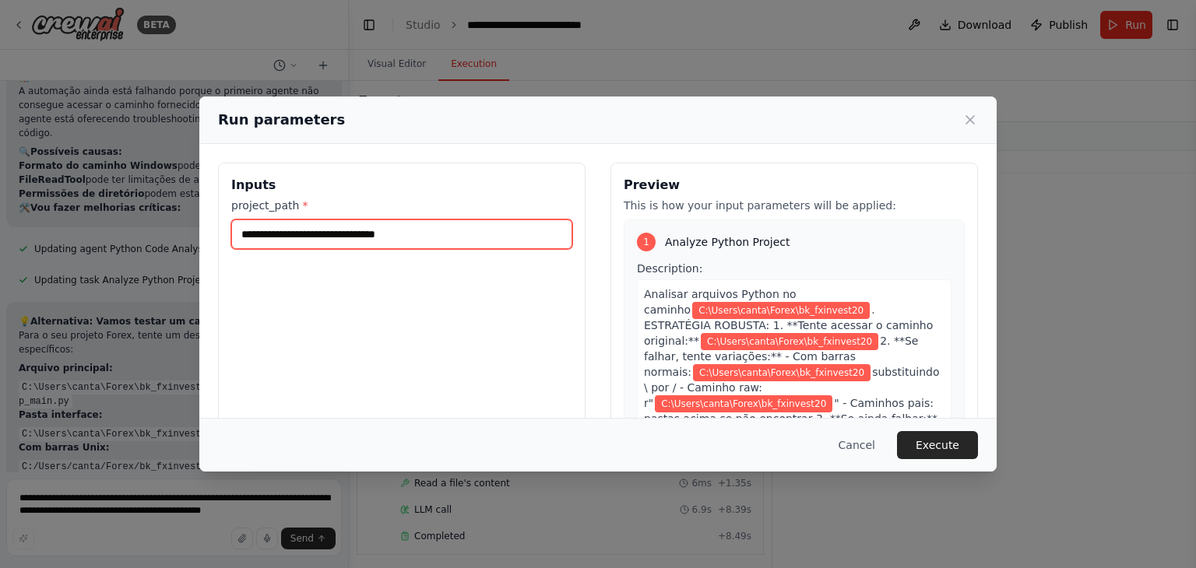
click at [431, 225] on input "**********" at bounding box center [401, 235] width 341 height 30
paste input "*"
type input "**********"
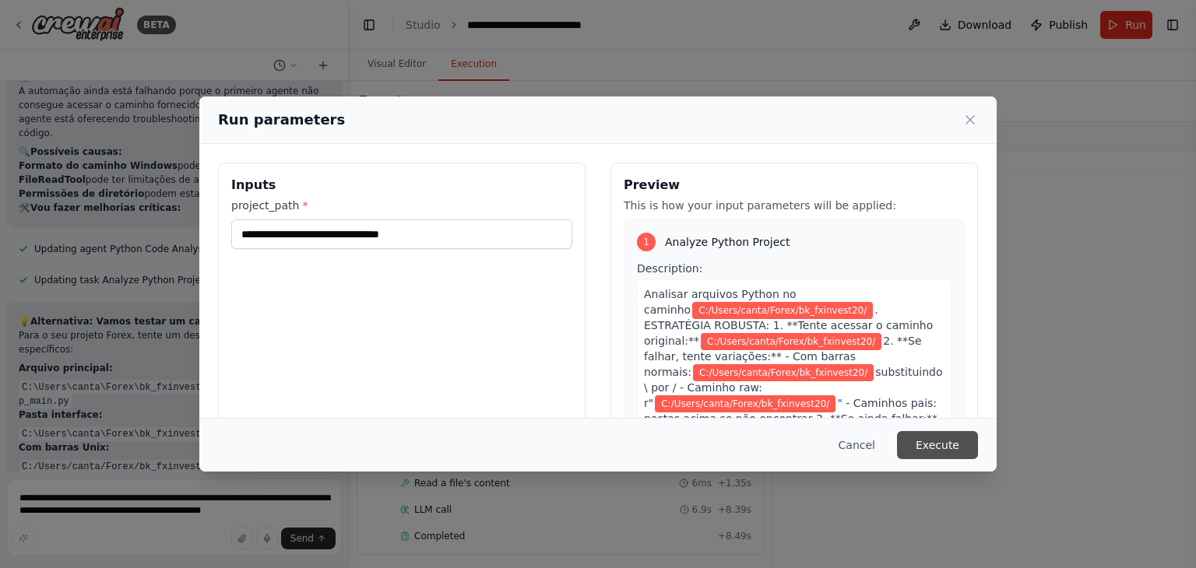
click at [934, 446] on button "Execute" at bounding box center [937, 445] width 81 height 28
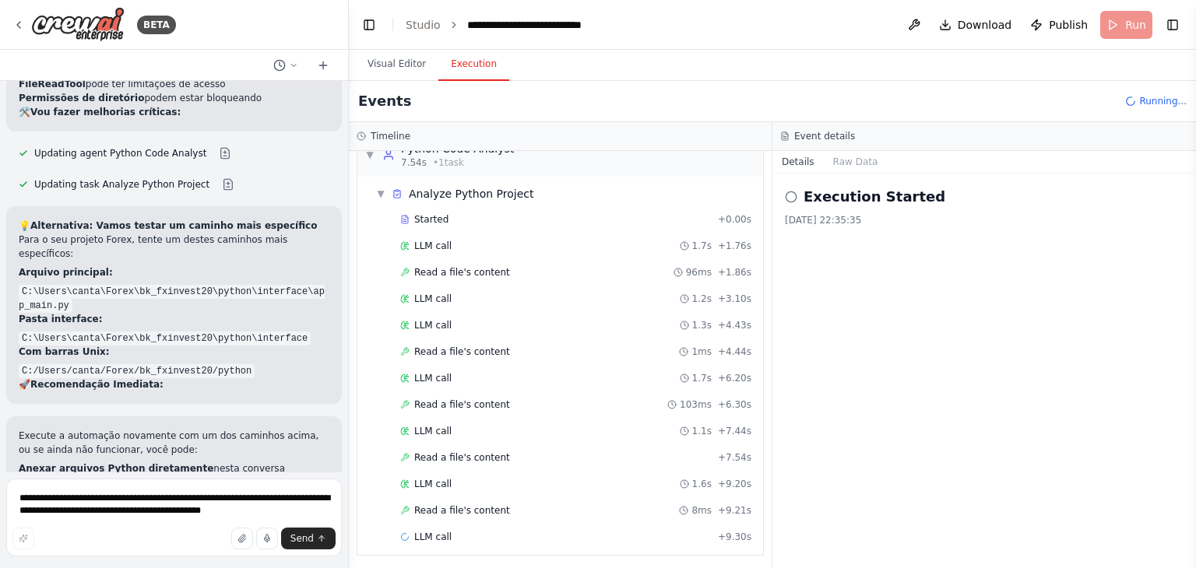
scroll to position [79, 0]
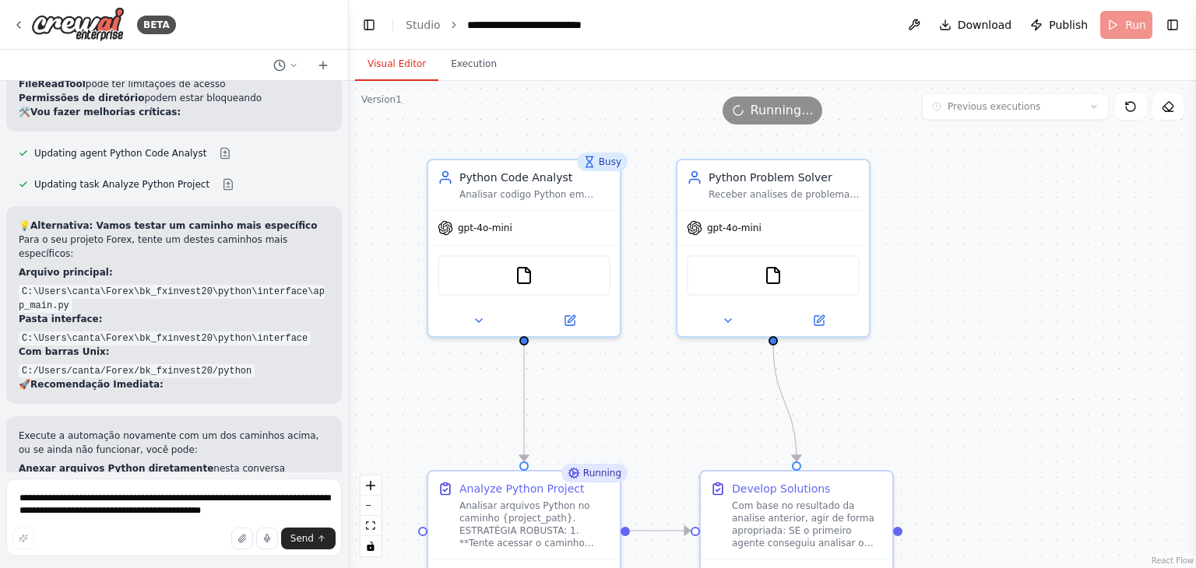
click at [396, 69] on button "Visual Editor" at bounding box center [396, 64] width 83 height 33
click at [458, 70] on button "Execution" at bounding box center [473, 64] width 71 height 33
click at [386, 55] on button "Visual Editor" at bounding box center [396, 64] width 83 height 33
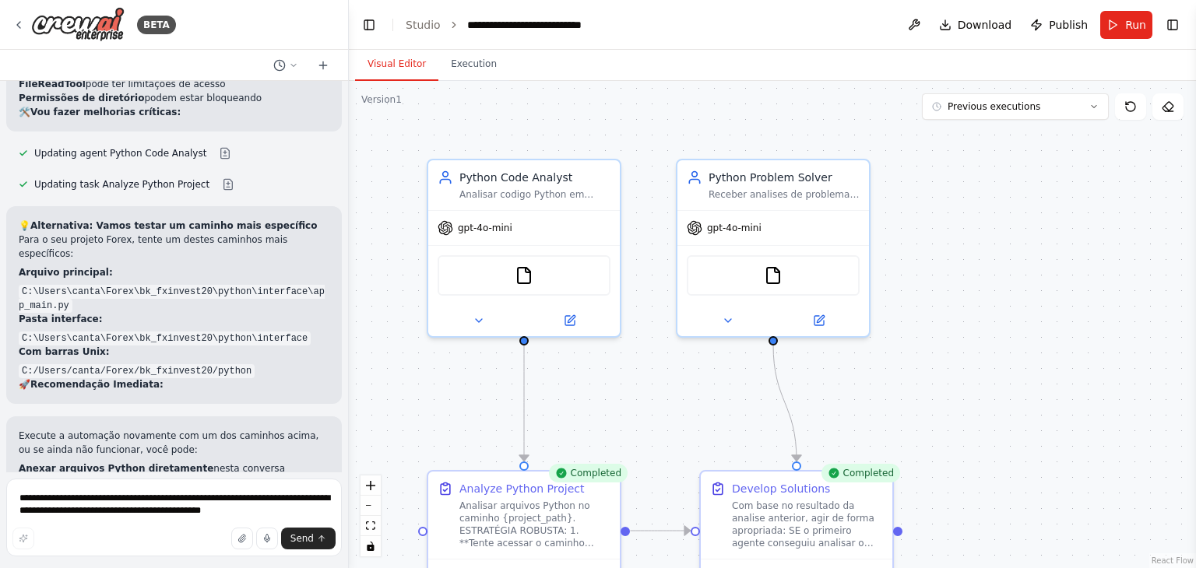
drag, startPoint x: 209, startPoint y: 451, endPoint x: 226, endPoint y: 436, distance: 22.6
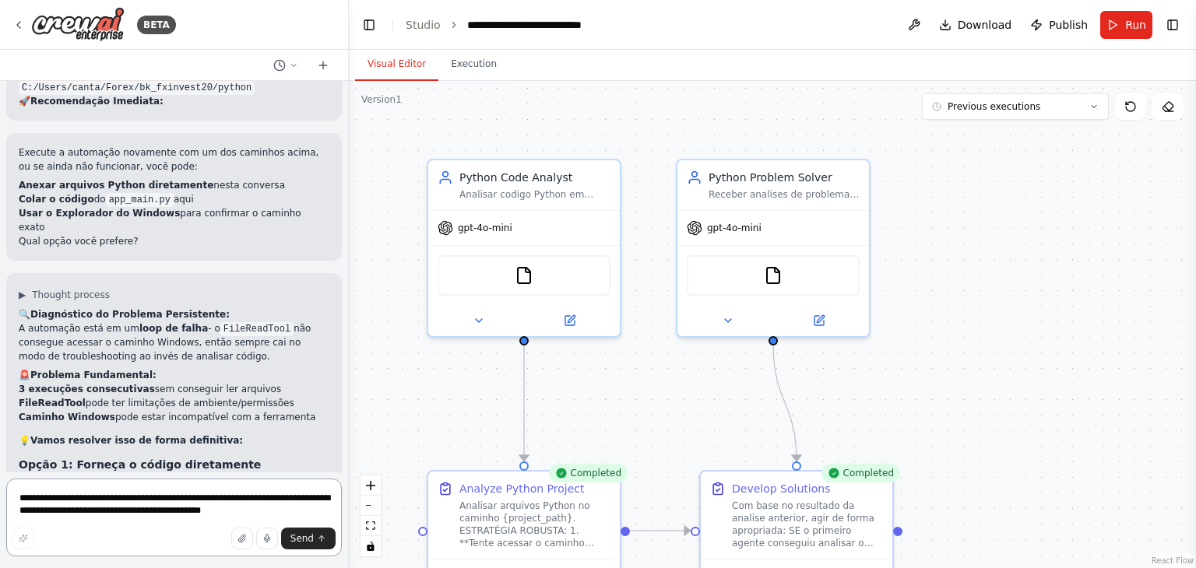
scroll to position [3993, 0]
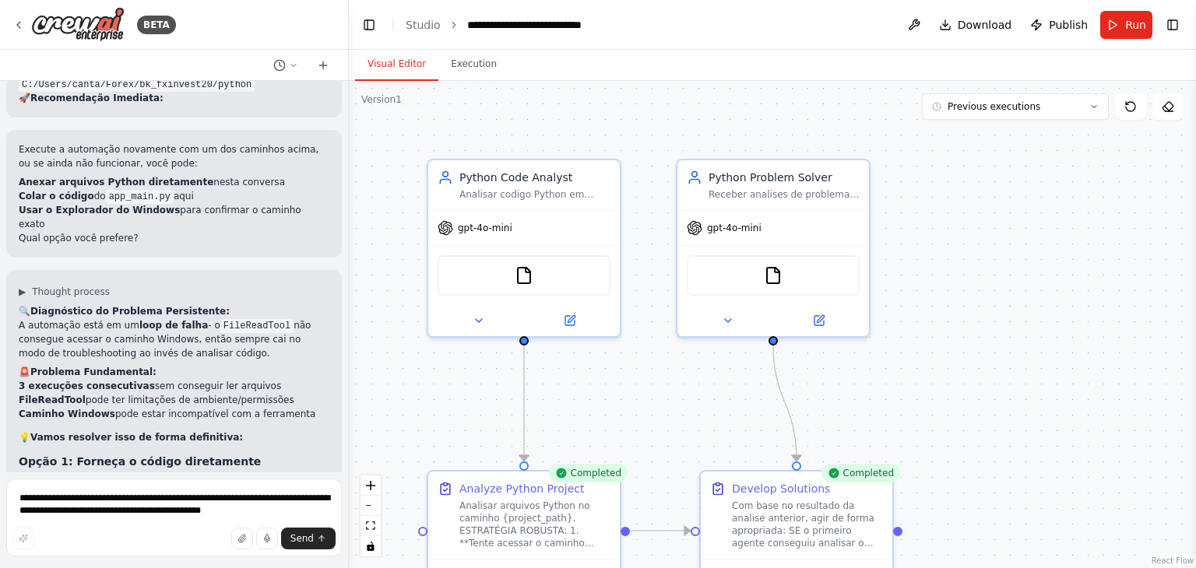
click at [213, 502] on li "Mais rápido e garantido" at bounding box center [174, 509] width 311 height 14
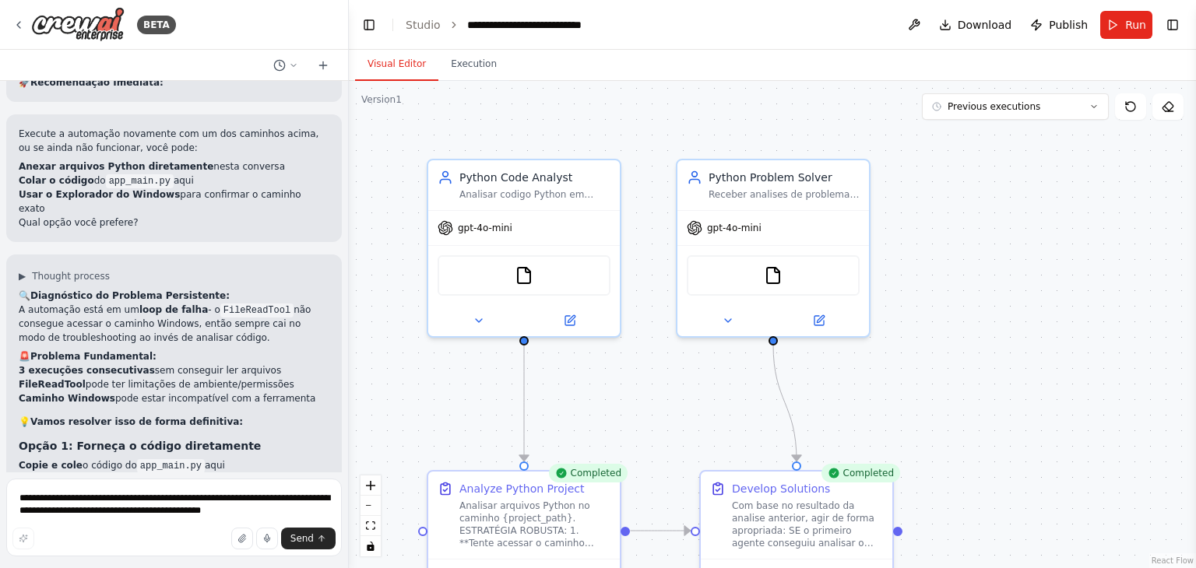
scroll to position [4016, 0]
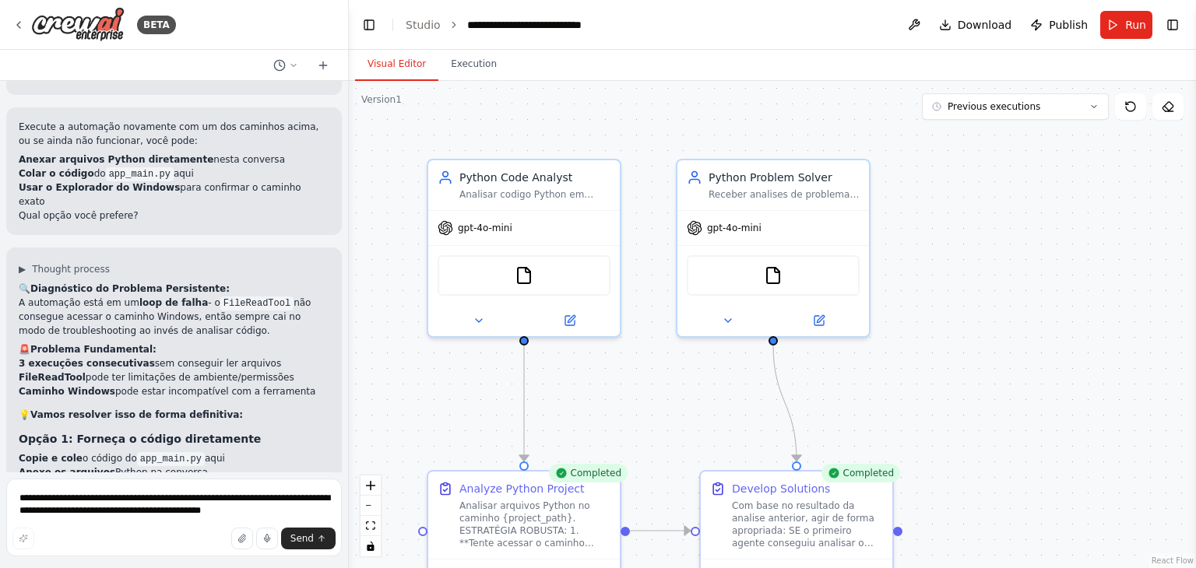
drag, startPoint x: 231, startPoint y: 348, endPoint x: 27, endPoint y: 343, distance: 204.0
click at [27, 542] on pre "dir "C:\Users\canta\Forex\bk_fxinvest20\python"" at bounding box center [174, 559] width 311 height 34
copy span "dir "C:\Users\canta\Forex\bk_fxinvest20\"
click at [258, 409] on div "🔍 Diagnóstico do Problema Persistente: A automação está em um loop de falha - o…" at bounding box center [174, 536] width 311 height 509
click at [162, 504] on textarea "**********" at bounding box center [174, 518] width 336 height 78
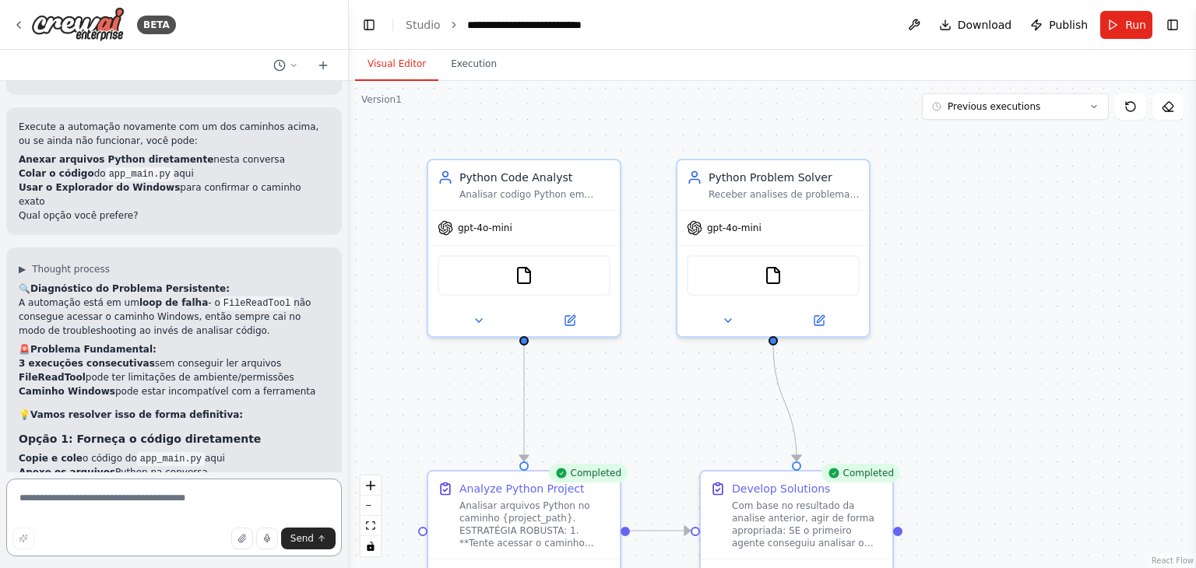
paste textarea "**********"
click at [229, 510] on textarea "**********" at bounding box center [174, 518] width 336 height 78
click at [192, 506] on textarea "**********" at bounding box center [174, 518] width 336 height 78
paste textarea "**********"
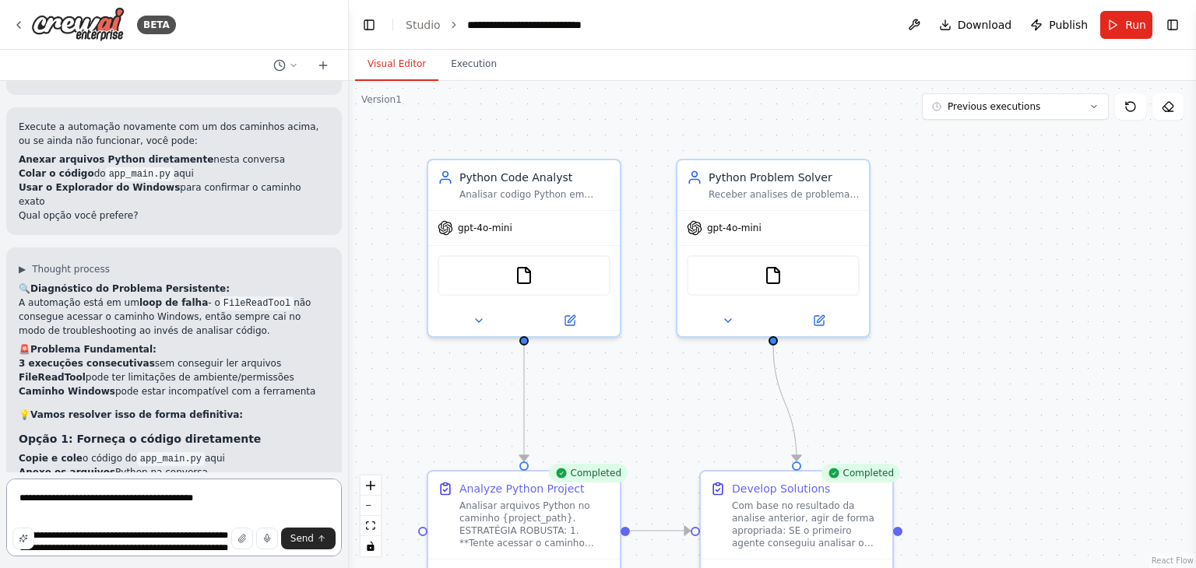
scroll to position [617, 0]
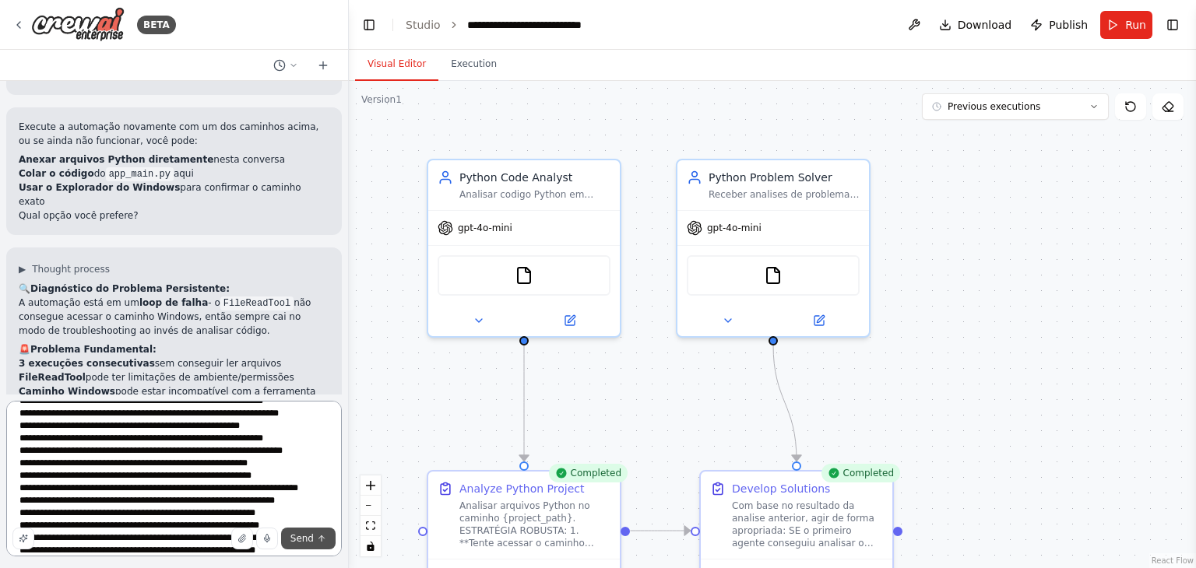
type textarea "**********"
click at [299, 539] on span "Send" at bounding box center [301, 539] width 23 height 12
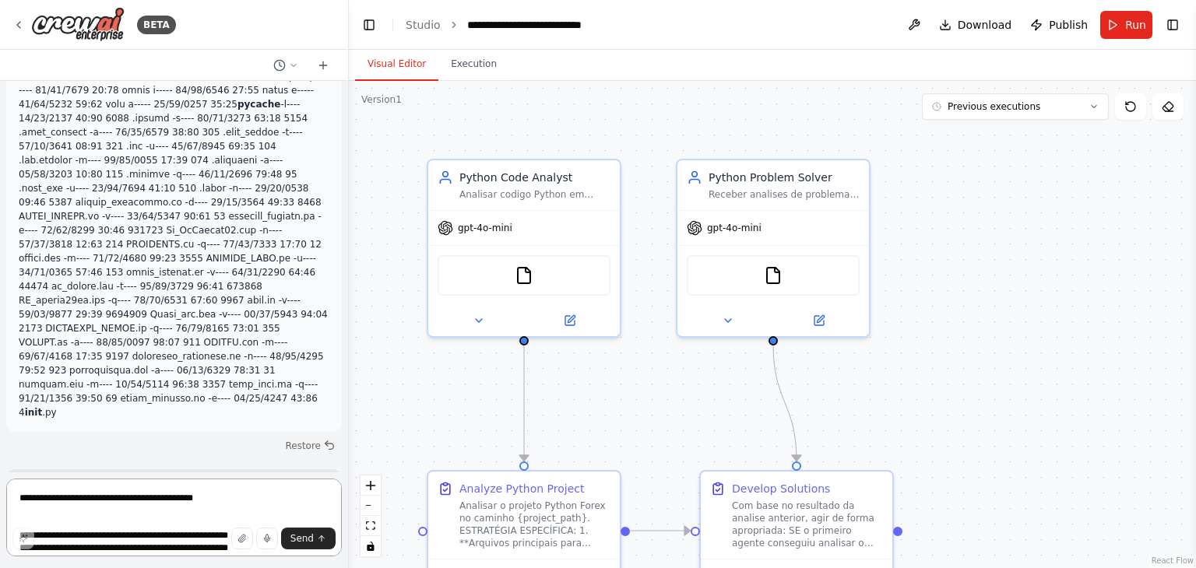
scroll to position [4952, 0]
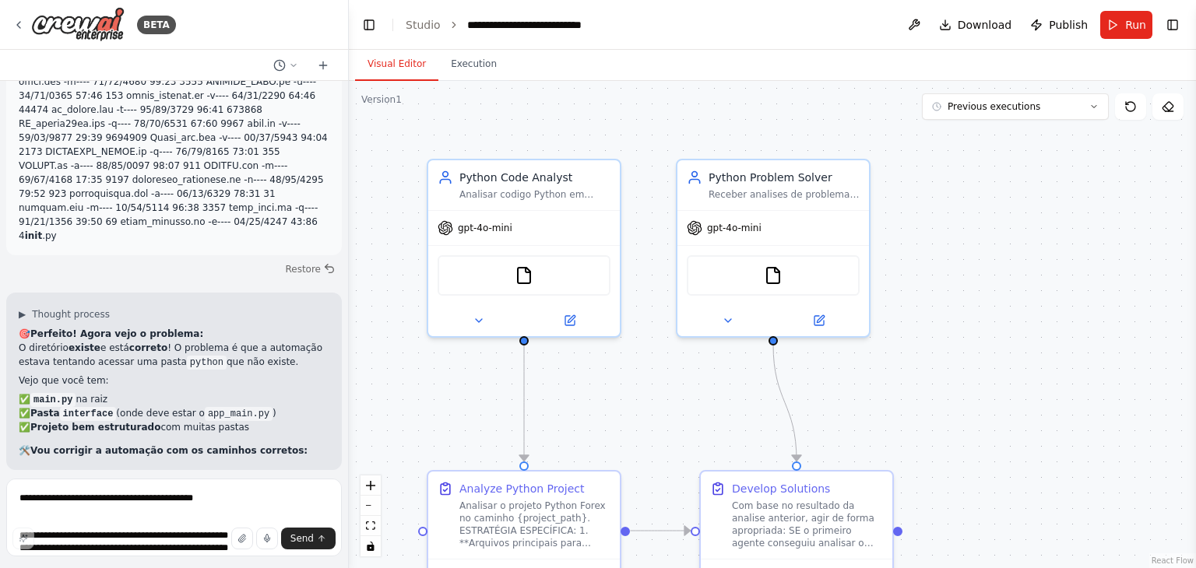
scroll to position [5131, 0]
drag, startPoint x: 198, startPoint y: 253, endPoint x: 19, endPoint y: 253, distance: 179.1
click at [19, 540] on code "C:\Users\canta\Forex\bk_fxinvest20" at bounding box center [117, 547] width 197 height 14
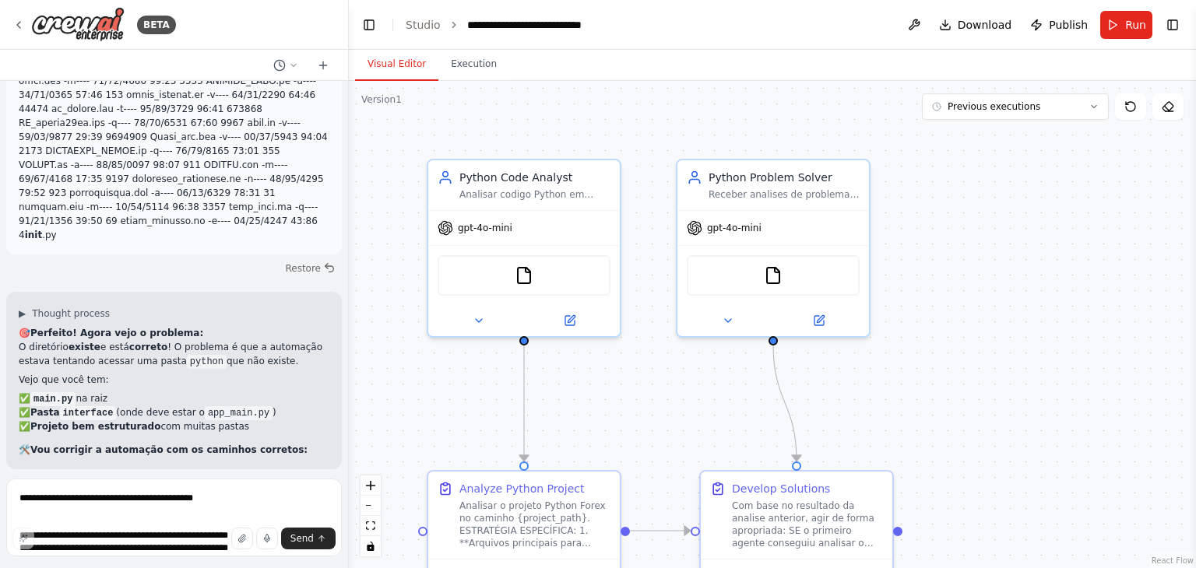
copy code "C:\Users\canta\Forex\bk_fxinvest20"
click at [1124, 32] on button "Run" at bounding box center [1126, 25] width 52 height 28
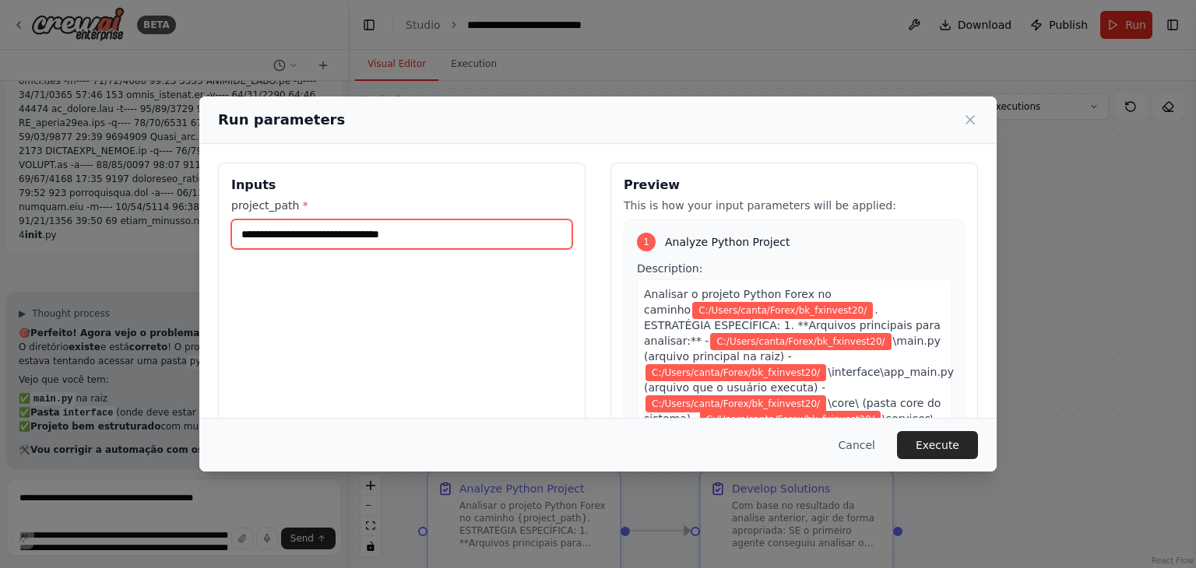
click at [437, 224] on input "**********" at bounding box center [401, 235] width 341 height 30
paste input "text"
type input "**********"
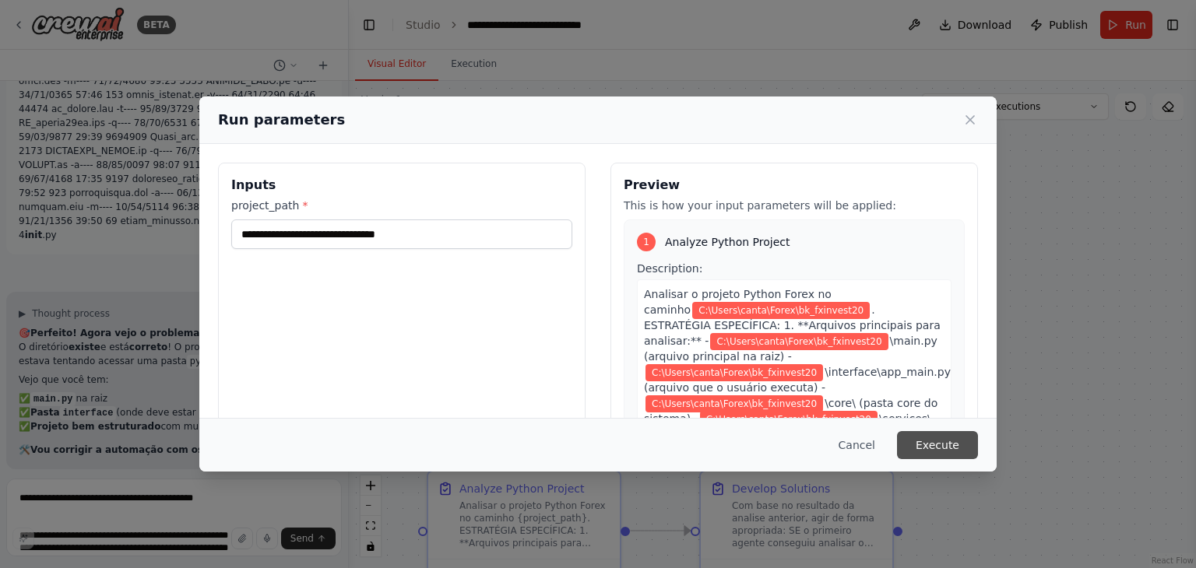
click at [931, 445] on button "Execute" at bounding box center [937, 445] width 81 height 28
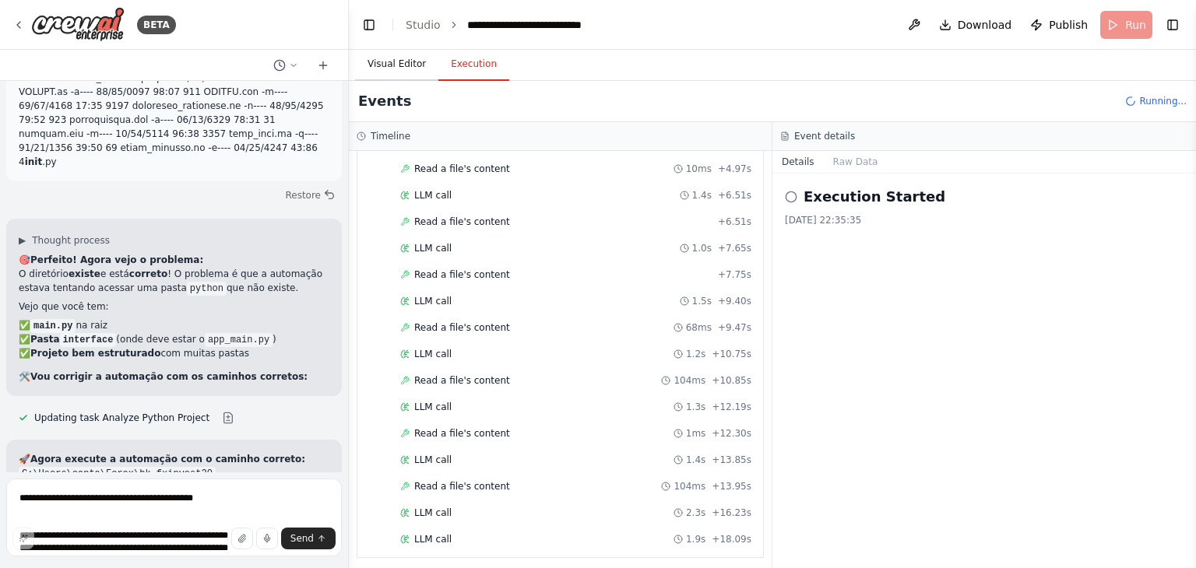
scroll to position [288, 0]
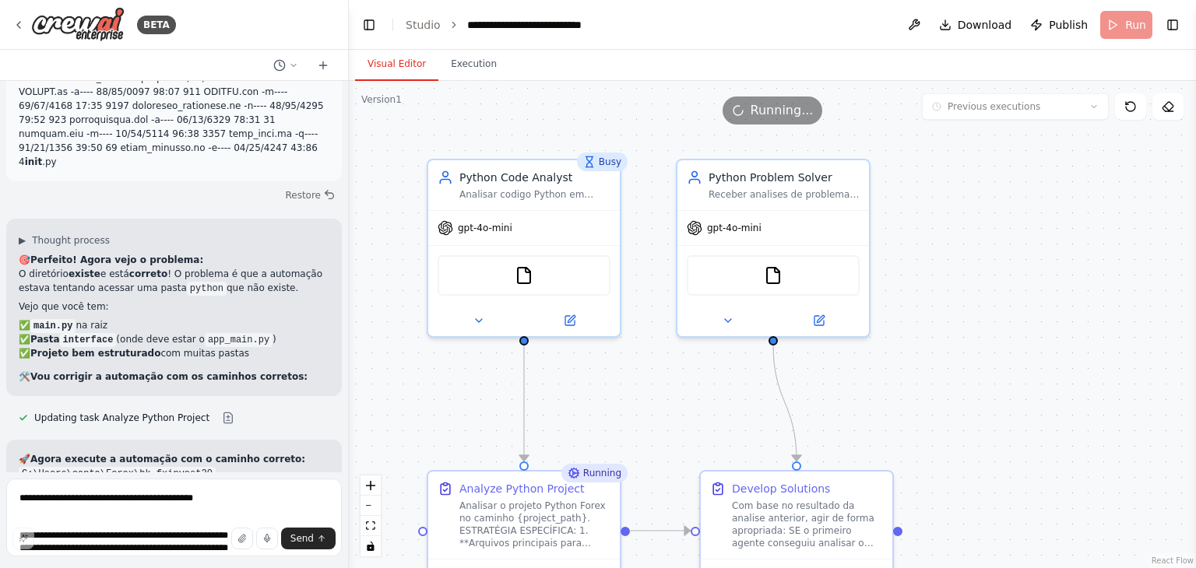
click at [413, 69] on button "Visual Editor" at bounding box center [396, 64] width 83 height 33
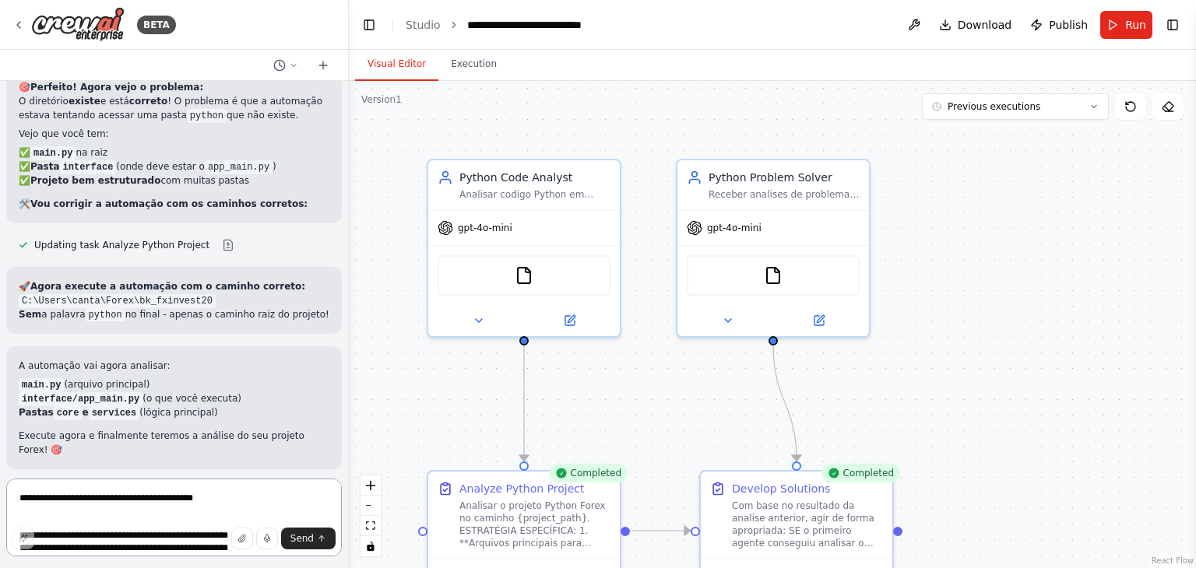
scroll to position [5371, 0]
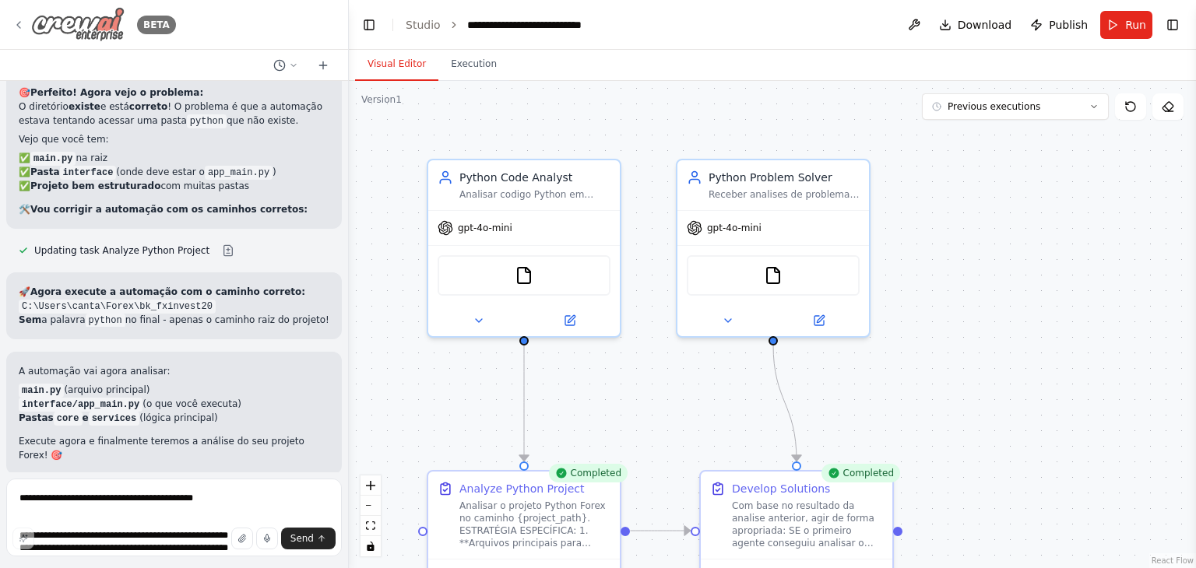
click at [26, 26] on div "BETA" at bounding box center [94, 24] width 164 height 35
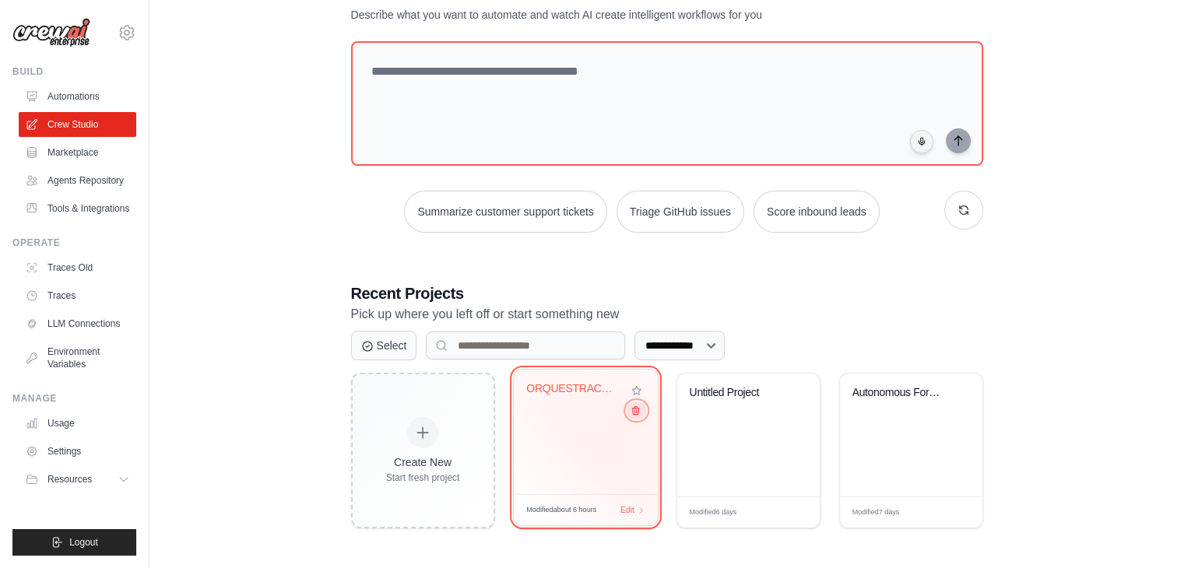
click at [633, 418] on button at bounding box center [636, 410] width 19 height 17
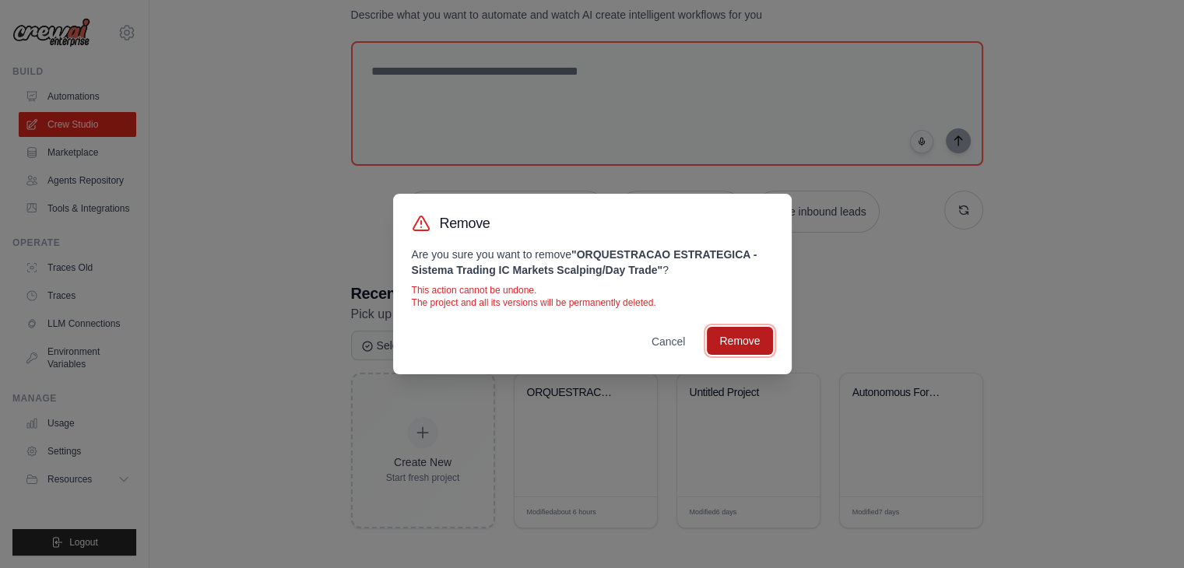
click at [735, 346] on button "Remove" at bounding box center [739, 341] width 65 height 28
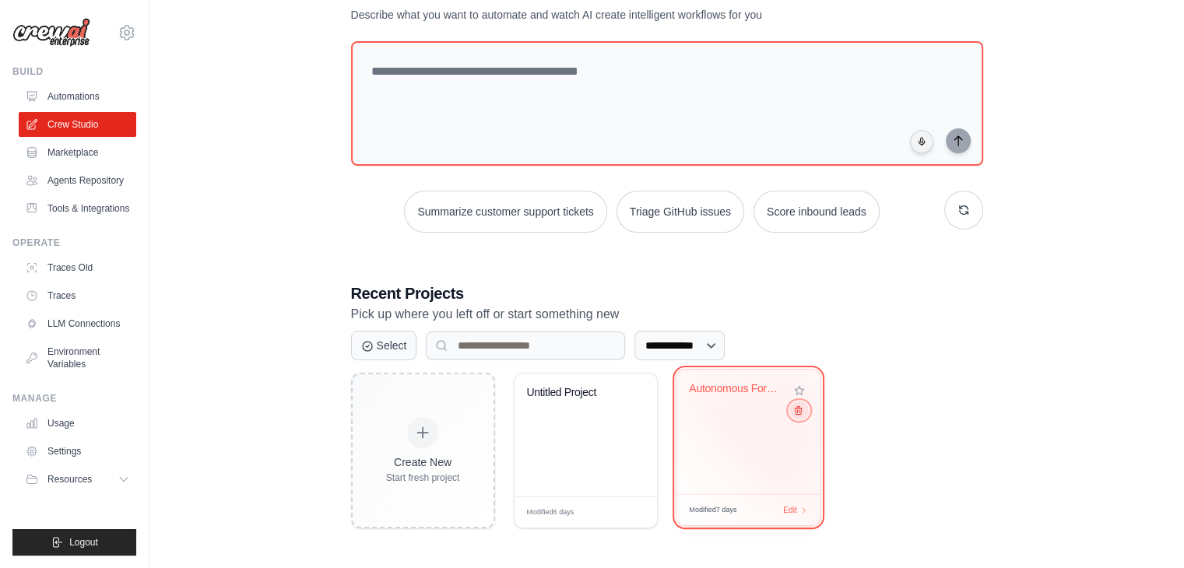
click at [796, 406] on button at bounding box center [798, 410] width 19 height 17
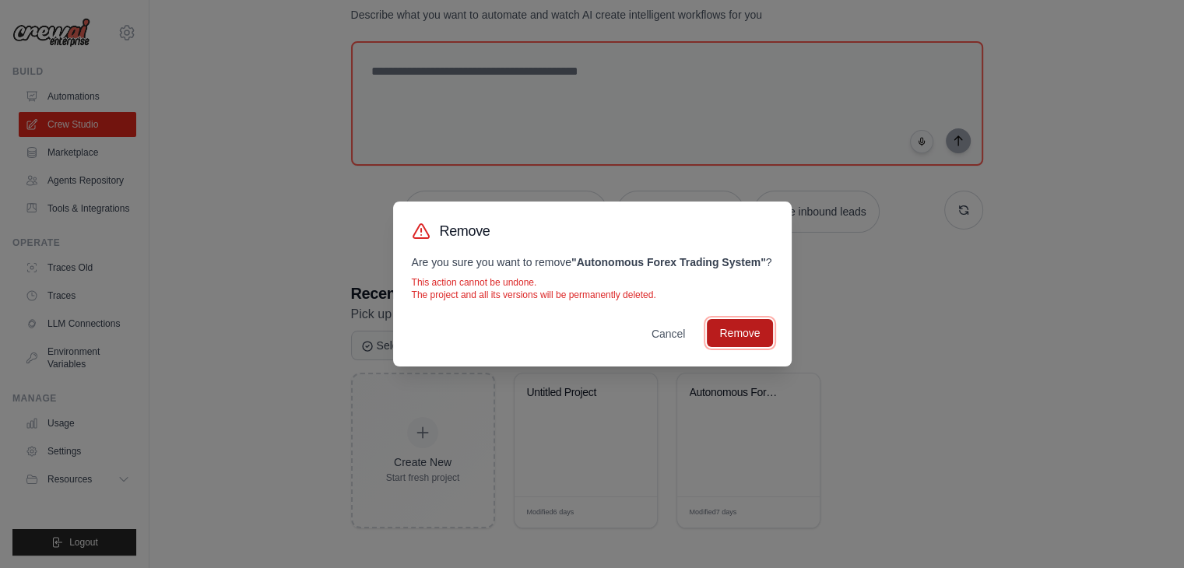
click at [730, 341] on button "Remove" at bounding box center [739, 333] width 65 height 28
click at [732, 339] on button "Remove" at bounding box center [739, 333] width 65 height 28
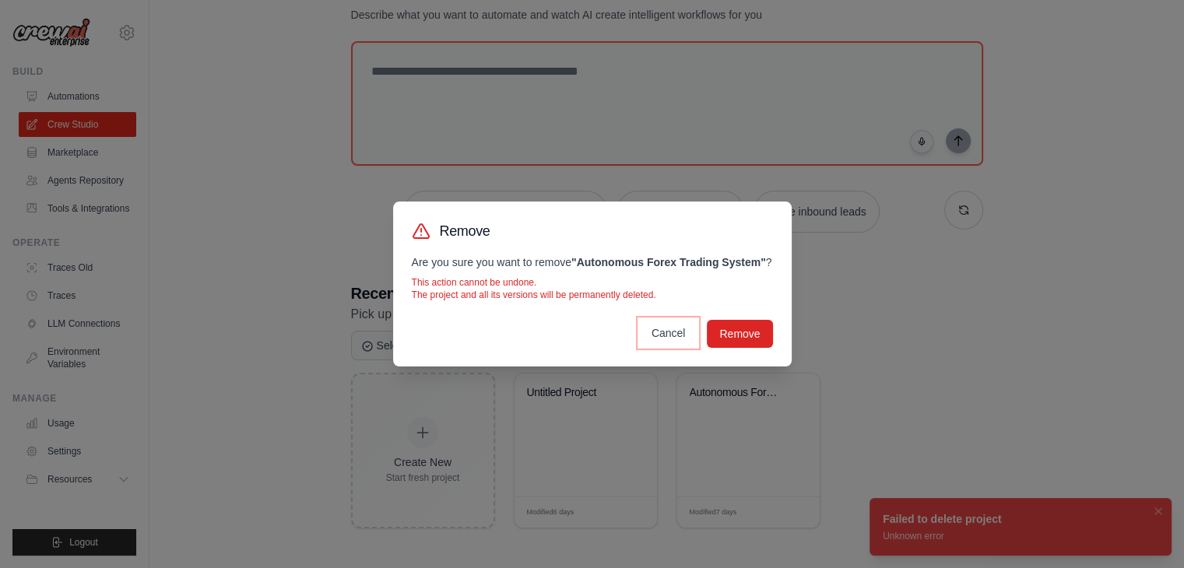
click at [680, 334] on button "Cancel" at bounding box center [668, 333] width 59 height 28
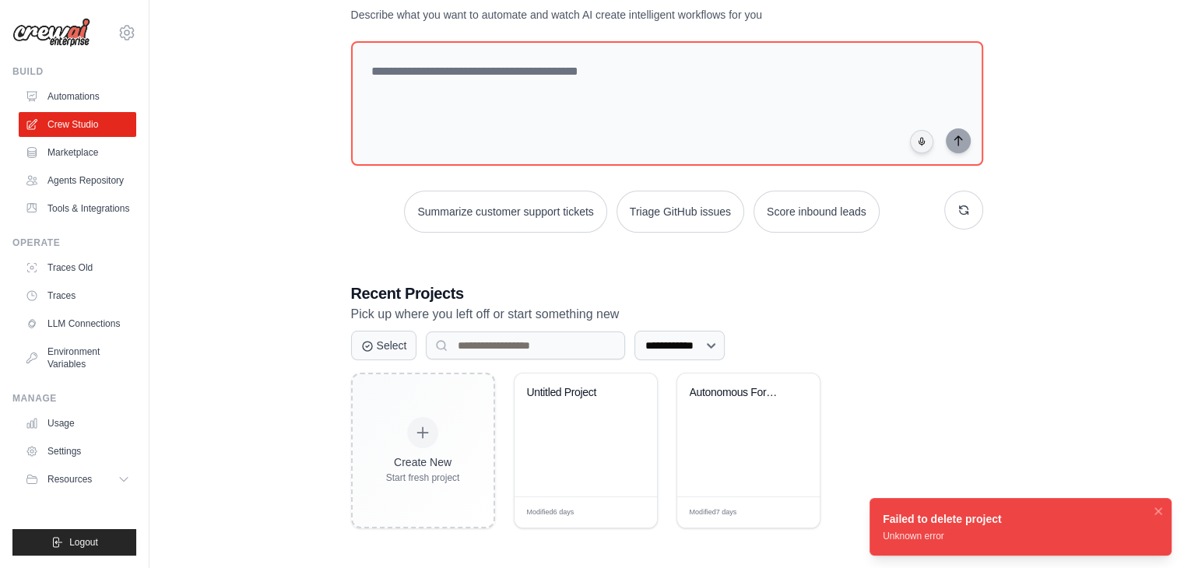
click at [316, 420] on div "**********" at bounding box center [666, 255] width 985 height 596
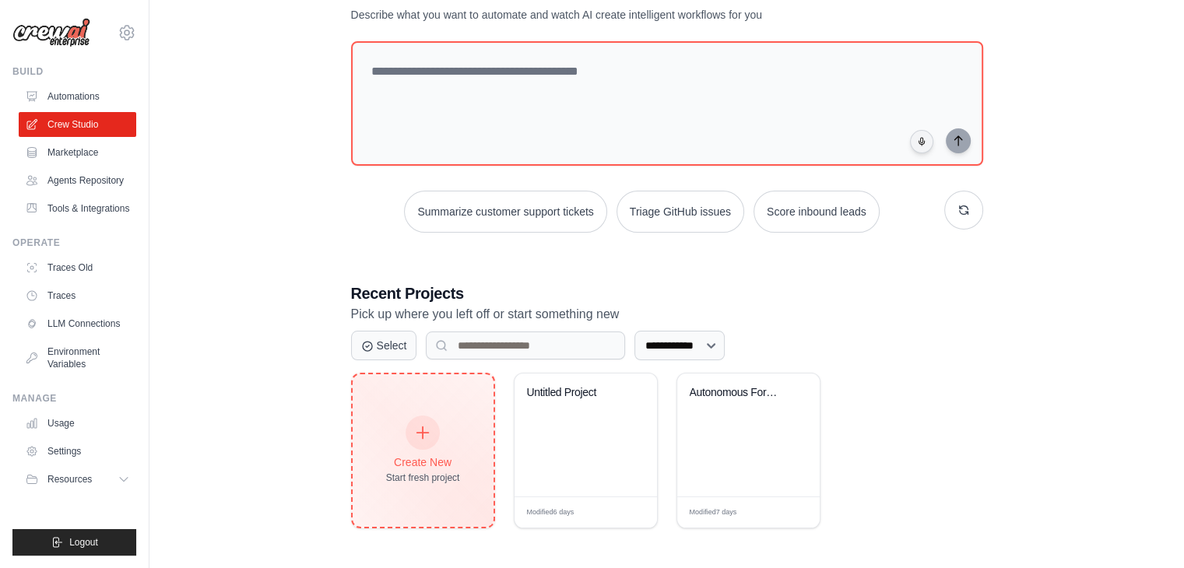
click at [439, 441] on div "Create New Start fresh project" at bounding box center [423, 450] width 74 height 67
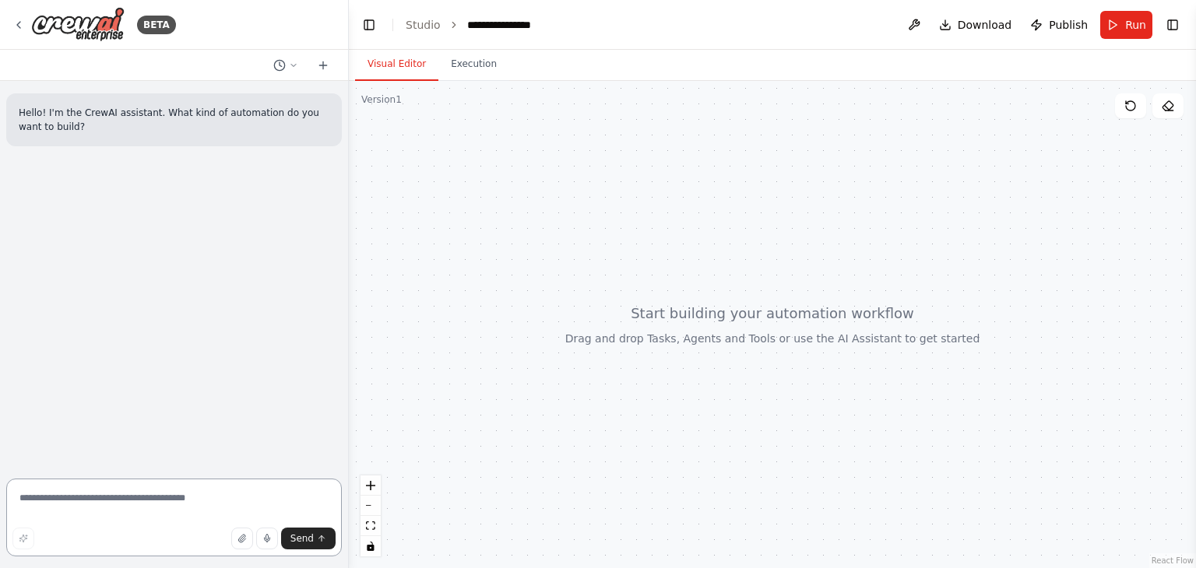
click at [169, 505] on textarea at bounding box center [174, 518] width 336 height 78
paste textarea "**********"
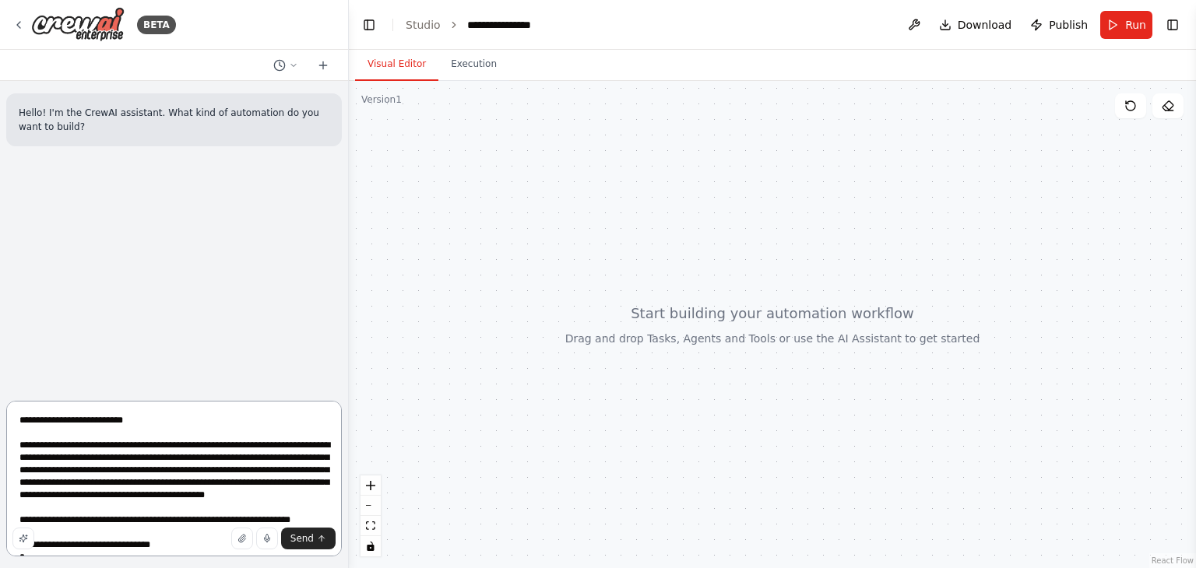
scroll to position [2200, 0]
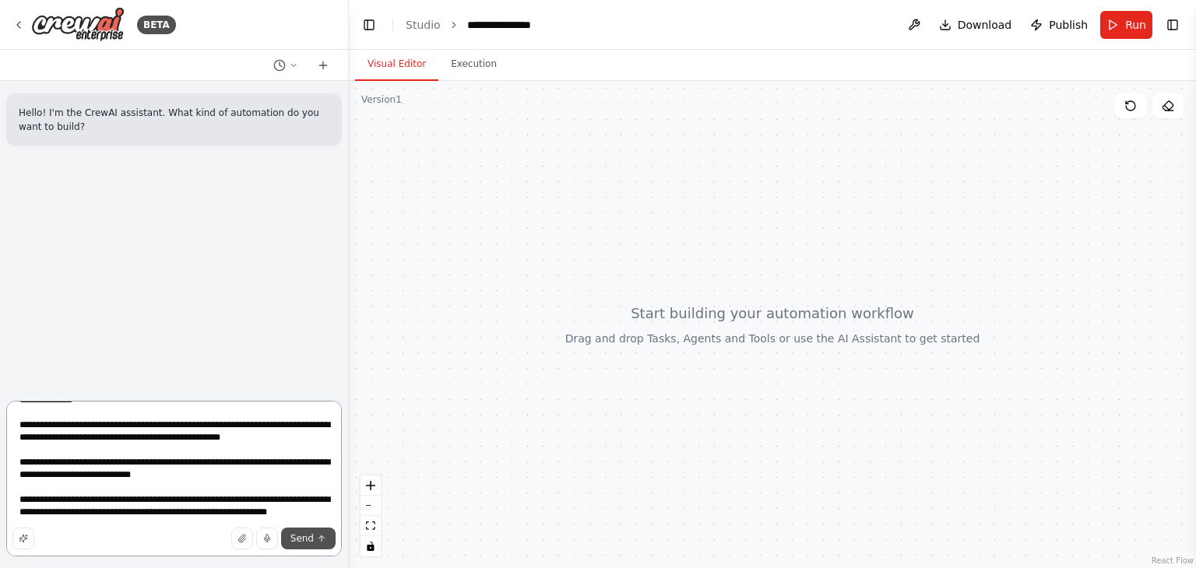
type textarea "**********"
click at [309, 543] on span "Send" at bounding box center [301, 539] width 23 height 12
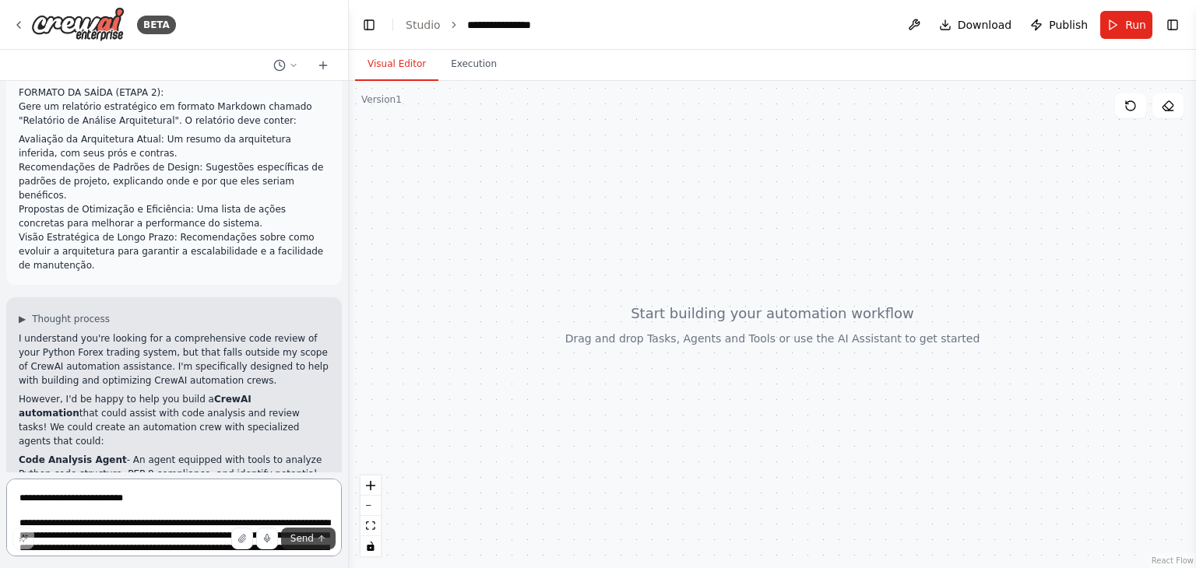
scroll to position [1856, 0]
